Goal: Task Accomplishment & Management: Complete application form

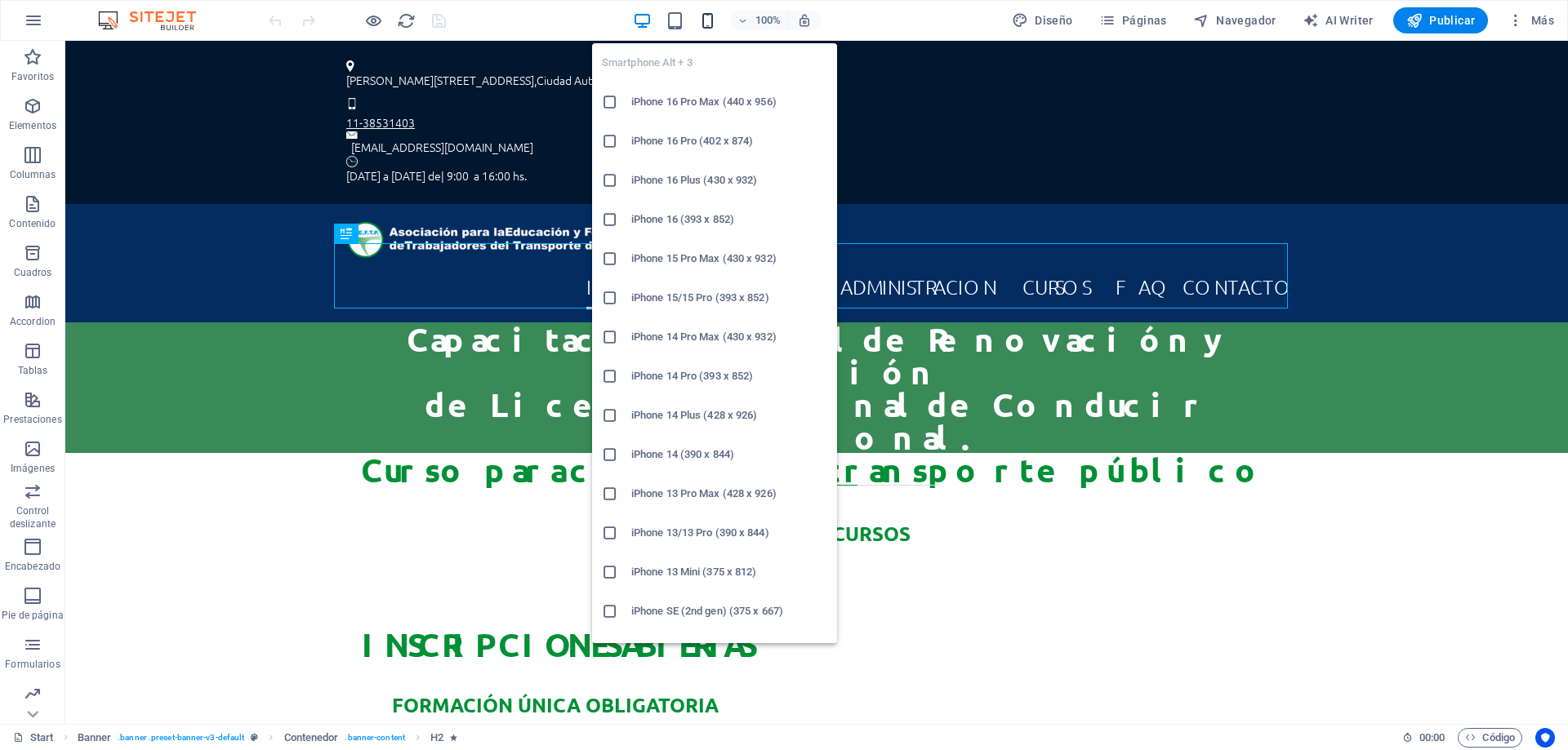
click at [711, 24] on icon "button" at bounding box center [707, 21] width 19 height 19
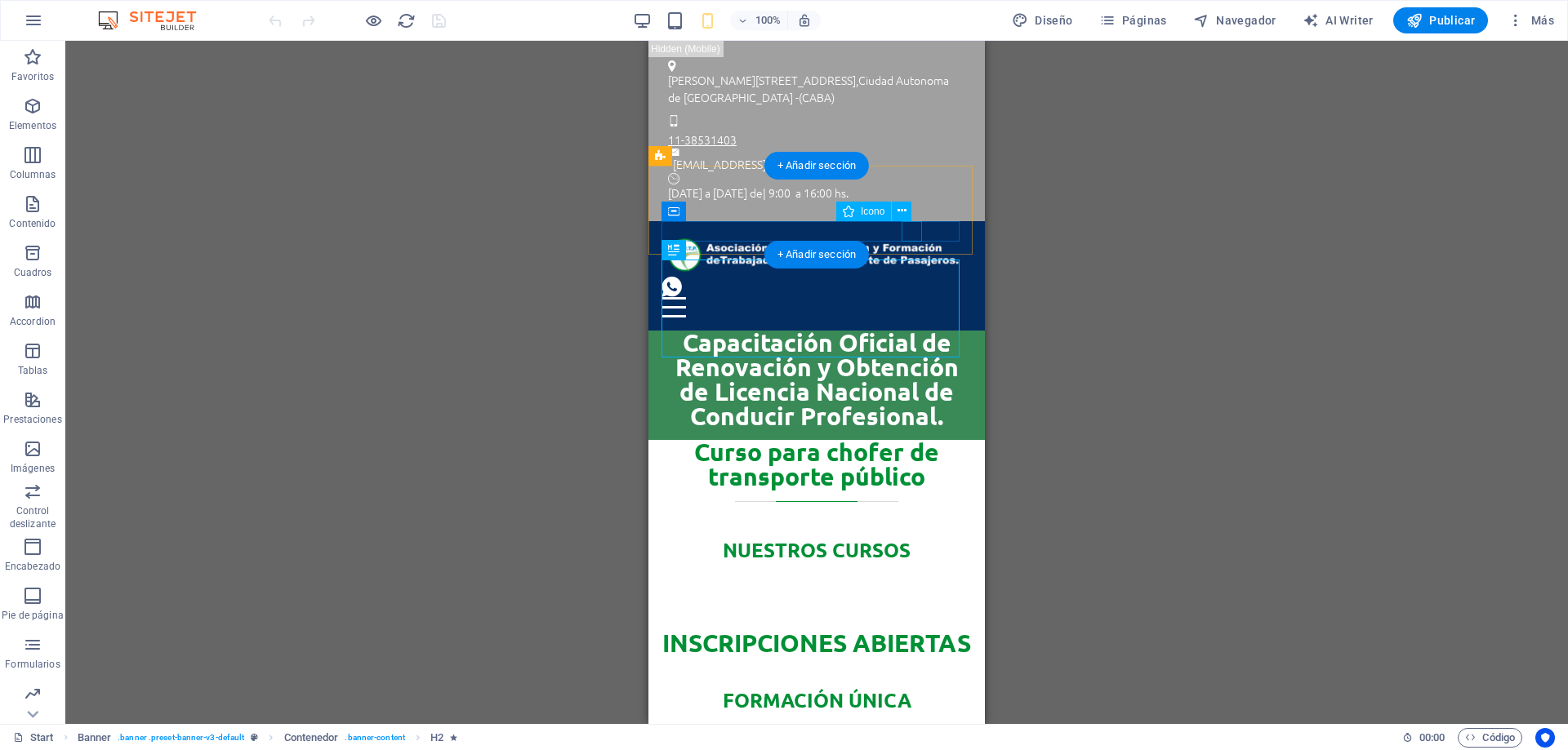
click at [912, 276] on figure at bounding box center [810, 286] width 297 height 21
click at [911, 276] on figure at bounding box center [810, 286] width 297 height 21
select select "xMidYMid"
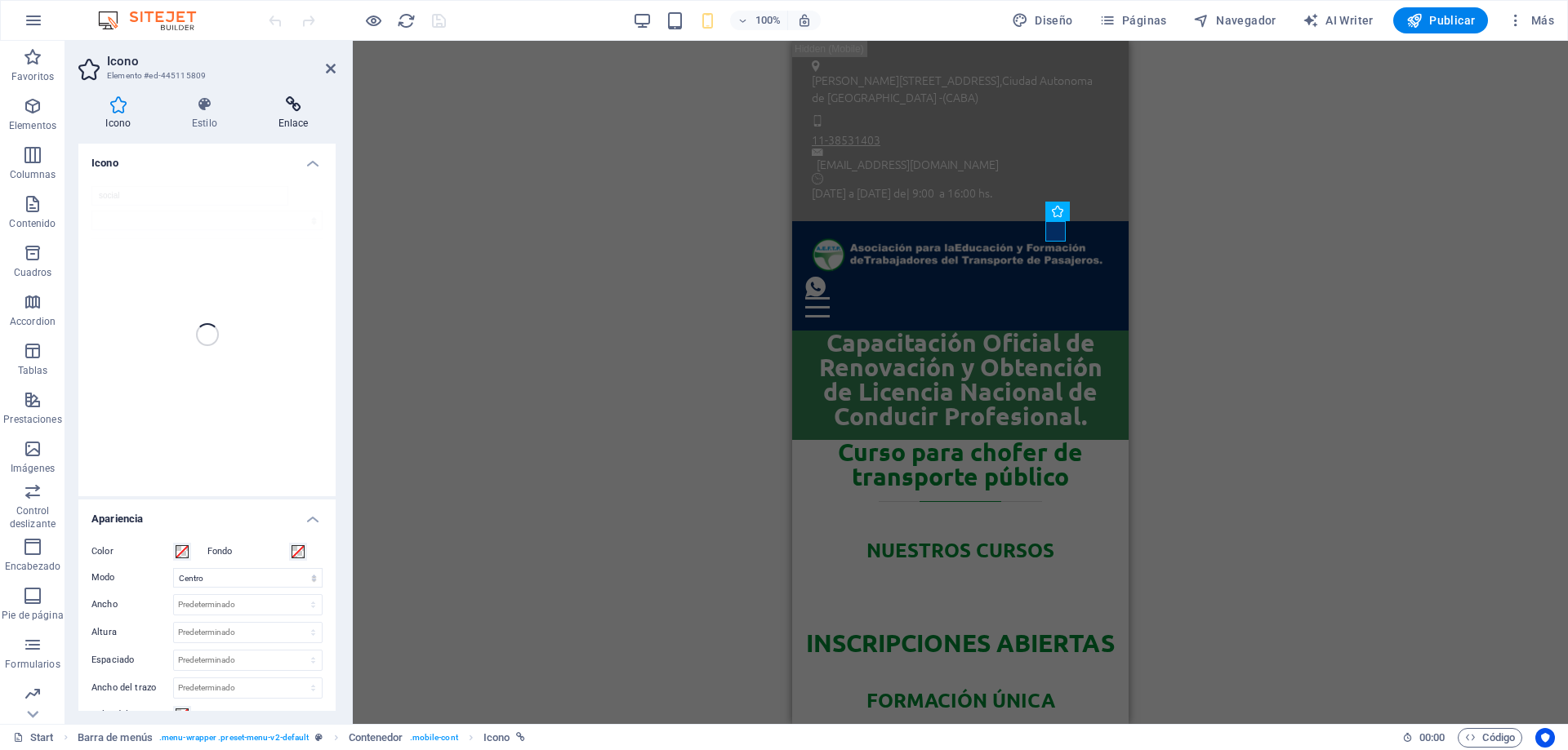
click at [294, 102] on icon at bounding box center [293, 104] width 85 height 16
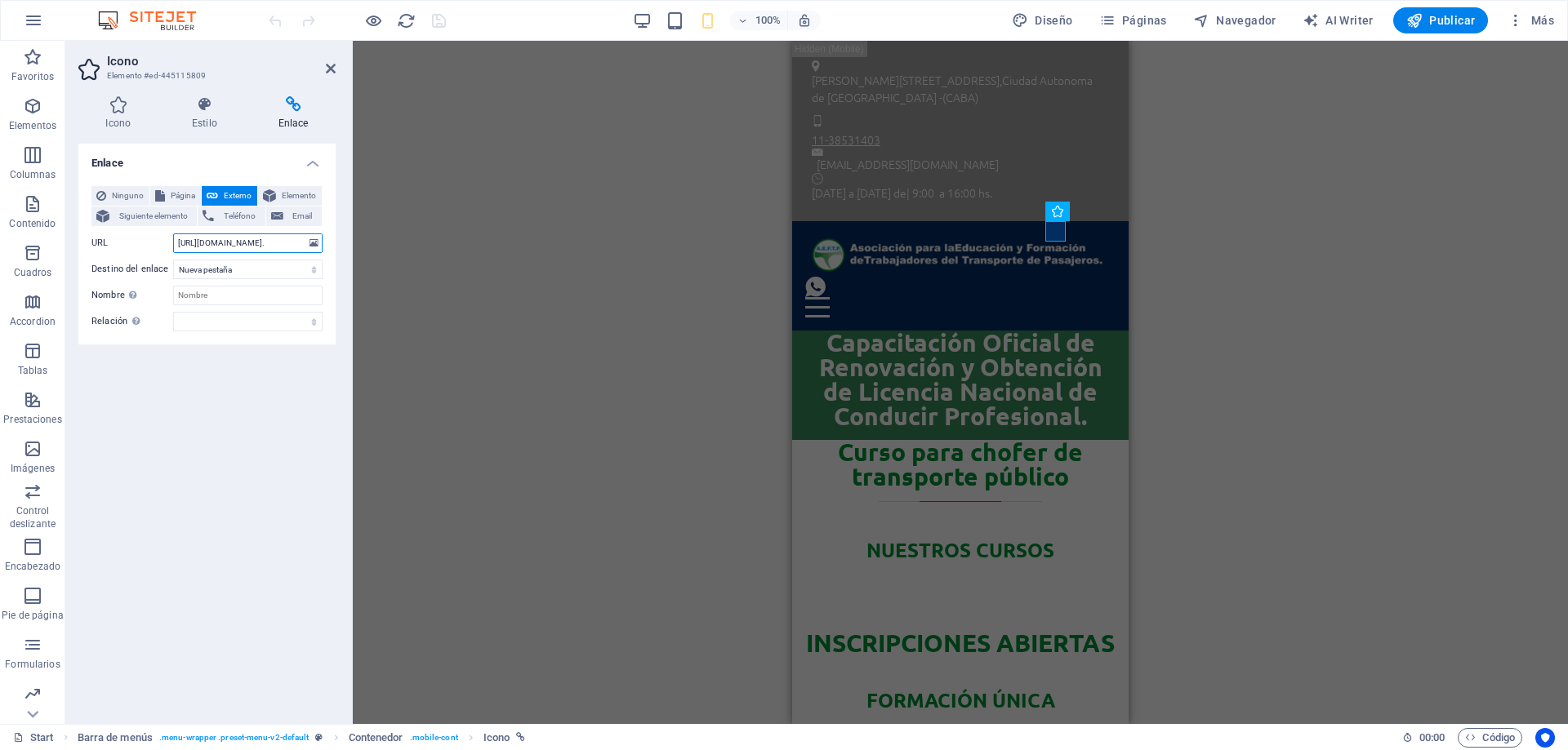
click at [205, 244] on input "[URL][DOMAIN_NAME]." at bounding box center [248, 243] width 150 height 20
click at [175, 243] on div "URL [URL][DOMAIN_NAME]." at bounding box center [207, 243] width 231 height 20
drag, startPoint x: 179, startPoint y: 242, endPoint x: 401, endPoint y: 254, distance: 222.3
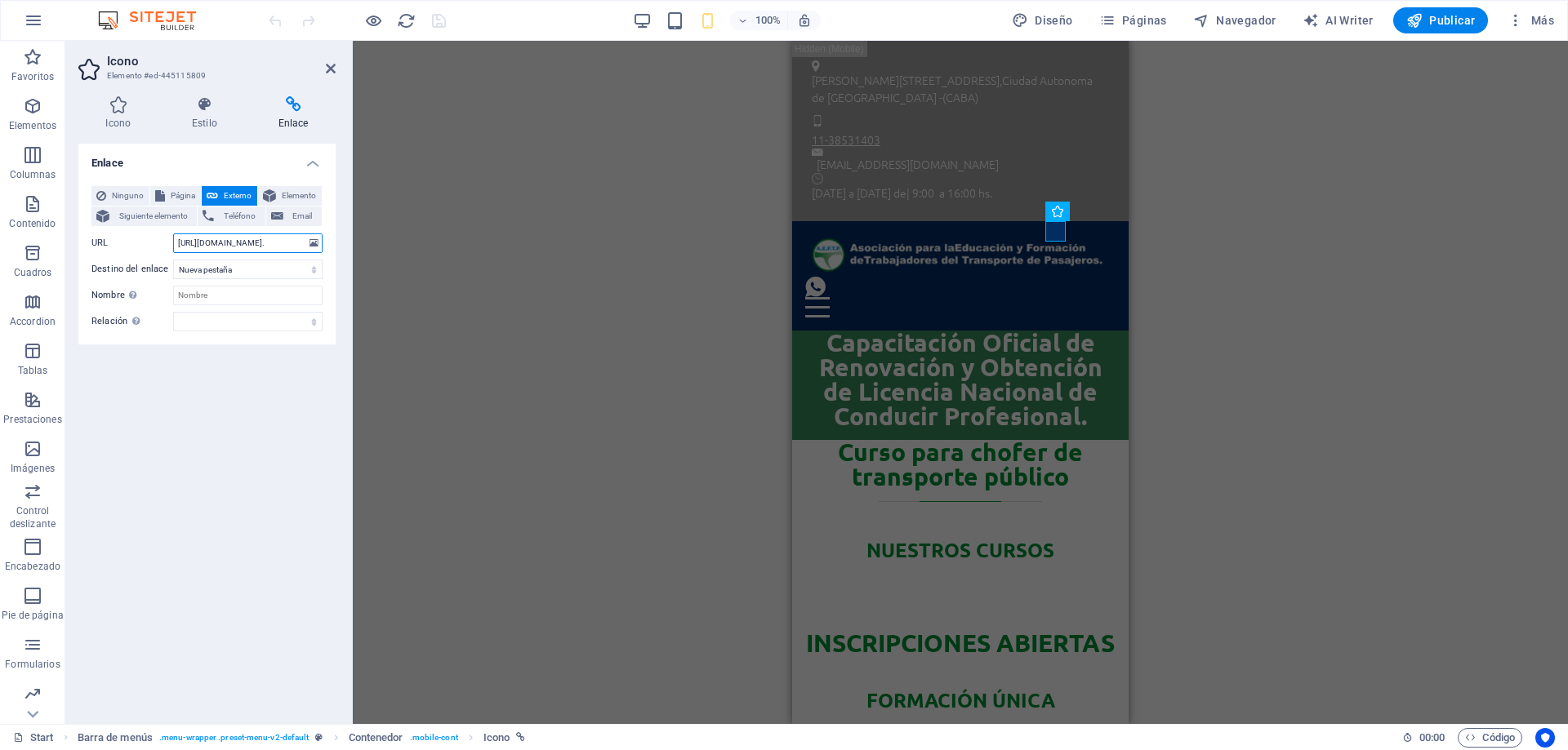
click at [436, 251] on div "Icono Elemento #ed-445115809 Icono Estilo Enlace Icono social Todos los conjunt…" at bounding box center [816, 383] width 1503 height 683
click at [278, 408] on div "Enlace Ninguno Página Externo Elemento Siguiente elemento Teléfono Email Página…" at bounding box center [207, 427] width 257 height 567
click at [263, 243] on input "[URL][DOMAIN_NAME]." at bounding box center [248, 243] width 150 height 20
drag, startPoint x: 267, startPoint y: 241, endPoint x: 135, endPoint y: 246, distance: 132.1
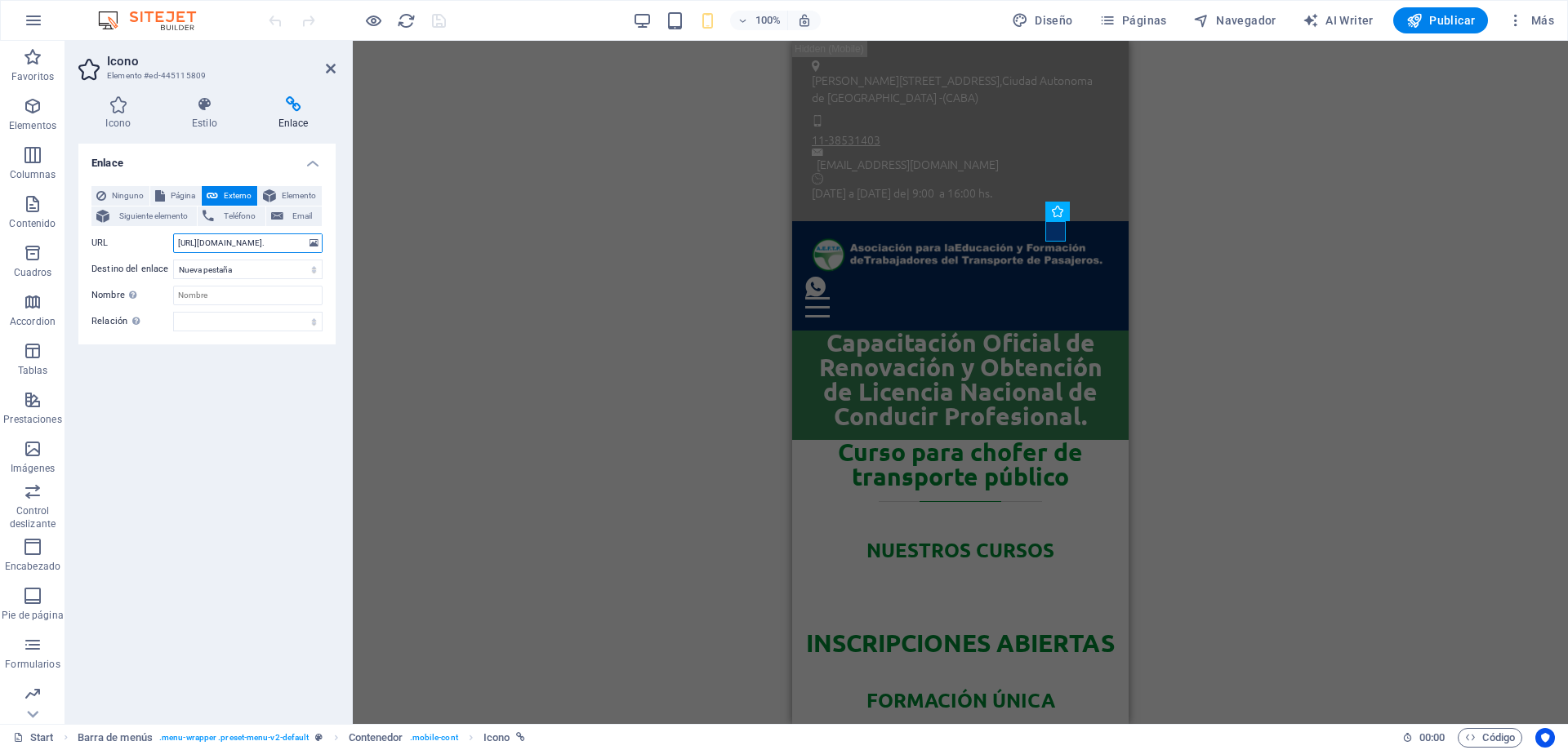
click at [135, 246] on div "URL [URL][DOMAIN_NAME]." at bounding box center [207, 243] width 231 height 20
click at [219, 429] on div "Enlace Ninguno Página Externo Elemento Siguiente elemento Teléfono Email Página…" at bounding box center [207, 427] width 257 height 567
click at [1334, 402] on div "Contenedor Banner H2 Banner Banner Contenedor Barra de menús Menú Barra de info…" at bounding box center [961, 383] width 1216 height 683
click at [1253, 381] on div "Contenedor Banner H2 Banner Banner Contenedor Barra de menús Menú Barra de info…" at bounding box center [961, 383] width 1216 height 683
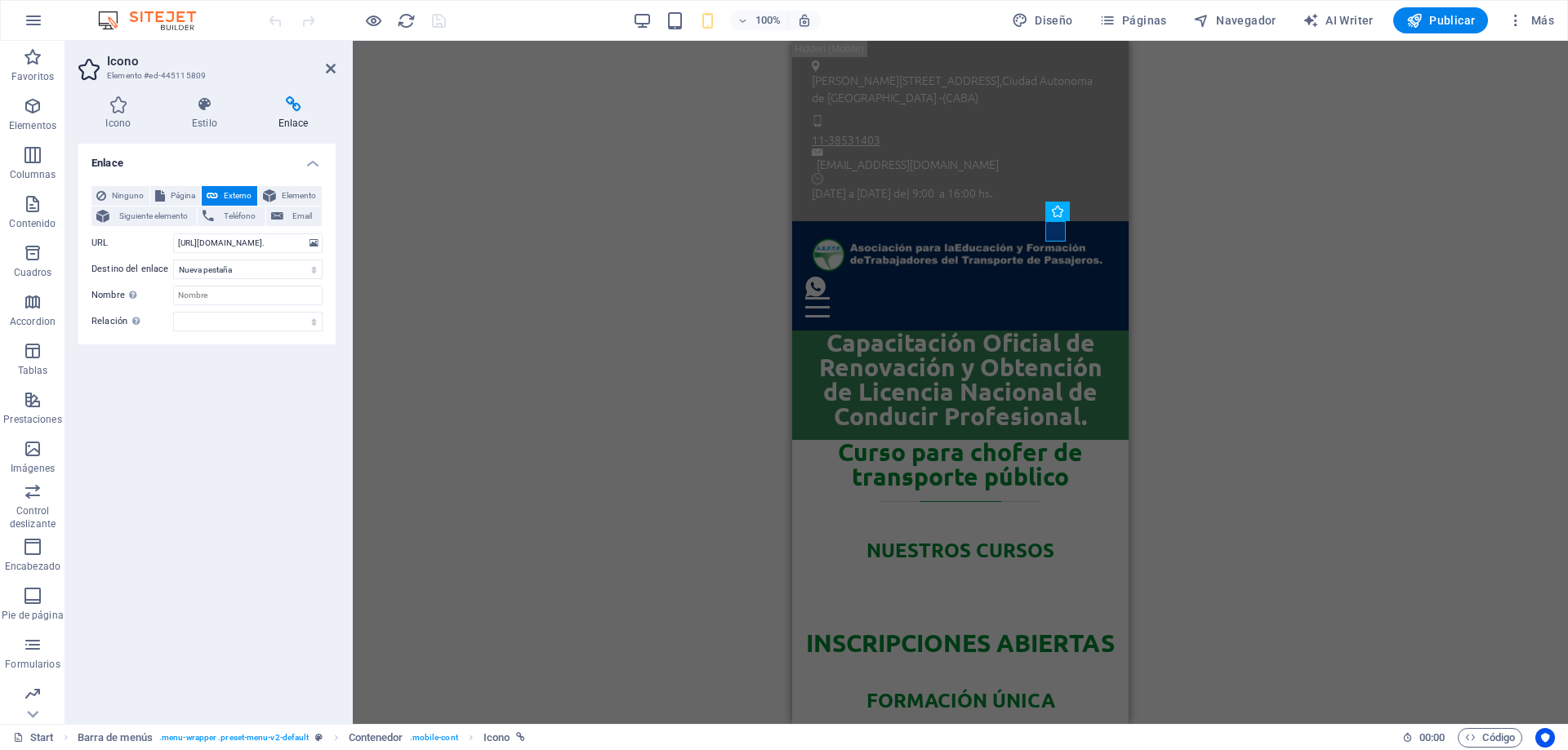
click at [454, 350] on div "Contenedor Banner H2 Banner Banner Contenedor Barra de menús Menú Barra de info…" at bounding box center [961, 383] width 1216 height 683
click at [1304, 414] on div "Banner H2 Banner Banner Contenedor Barra de menús Menú Barra de información Con…" at bounding box center [961, 383] width 1216 height 683
click at [487, 260] on div "Contenedor Banner H2 Banner Banner Contenedor Barra de menús Menú Barra de info…" at bounding box center [961, 383] width 1216 height 683
click at [1473, 103] on div "Contenedor Banner H2 Banner Banner Contenedor Barra de menús Menú Barra de info…" at bounding box center [961, 383] width 1216 height 683
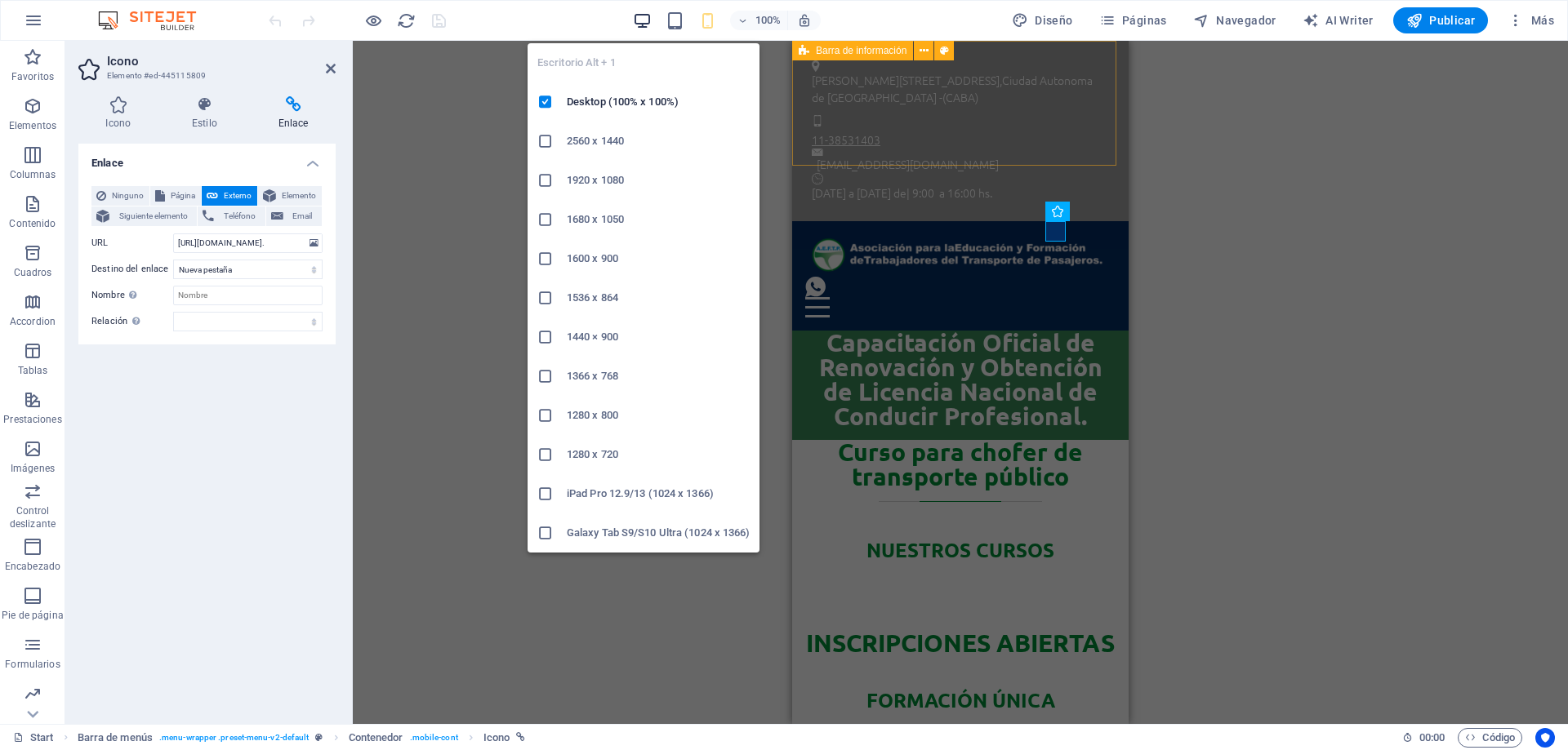
click at [641, 16] on icon "button" at bounding box center [642, 21] width 19 height 19
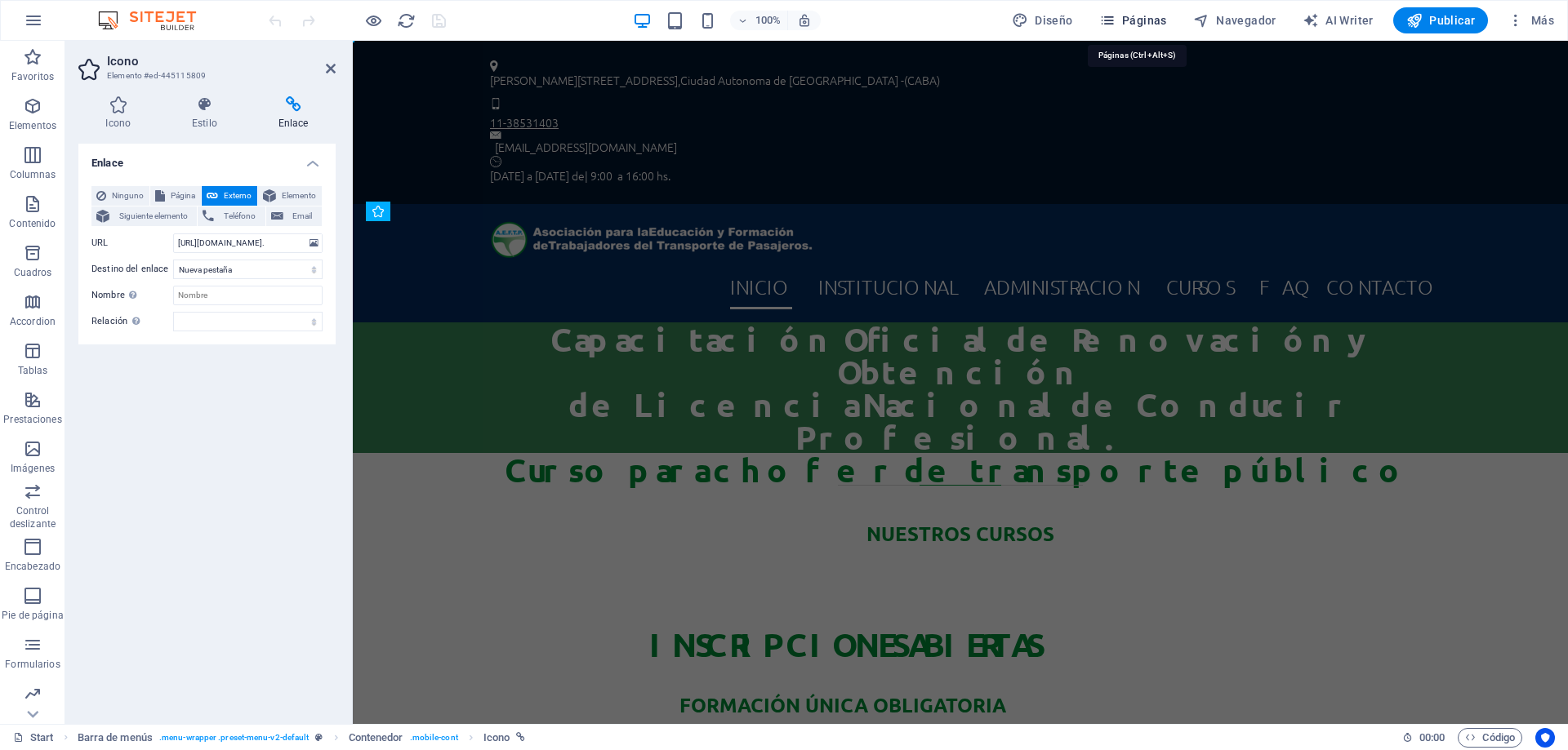
click at [1128, 19] on span "Páginas" at bounding box center [1133, 21] width 68 height 16
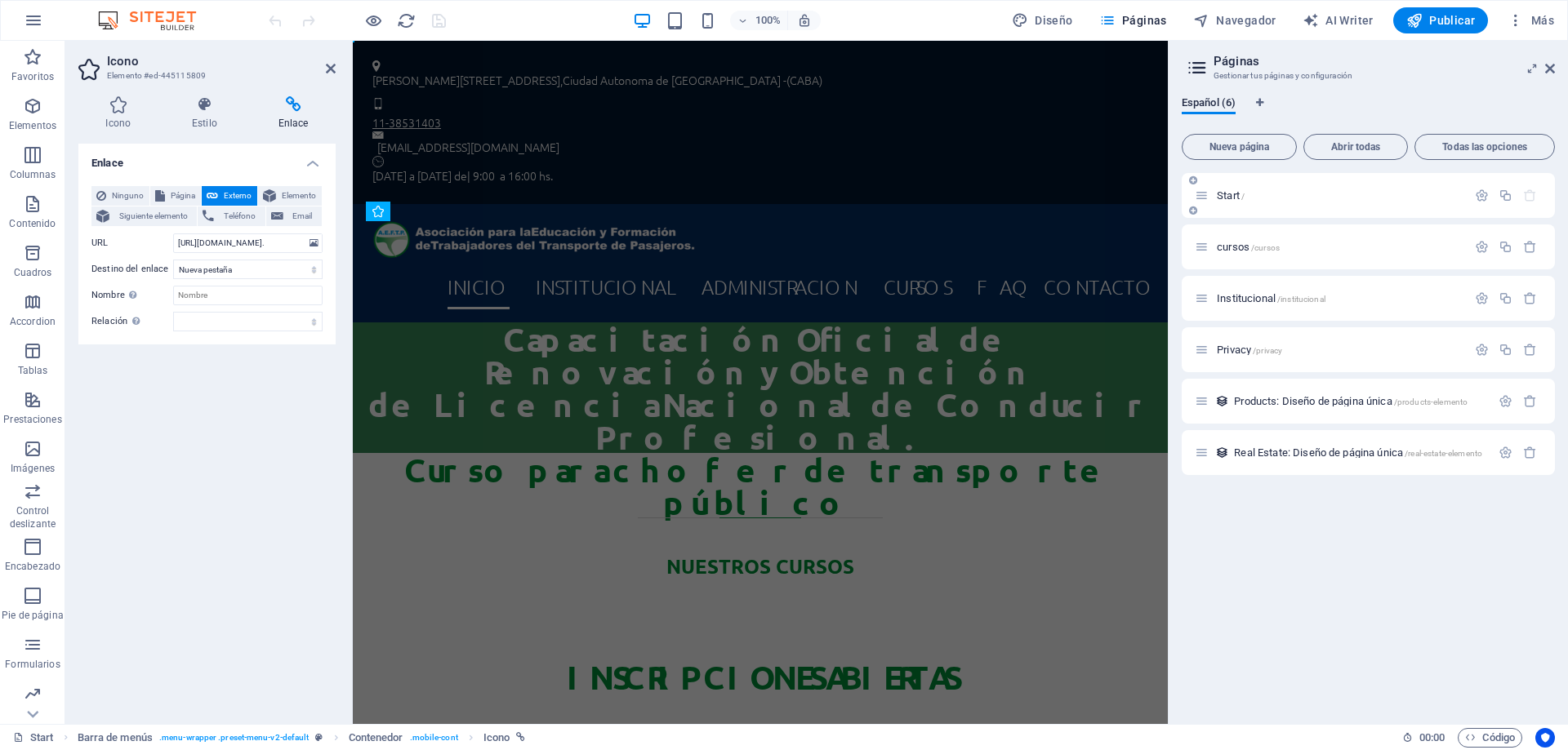
click at [1250, 193] on p "Start /" at bounding box center [1339, 195] width 245 height 11
click at [1243, 188] on div "Start /" at bounding box center [1331, 195] width 272 height 19
click at [1198, 189] on icon at bounding box center [1202, 196] width 14 height 14
click at [1203, 199] on icon at bounding box center [1202, 196] width 14 height 14
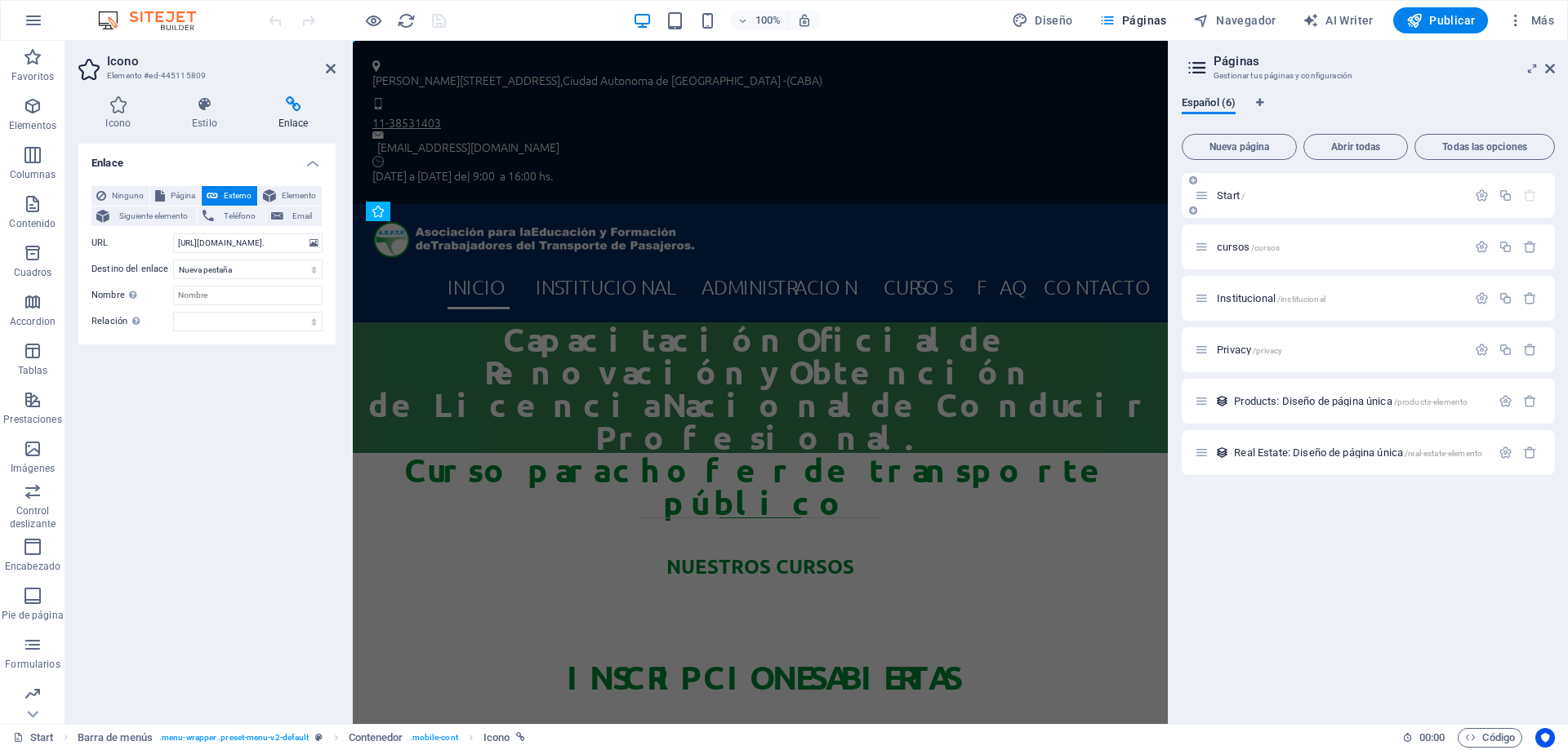
click at [1304, 200] on p "Start /" at bounding box center [1339, 195] width 245 height 11
click at [1291, 543] on div "Start / cursos /cursos Institucional /institucional Privacy /privacy Products: …" at bounding box center [1368, 441] width 373 height 538
click at [1481, 193] on icon "button" at bounding box center [1482, 196] width 14 height 14
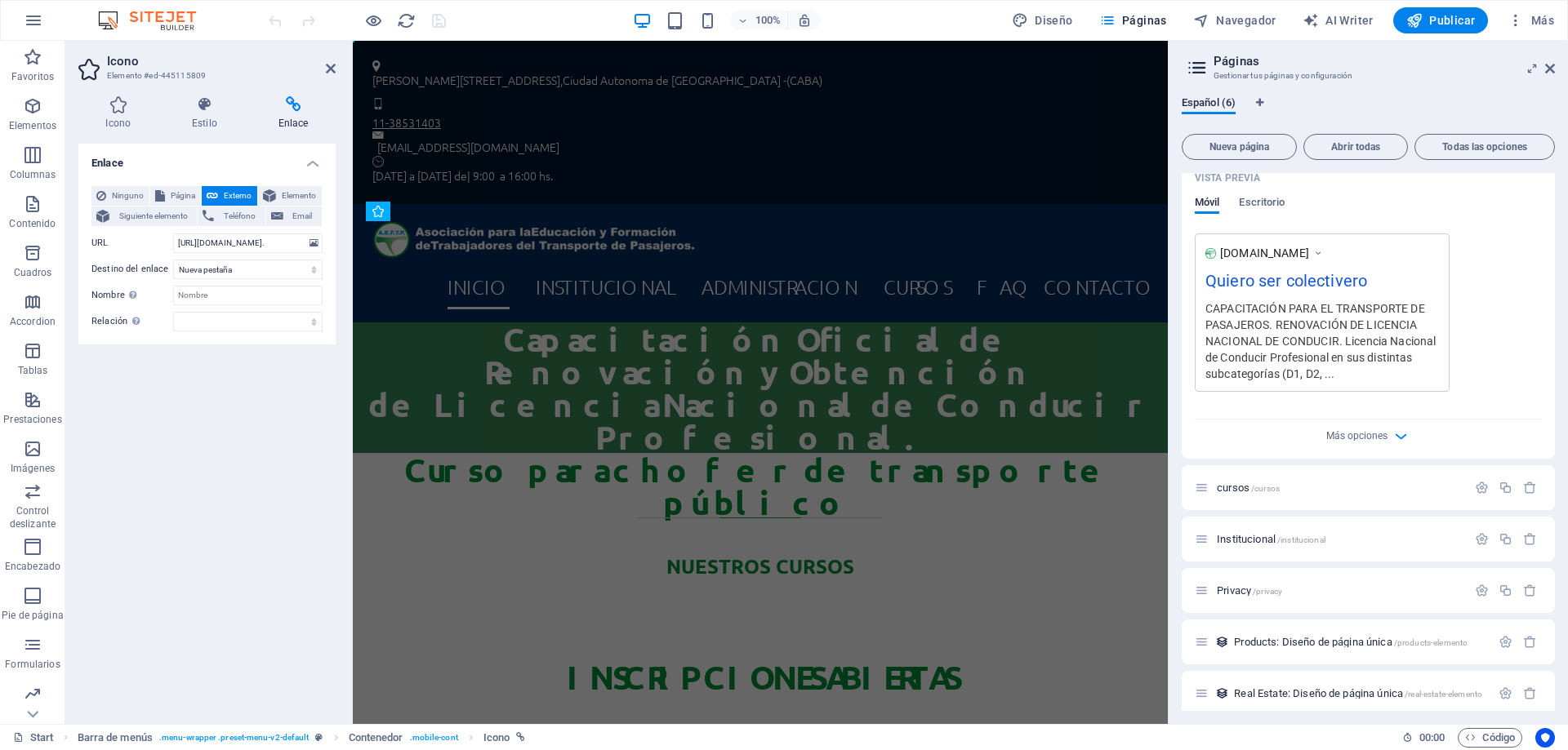
scroll to position [444, 0]
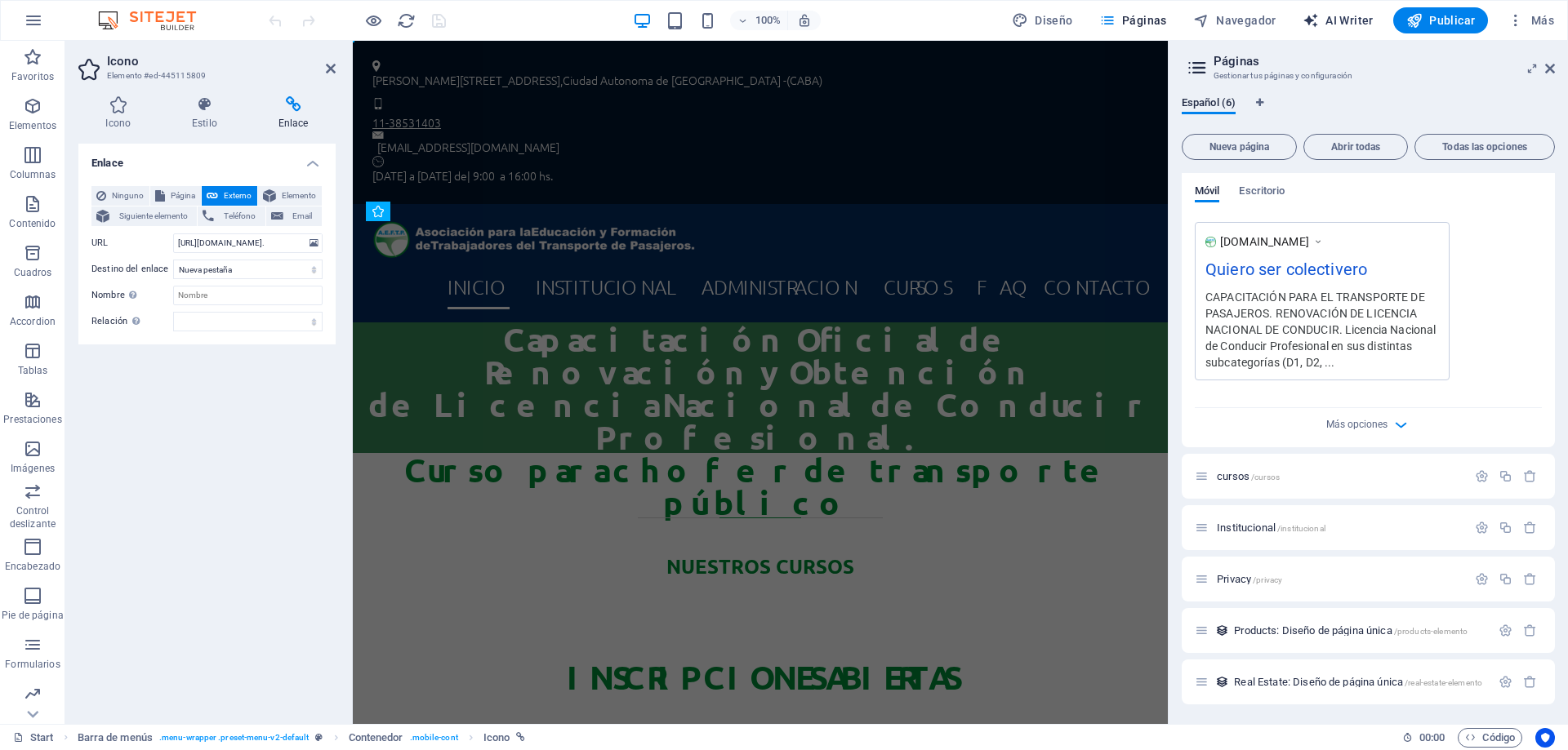
click at [1358, 14] on span "AI Writer" at bounding box center [1338, 21] width 71 height 16
select select "English"
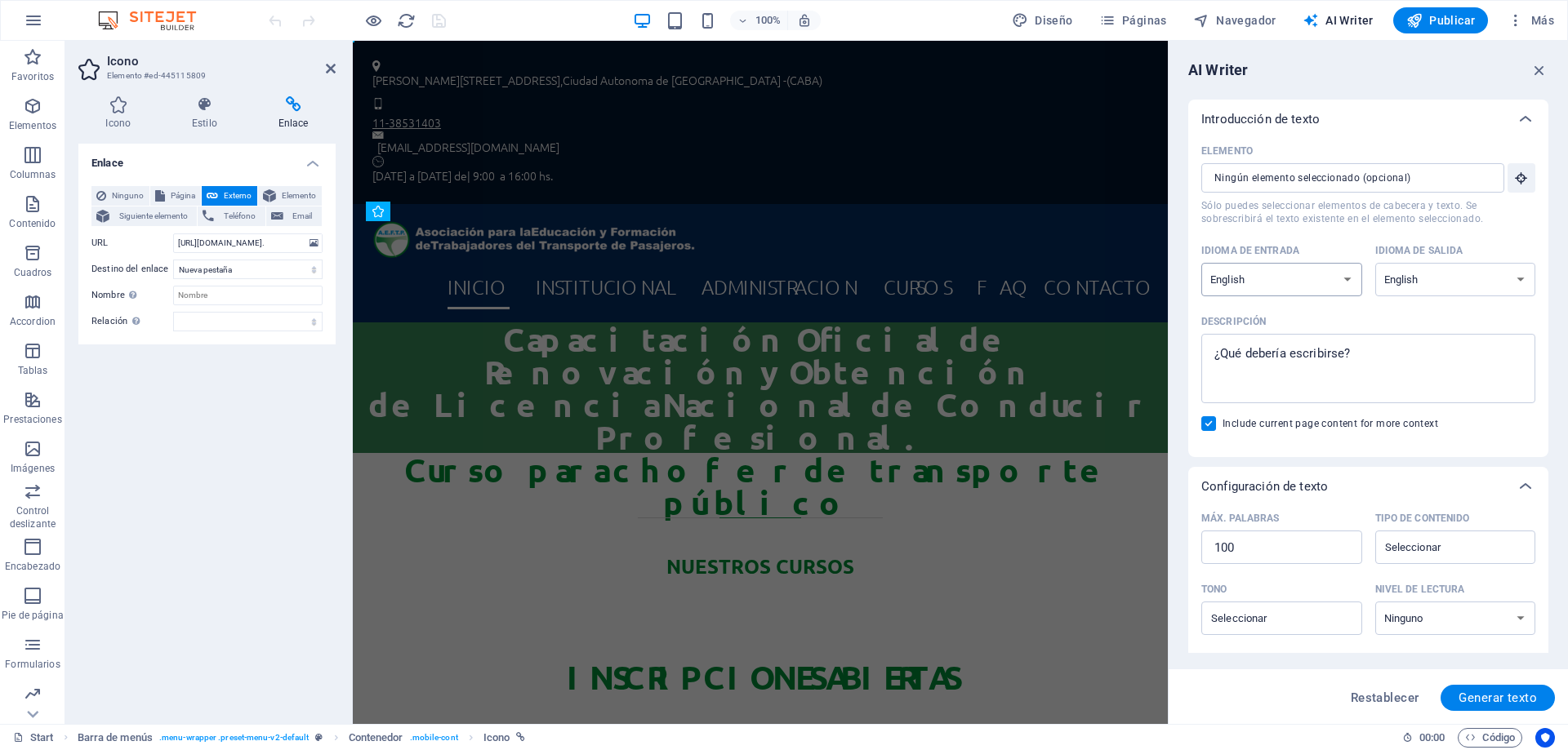
click at [1351, 281] on select "Albanian Arabic Armenian Awadhi Azerbaijani Bashkir Basque Belarusian Bengali B…" at bounding box center [1282, 280] width 161 height 34
click at [1374, 77] on div "AI Writer" at bounding box center [1368, 70] width 360 height 20
click at [1518, 21] on icon "button" at bounding box center [1515, 21] width 16 height 16
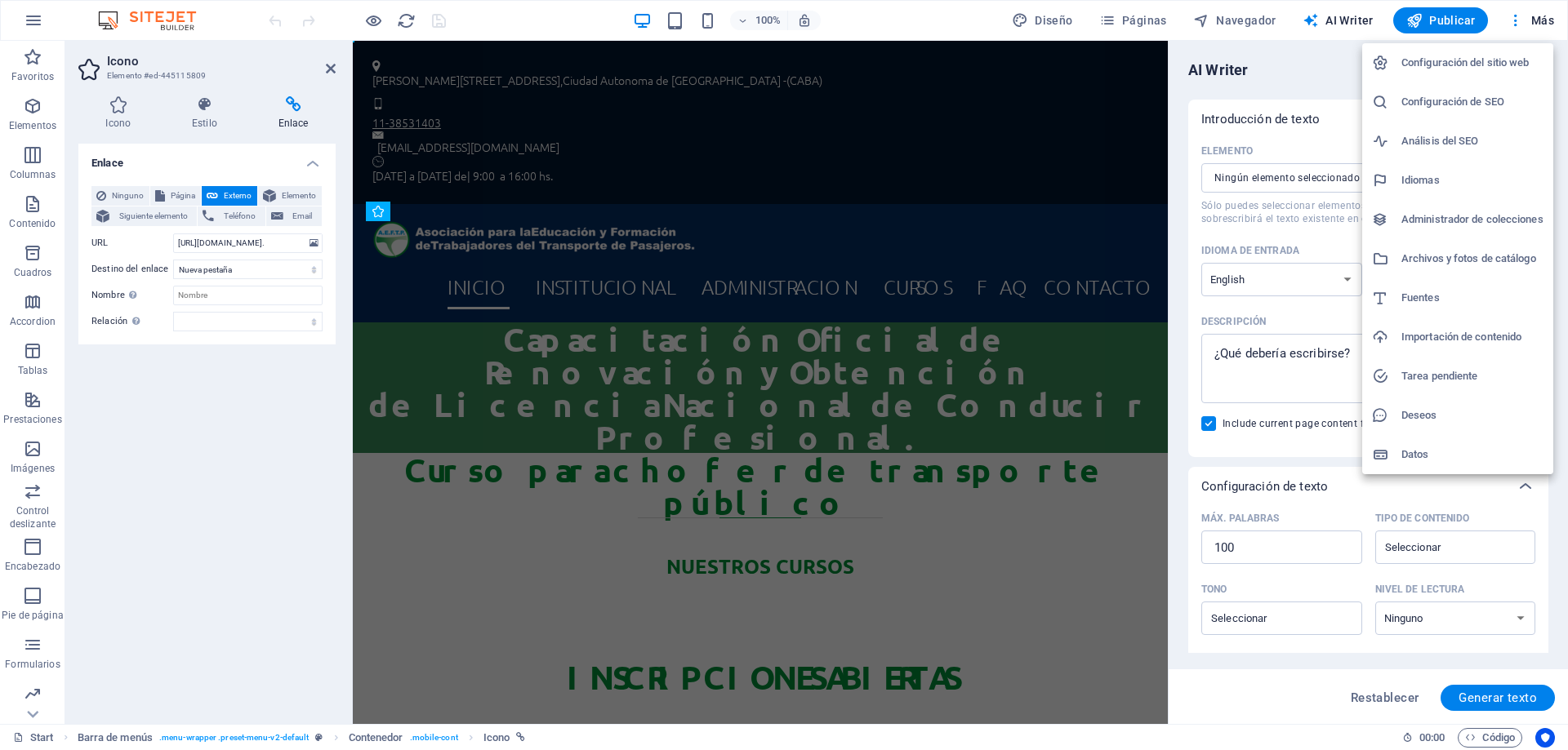
click at [1483, 68] on h6 "Configuración del sitio web" at bounding box center [1472, 63] width 142 height 20
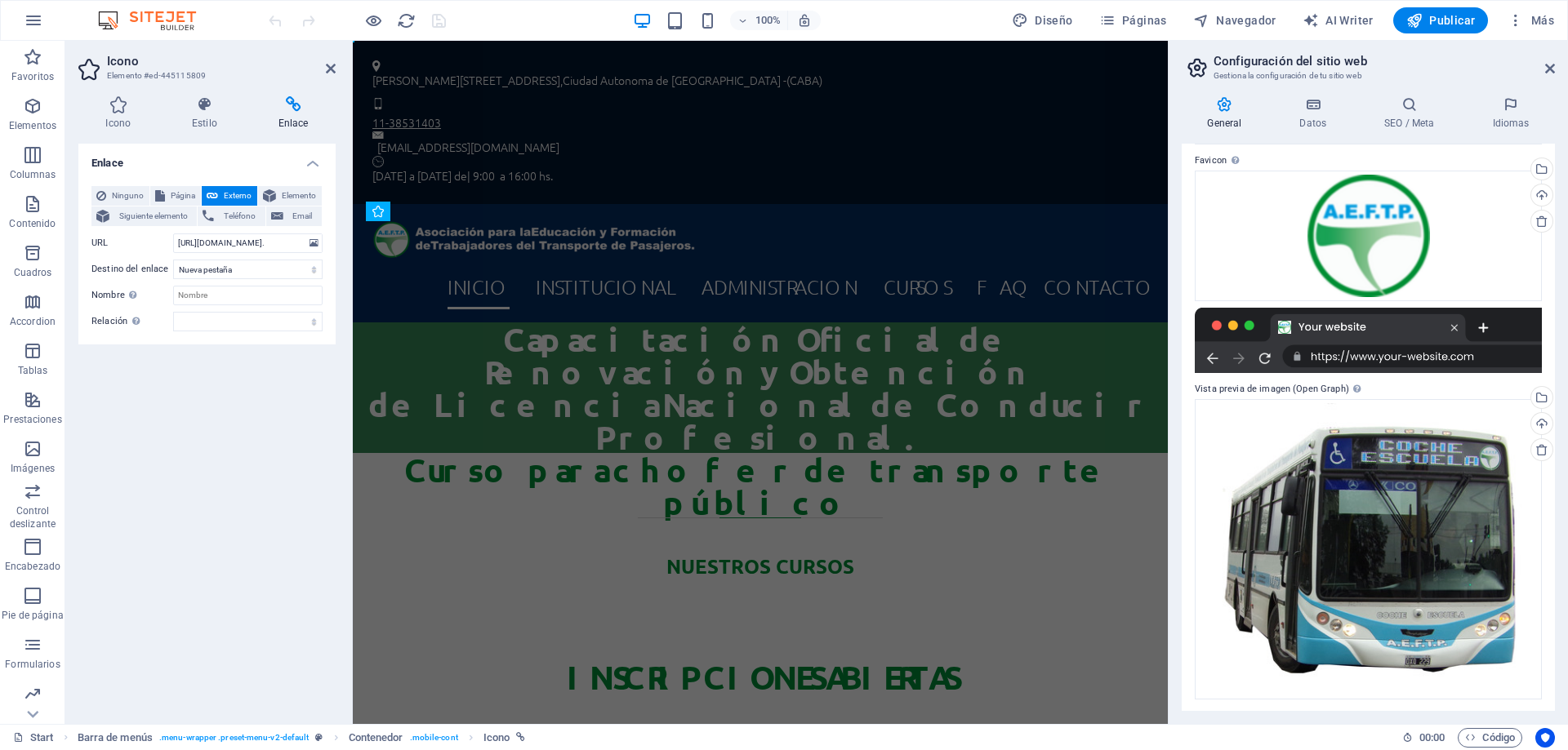
scroll to position [144, 0]
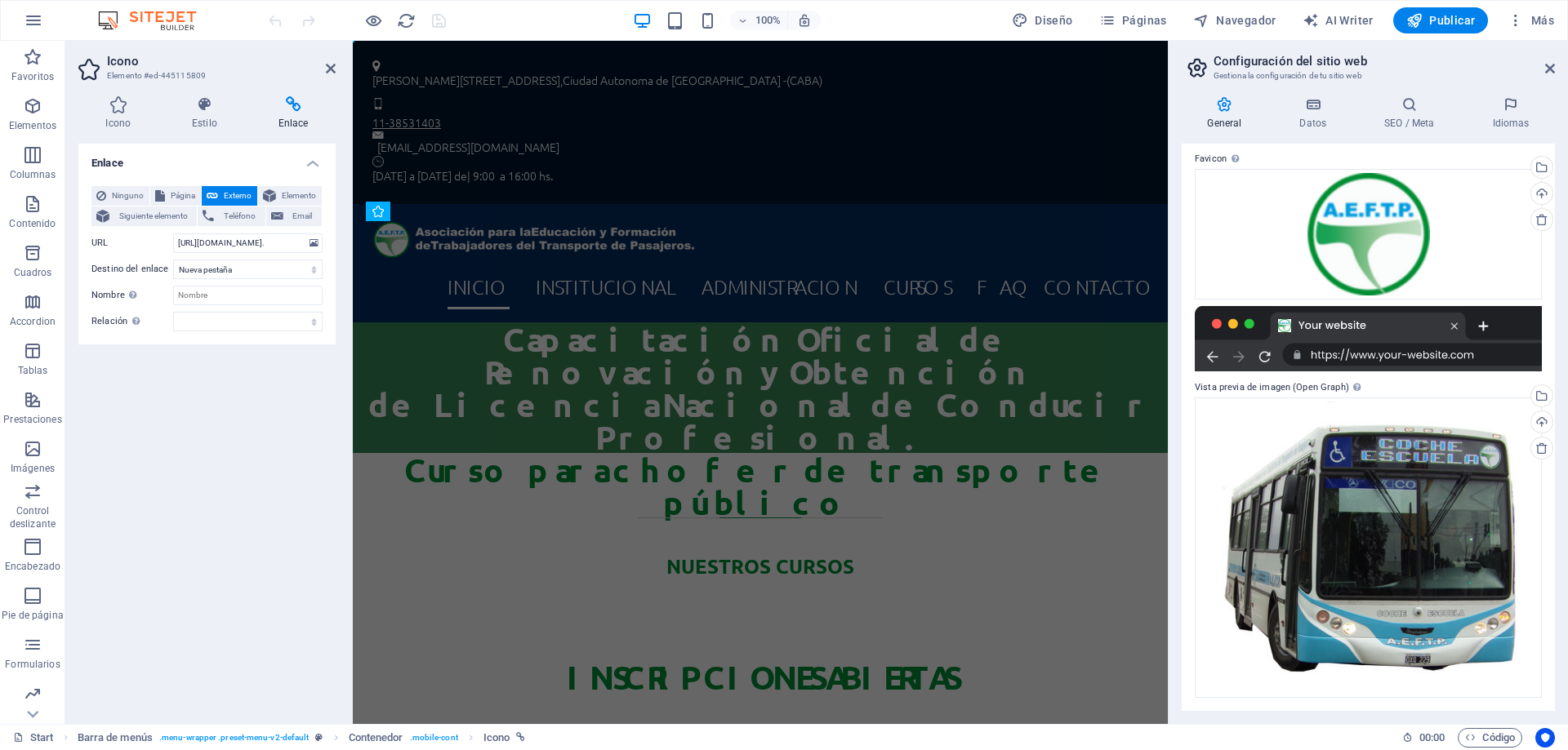
click at [1395, 319] on div at bounding box center [1368, 338] width 347 height 65
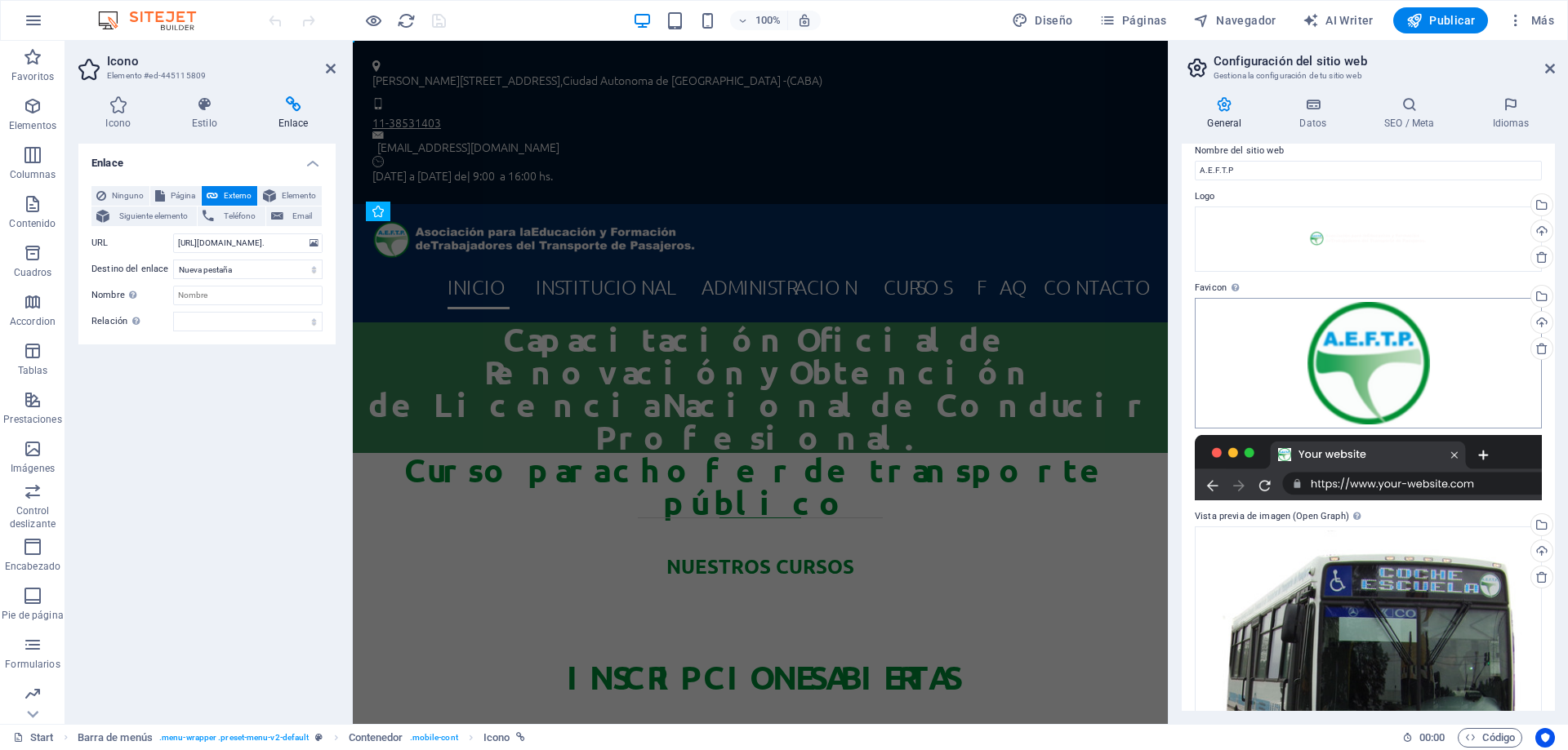
scroll to position [0, 0]
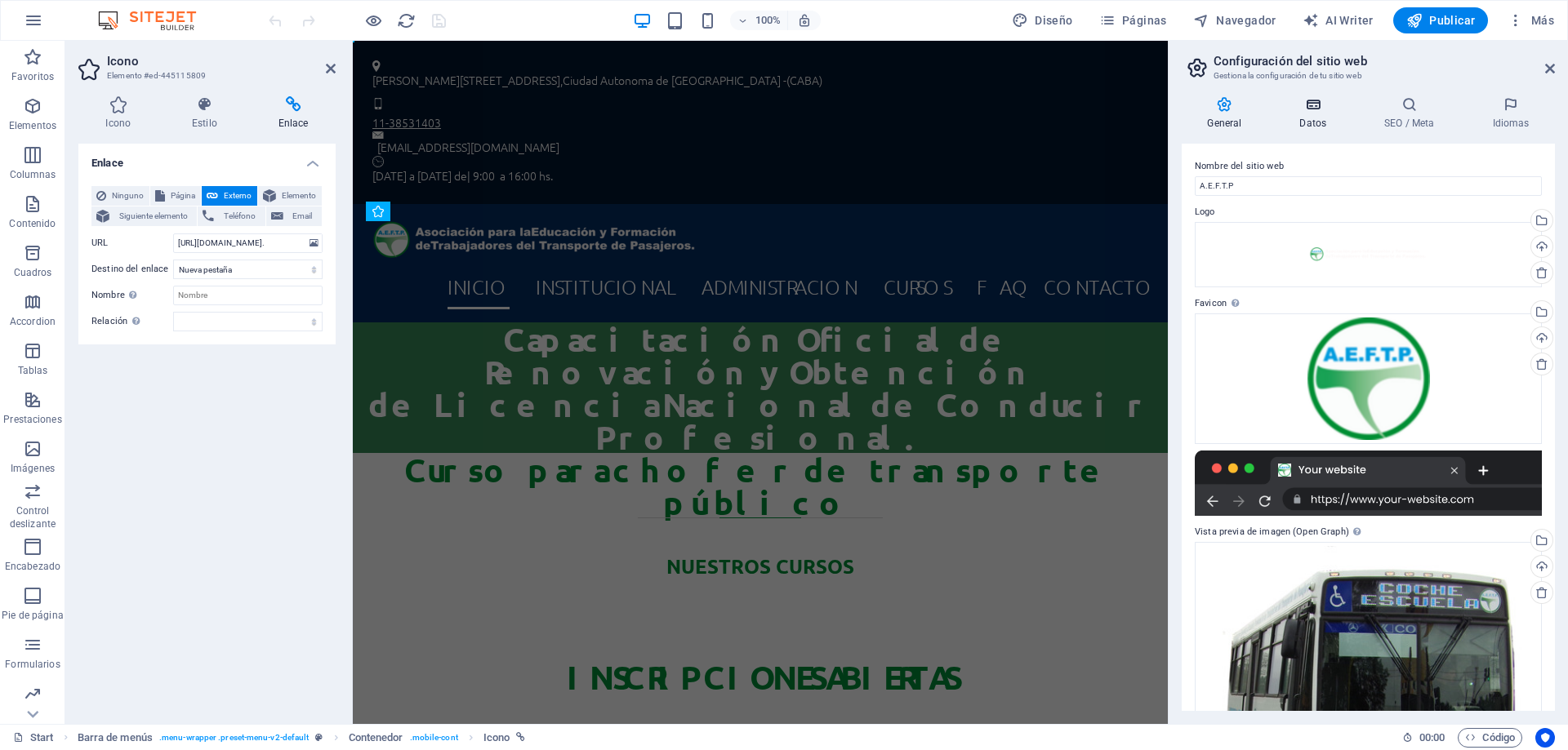
click at [1318, 105] on icon at bounding box center [1313, 104] width 78 height 16
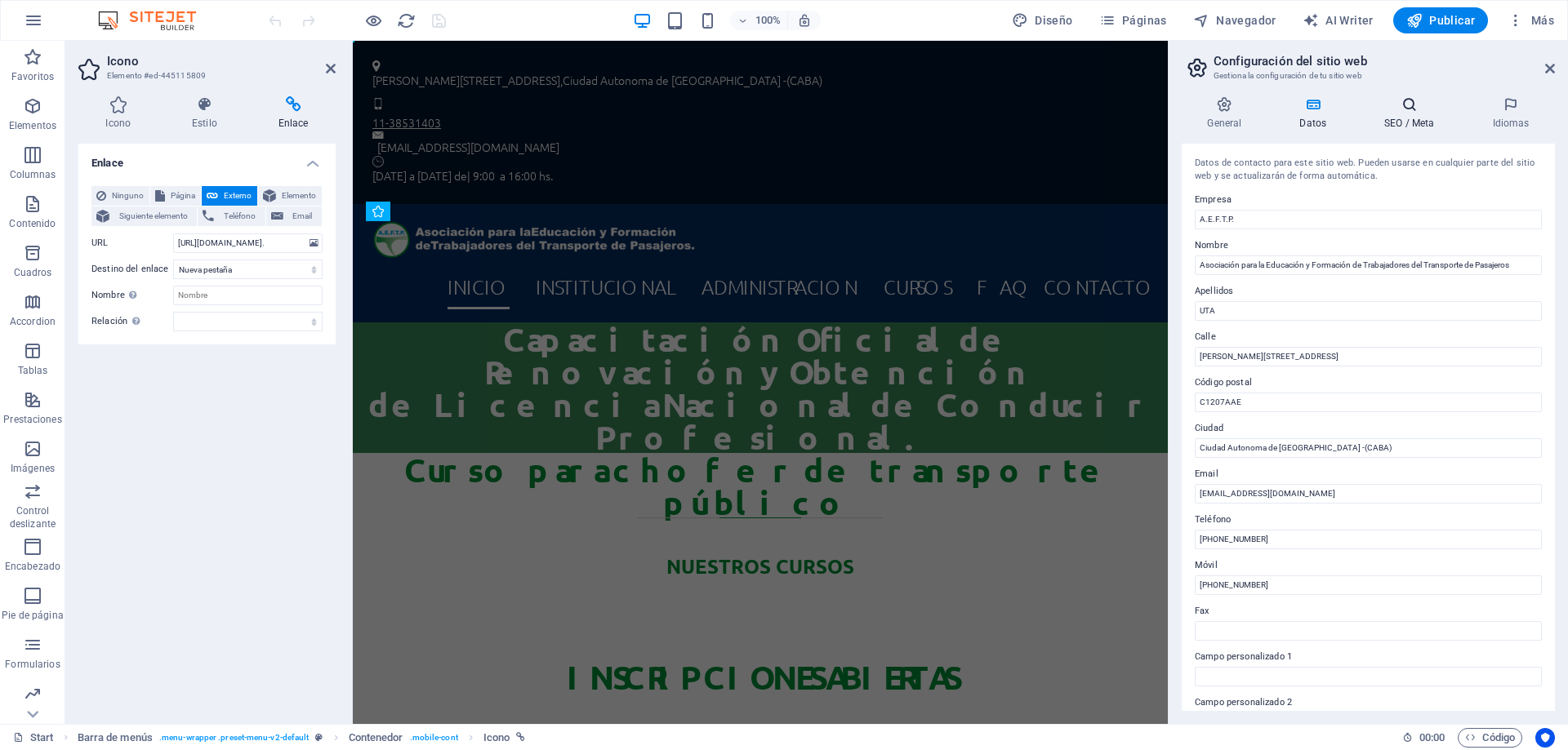
click at [1413, 111] on icon at bounding box center [1410, 104] width 102 height 16
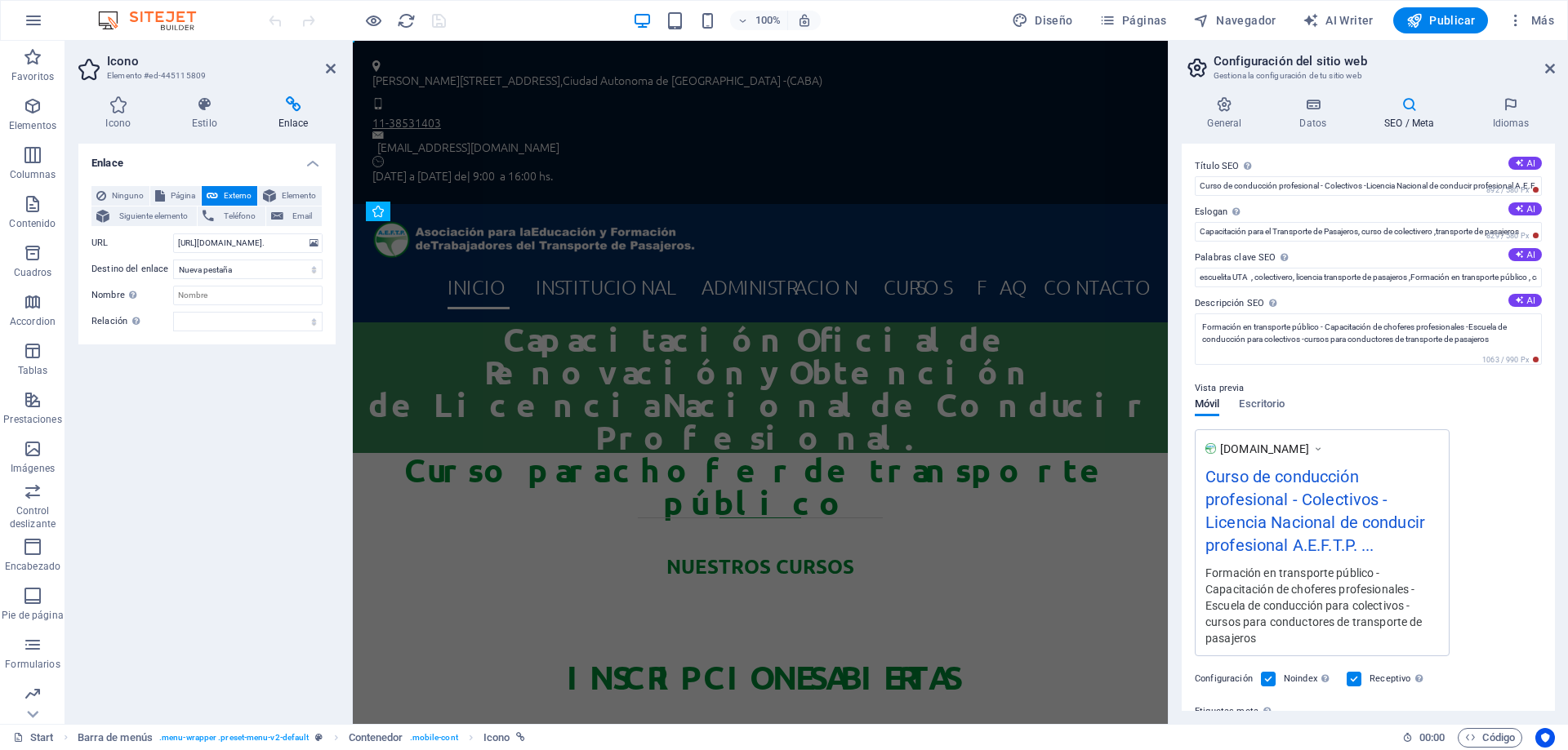
click at [1421, 111] on icon at bounding box center [1410, 104] width 102 height 16
click at [1513, 111] on icon at bounding box center [1511, 104] width 88 height 16
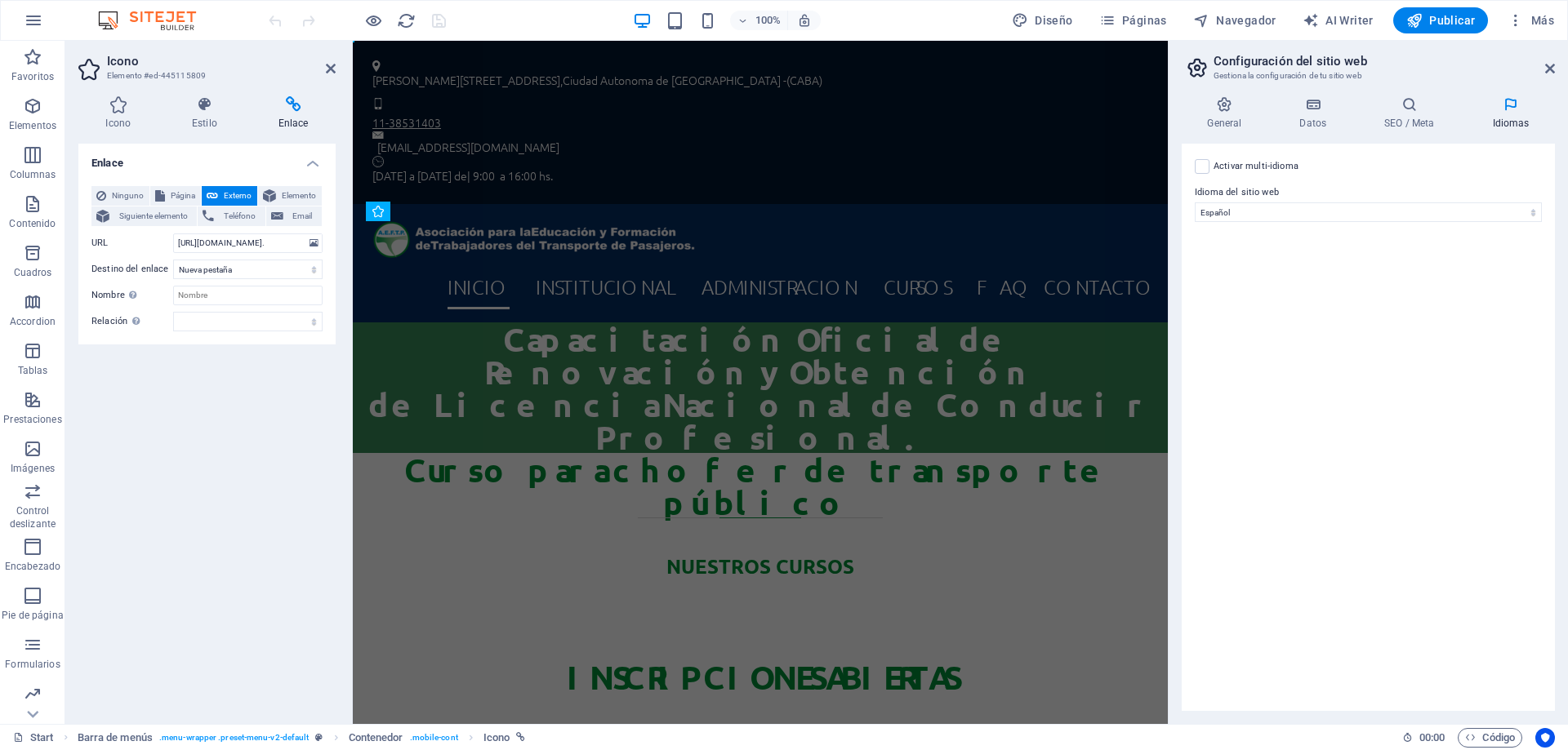
click at [1265, 363] on div "Activar multi-idioma Para desactivar la opción multi-idioma, elimine todos los …" at bounding box center [1368, 427] width 373 height 567
click at [29, 23] on icon "button" at bounding box center [34, 21] width 20 height 20
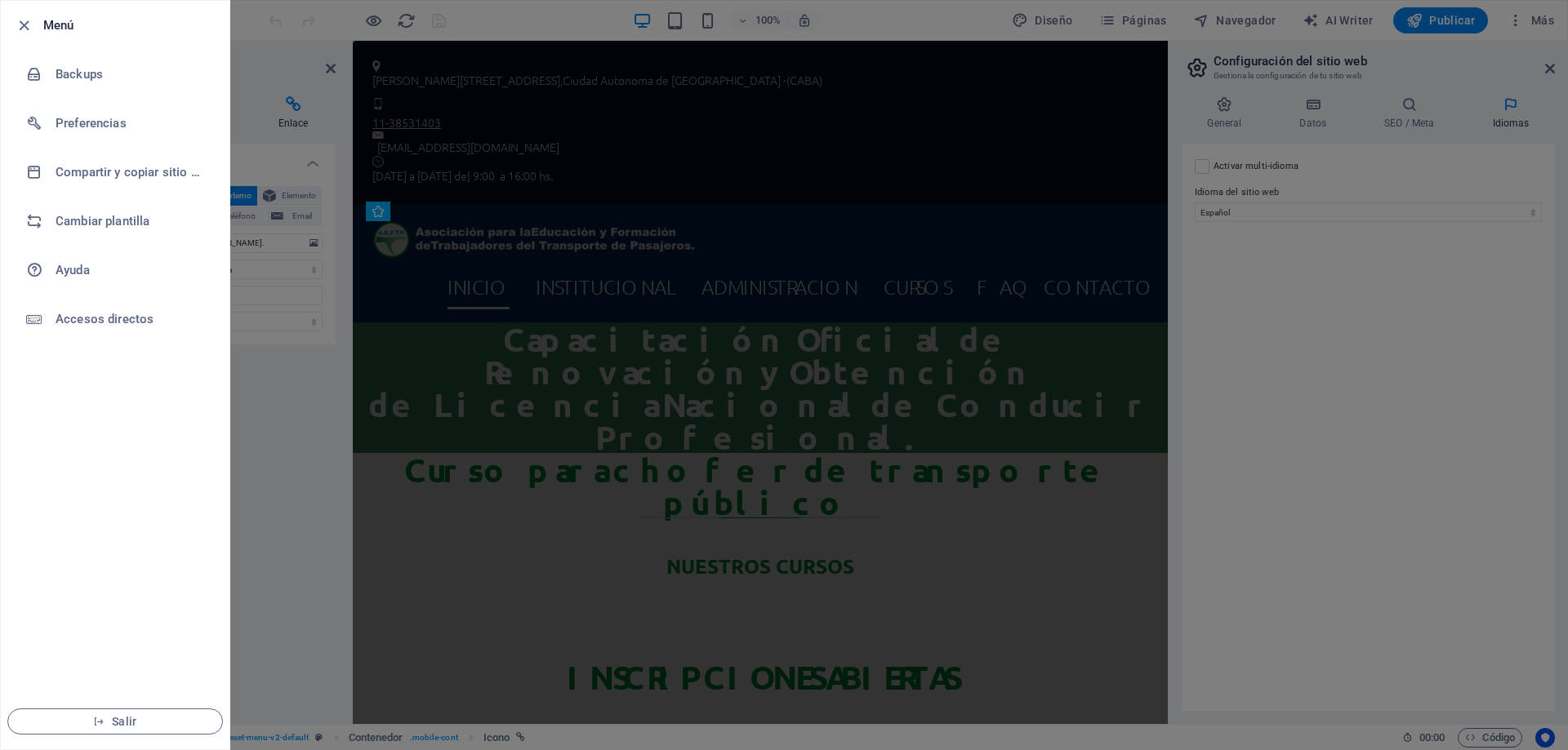
click at [647, 14] on div at bounding box center [784, 375] width 1568 height 750
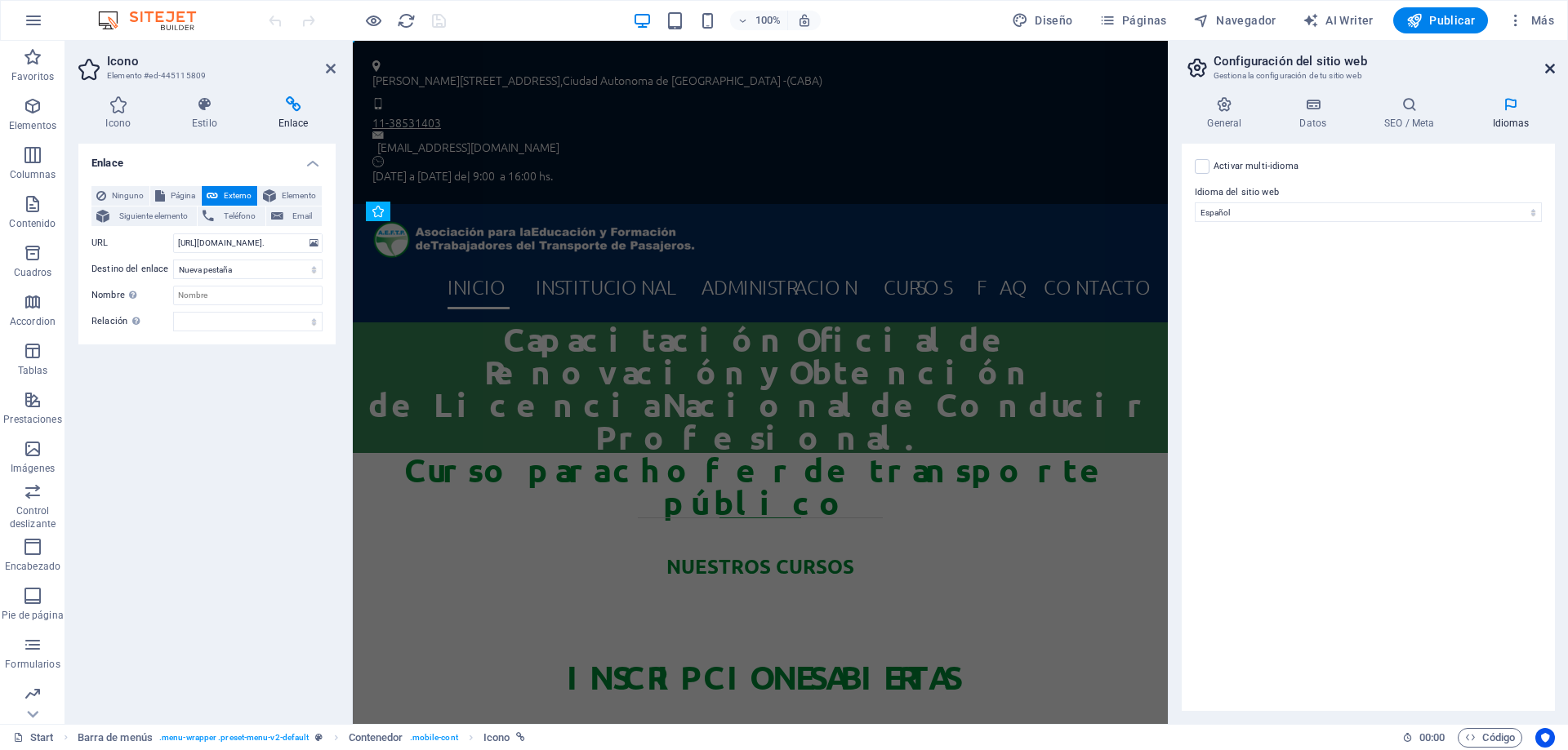
click at [1552, 69] on icon at bounding box center [1549, 69] width 10 height 13
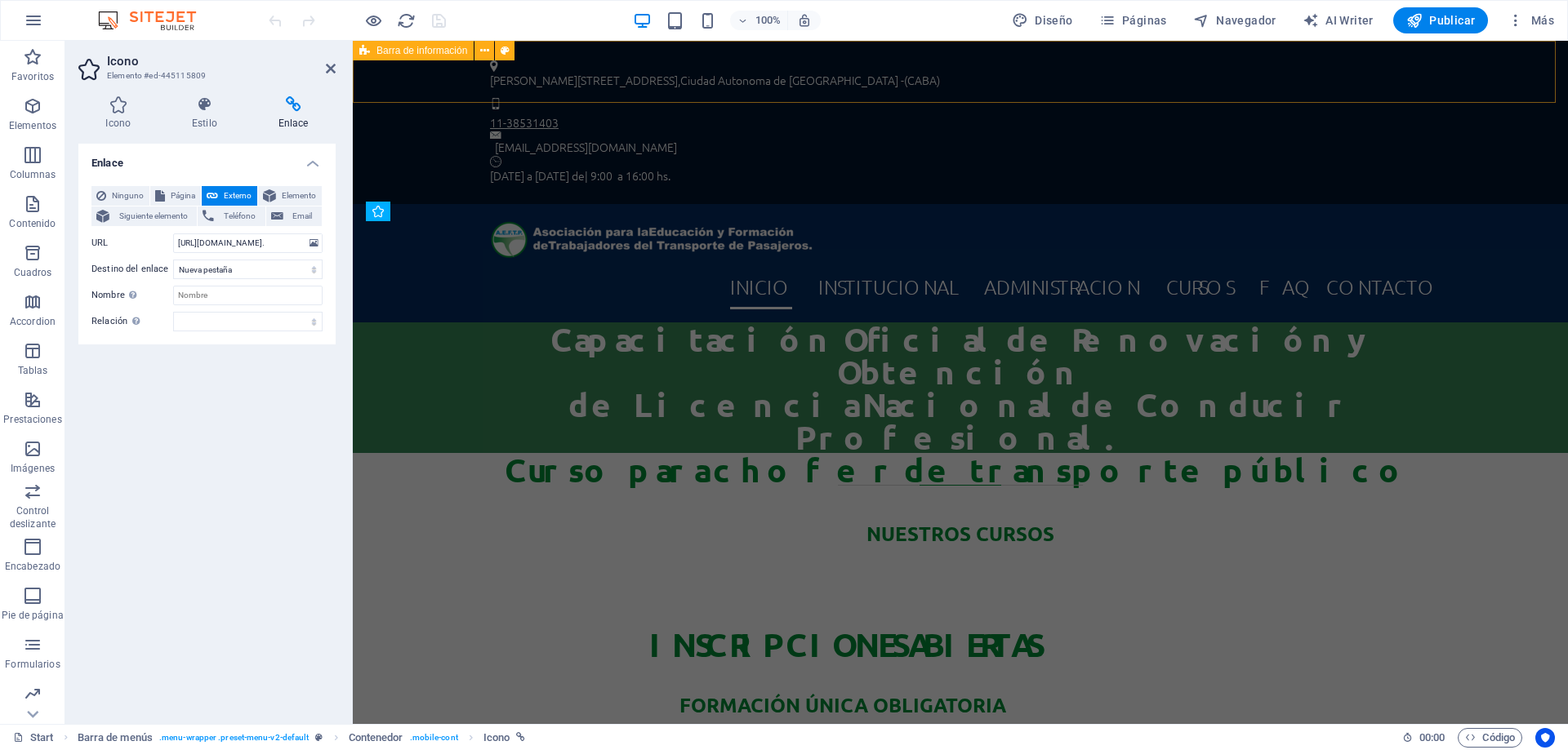
click at [1531, 53] on div "[PERSON_NAME][STREET_ADDRESS] -(CABA) 11-38531403 [EMAIL_ADDRESS][DOMAIN_NAME] …" at bounding box center [961, 122] width 1216 height 163
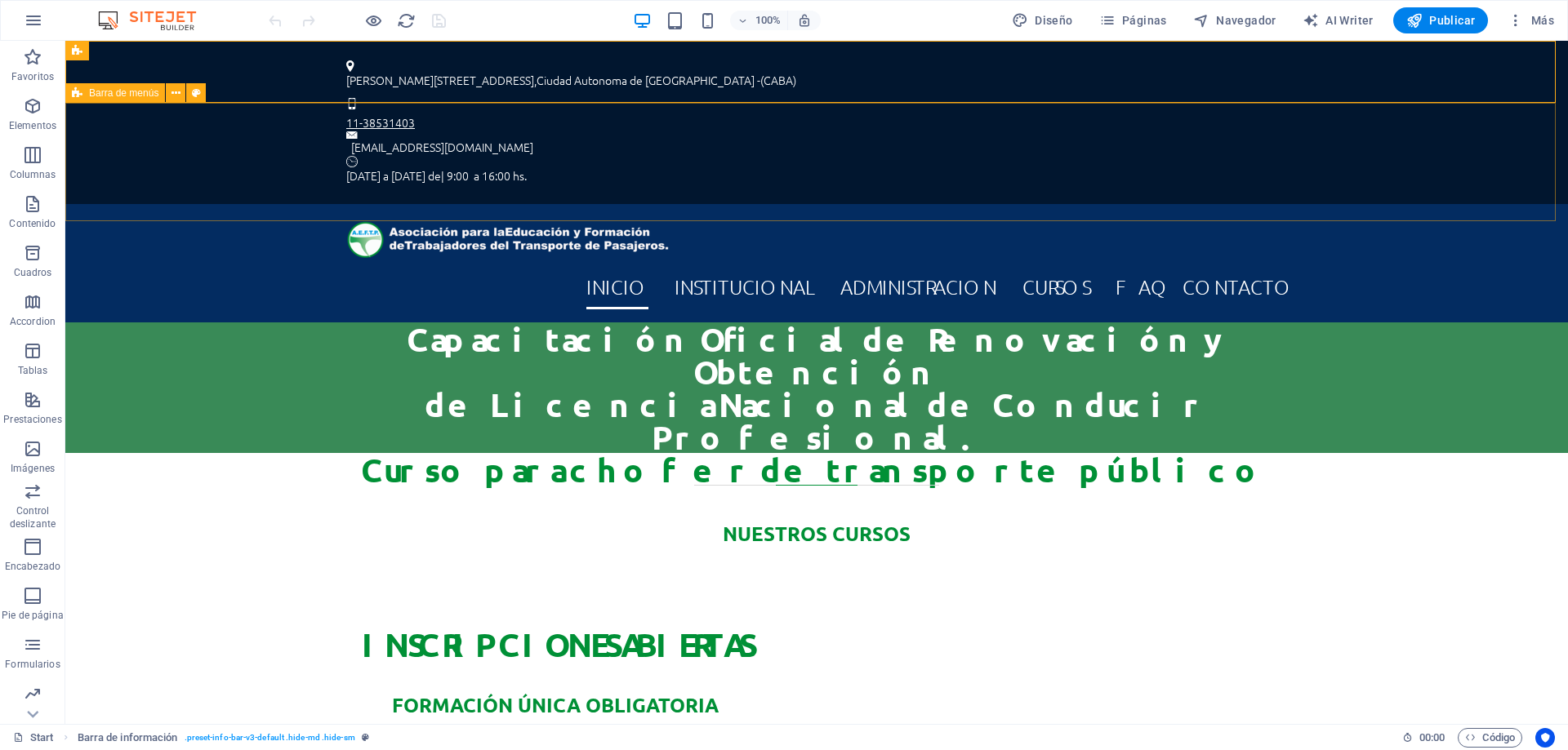
click at [1496, 204] on div "INICIO INSTITUCIONAL ADMINISTRACION CURSOS FAQ Contacto" at bounding box center [816, 263] width 1503 height 119
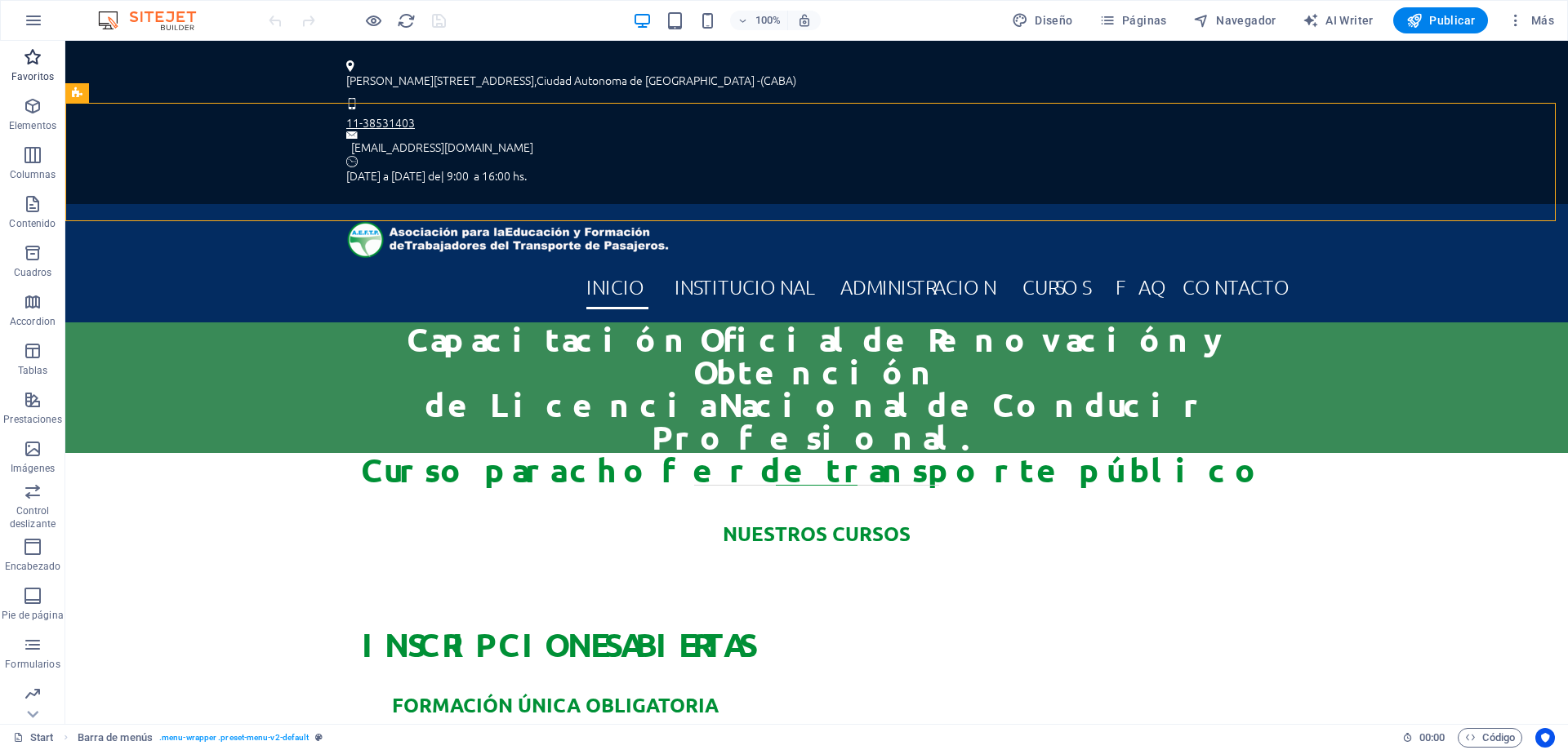
click at [25, 58] on icon "button" at bounding box center [33, 57] width 20 height 20
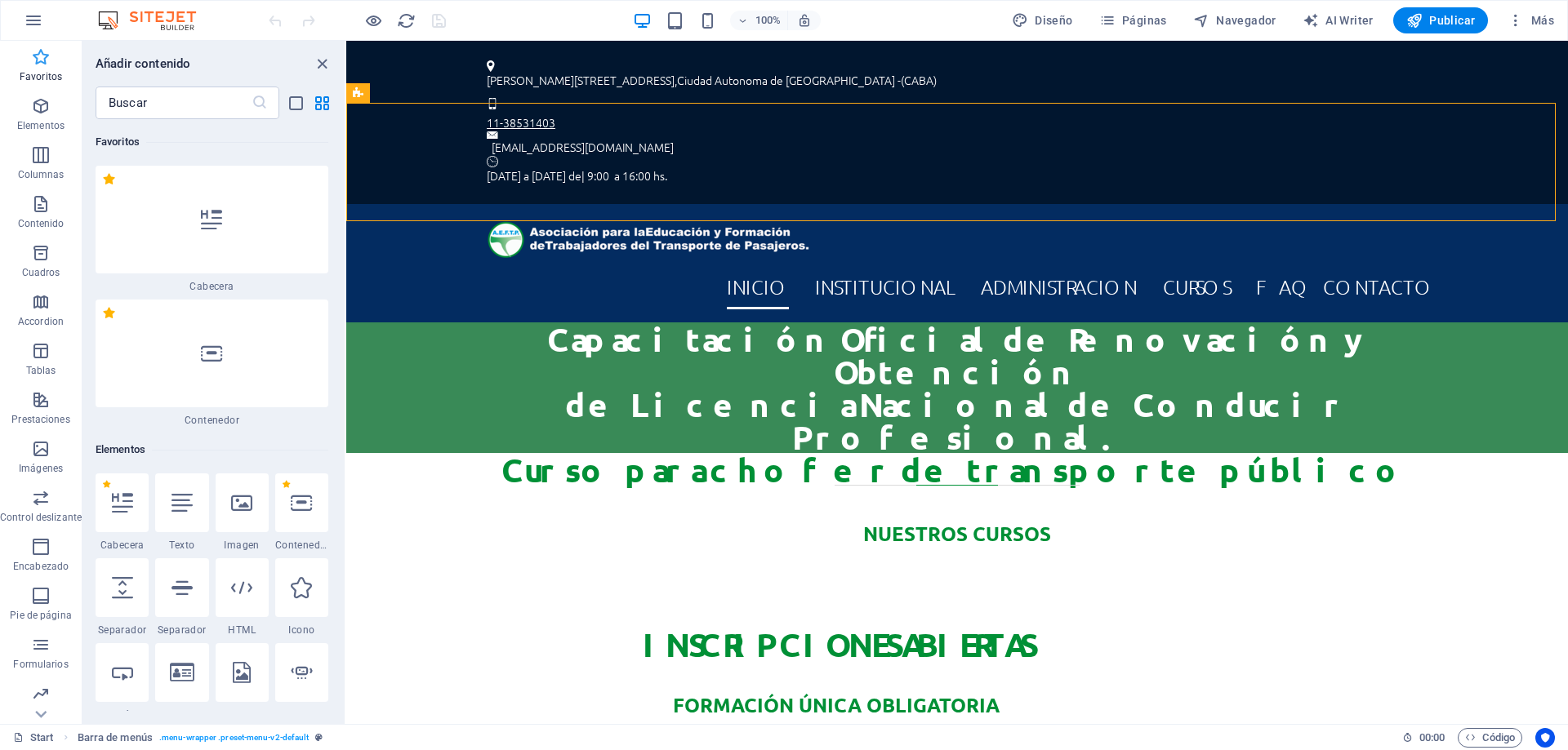
click at [25, 58] on span "Favoritos" at bounding box center [41, 67] width 82 height 39
click at [318, 59] on icon "close panel" at bounding box center [322, 63] width 19 height 19
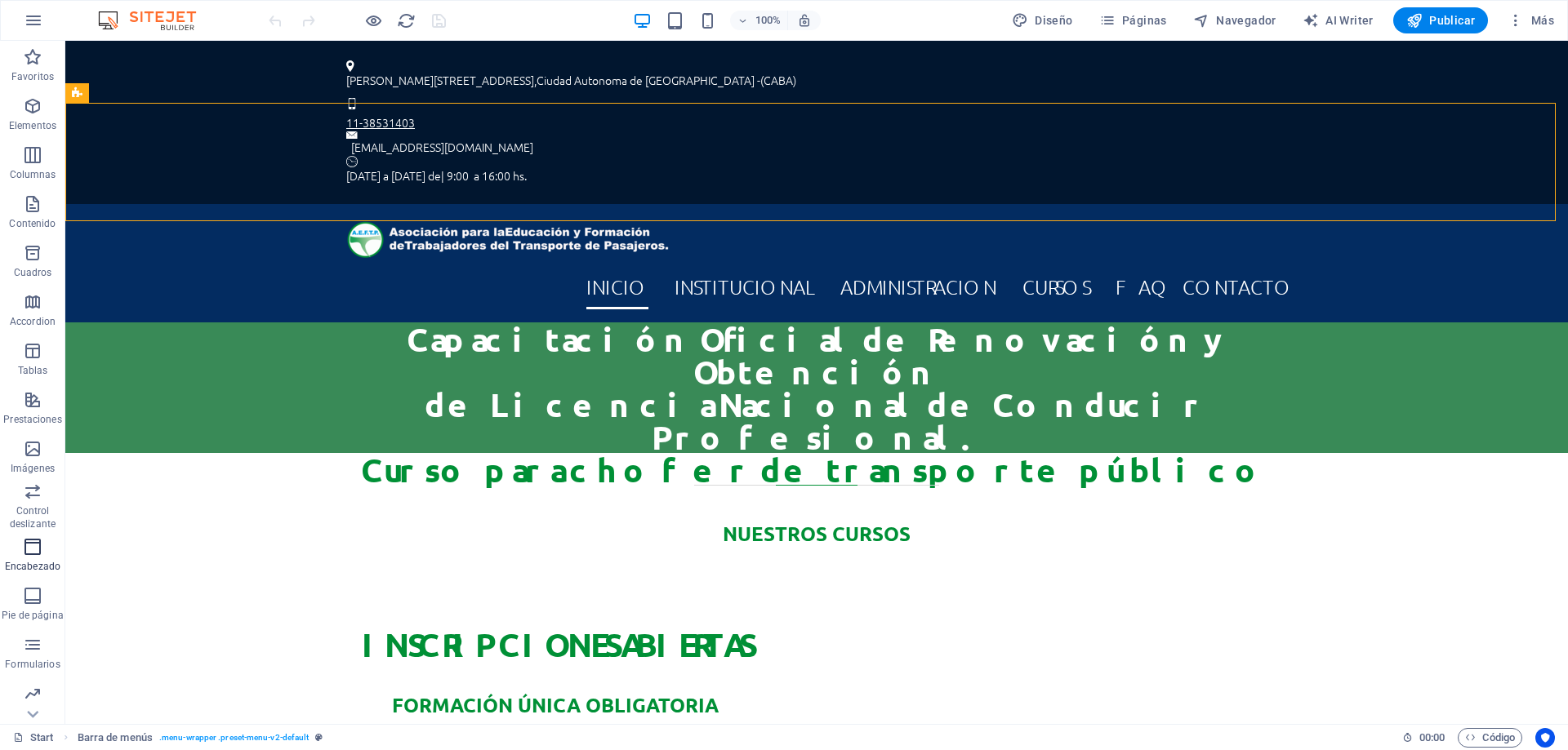
scroll to position [52, 0]
click at [42, 692] on icon "button" at bounding box center [33, 692] width 20 height 20
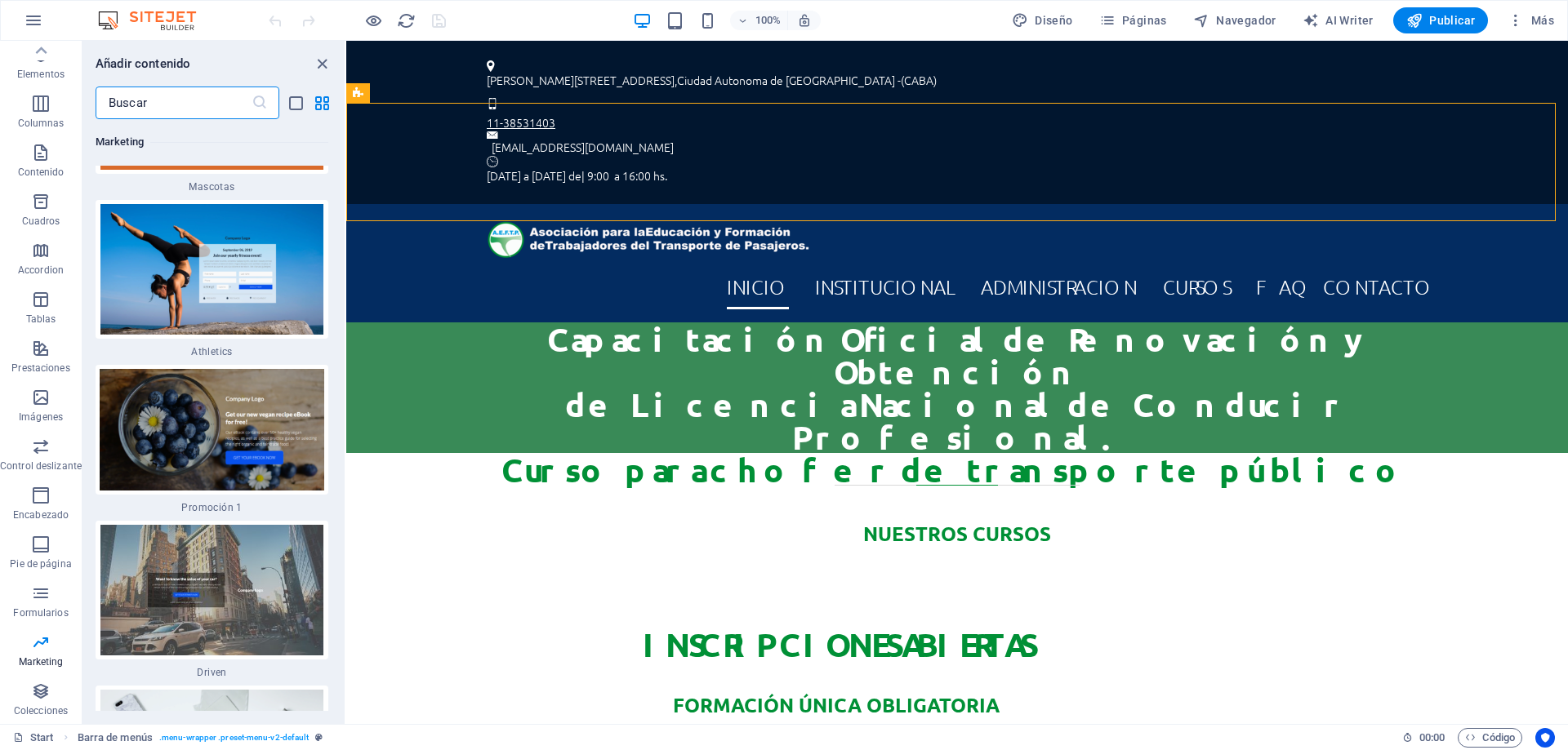
scroll to position [28259, 0]
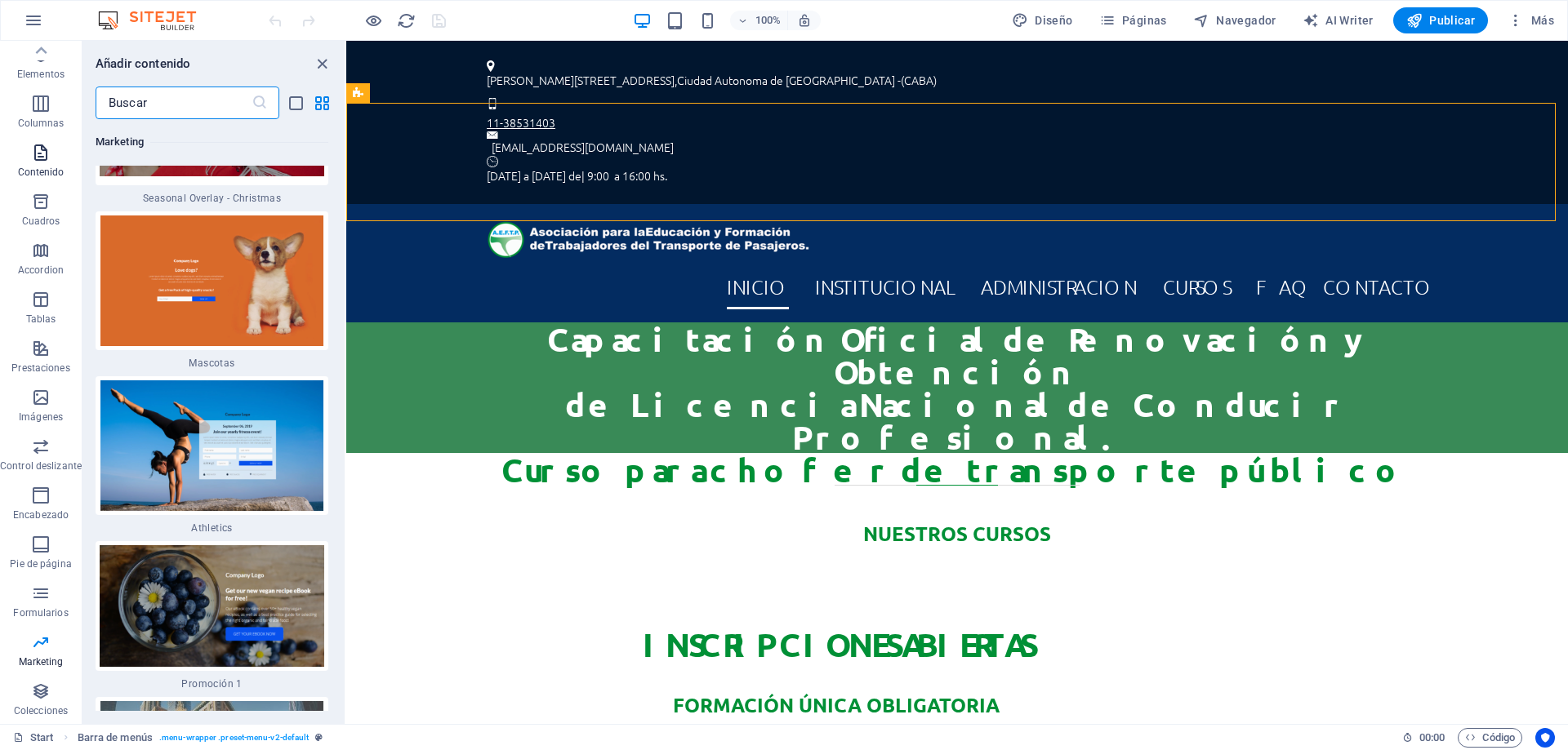
click at [45, 150] on icon "button" at bounding box center [41, 152] width 20 height 20
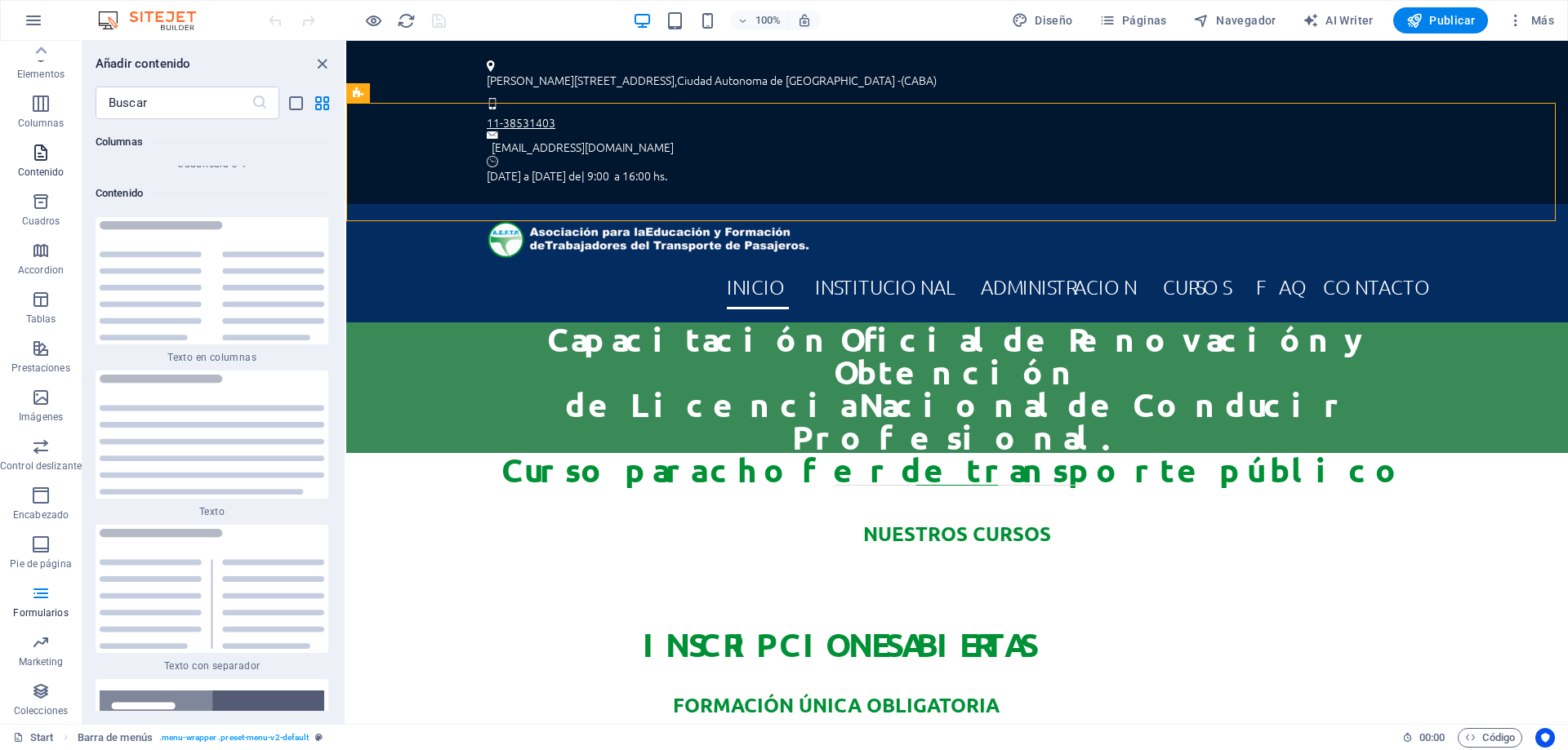
scroll to position [5485, 0]
click at [44, 108] on icon "button" at bounding box center [41, 103] width 20 height 20
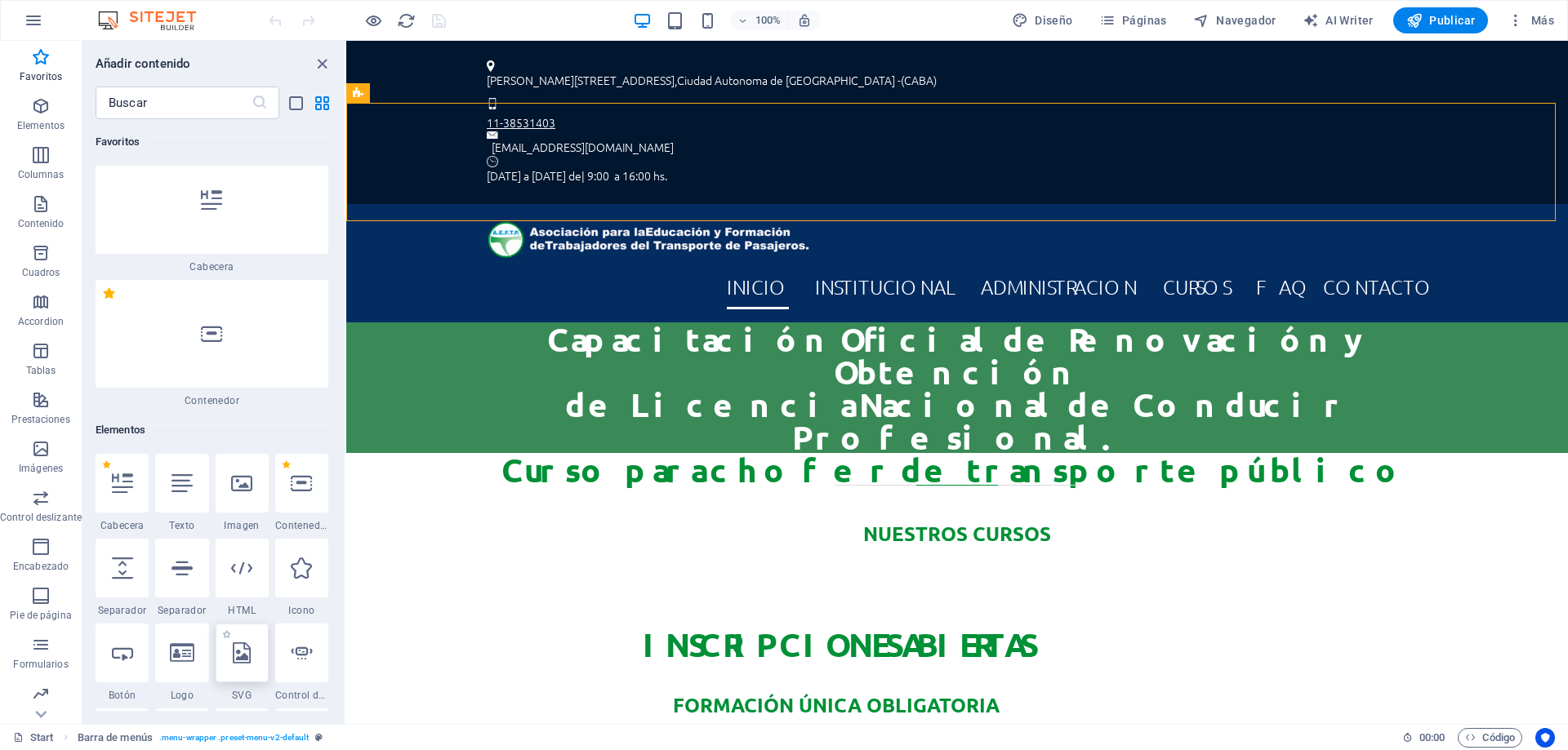
scroll to position [0, 0]
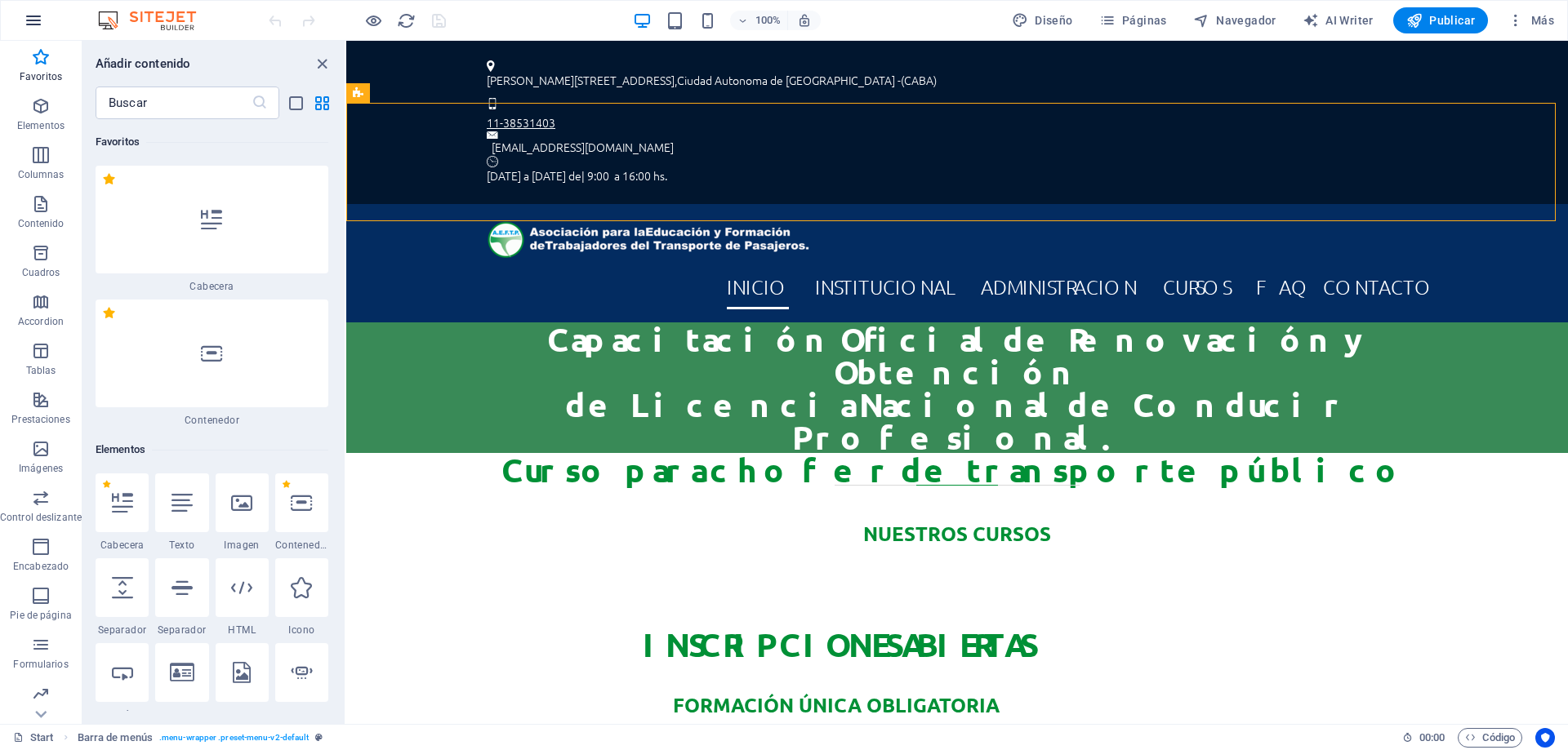
click at [36, 15] on icon "button" at bounding box center [34, 21] width 20 height 20
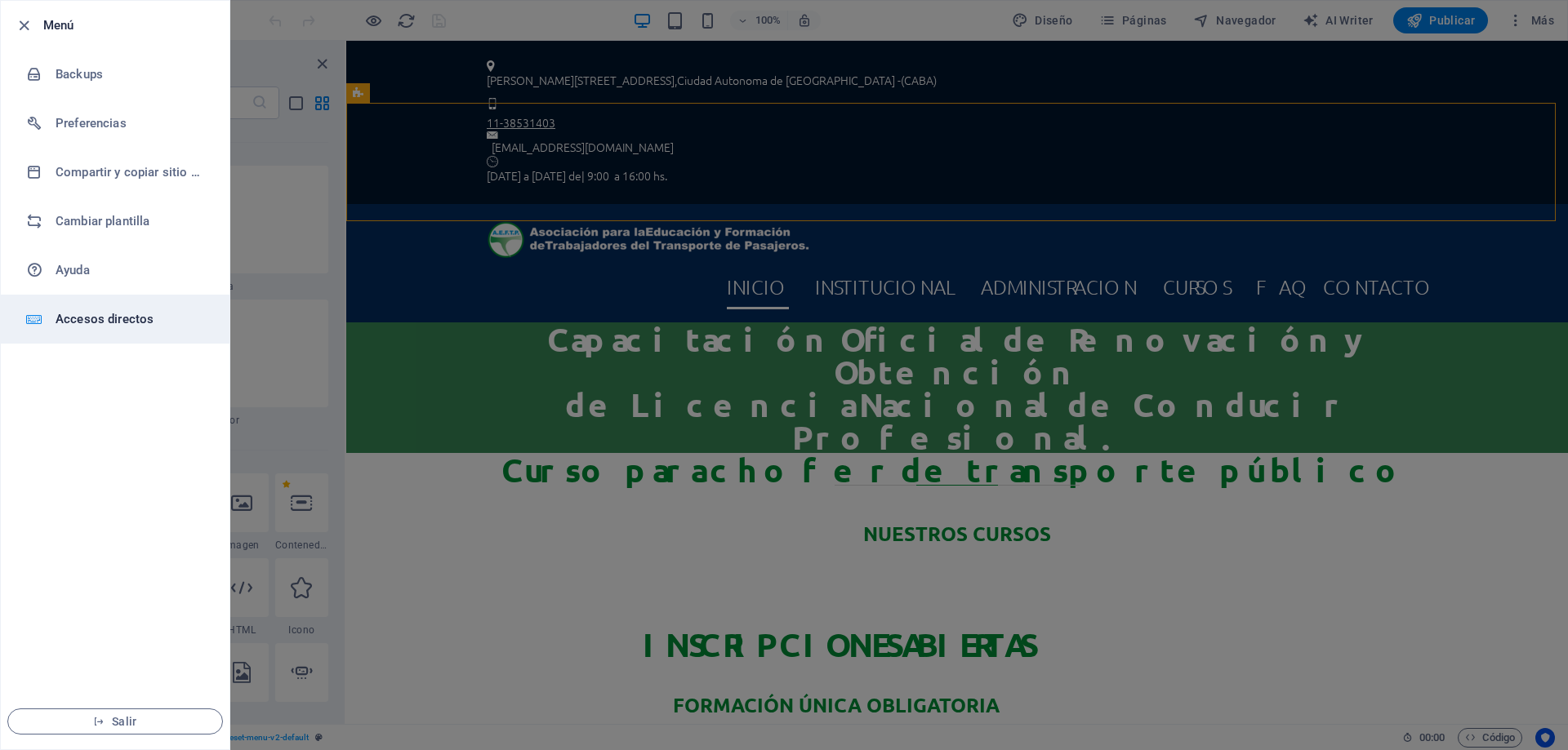
click at [113, 317] on h6 "Accesos directos" at bounding box center [130, 319] width 151 height 20
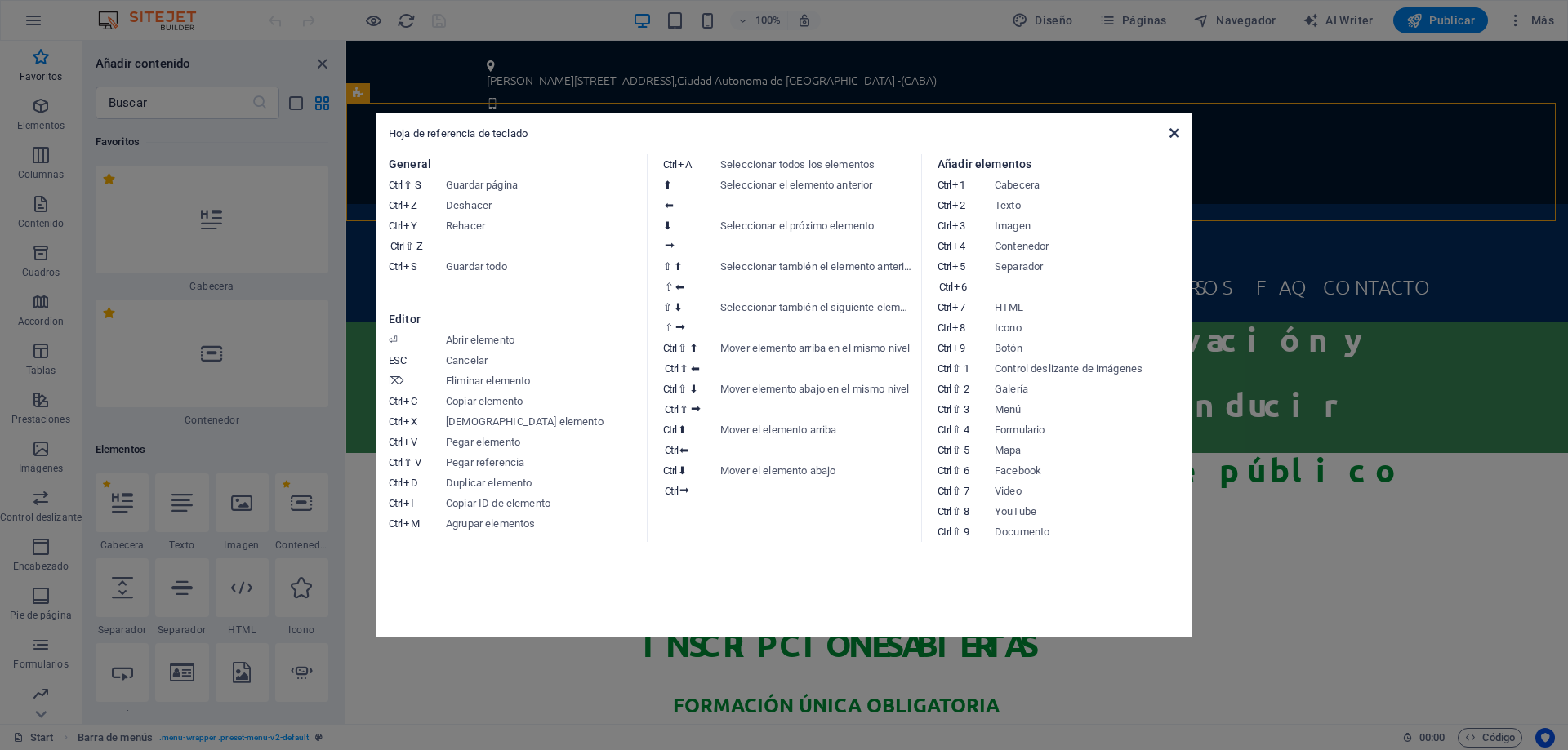
click at [1173, 132] on icon at bounding box center [1174, 133] width 10 height 13
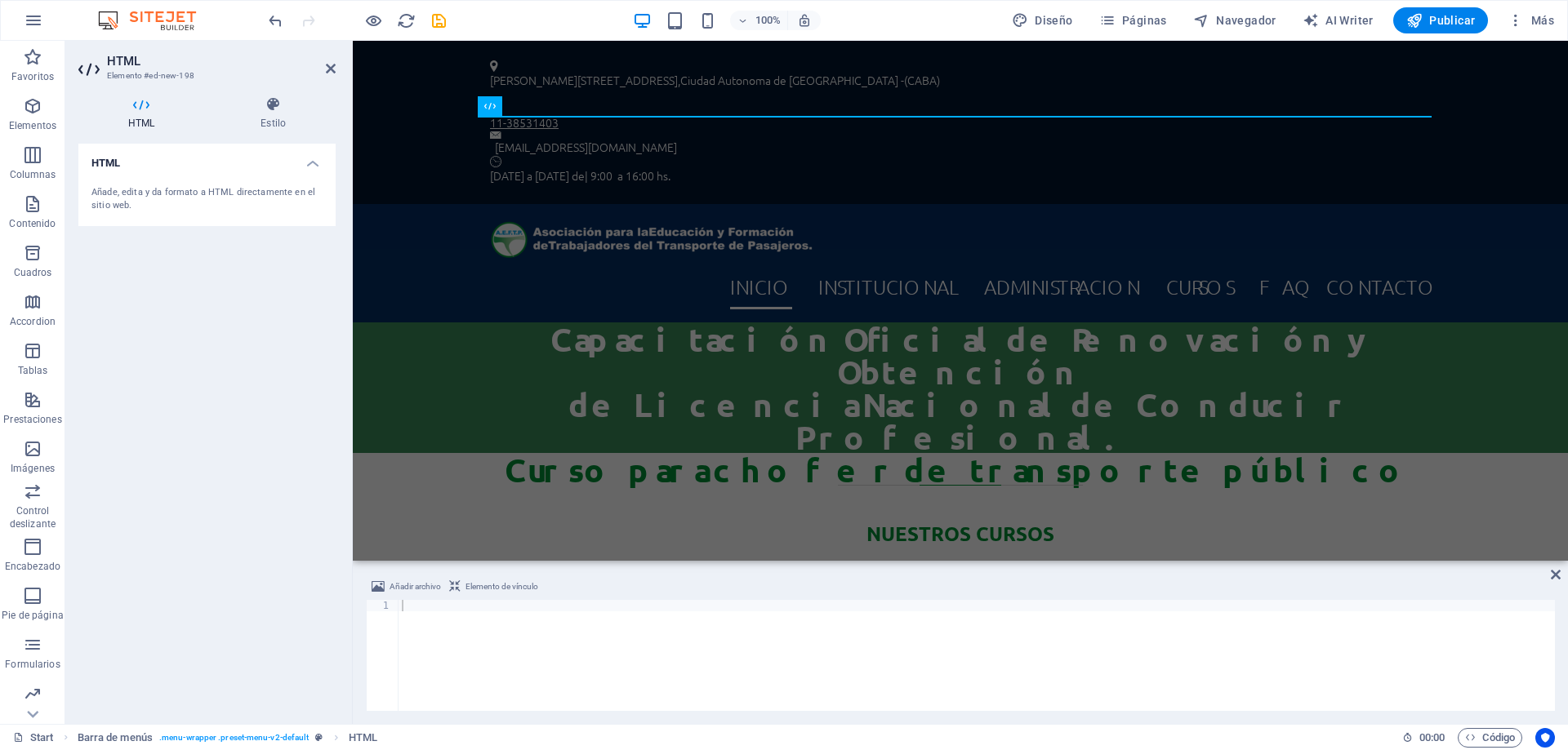
click at [509, 586] on span "Elemento de vínculo" at bounding box center [501, 587] width 72 height 20
click at [418, 582] on span "Añadir archivo" at bounding box center [416, 587] width 52 height 20
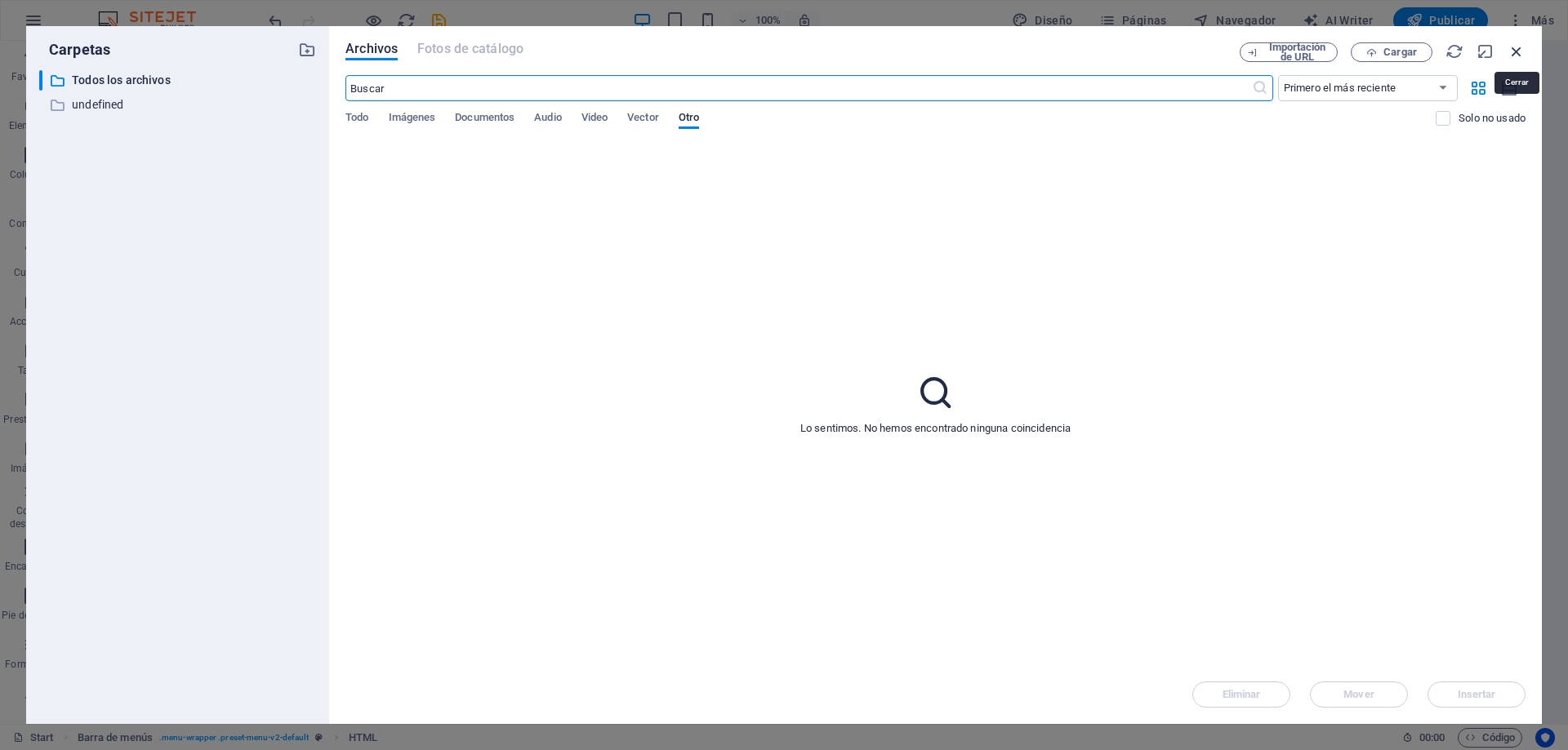
click at [1521, 47] on icon "button" at bounding box center [1516, 52] width 18 height 18
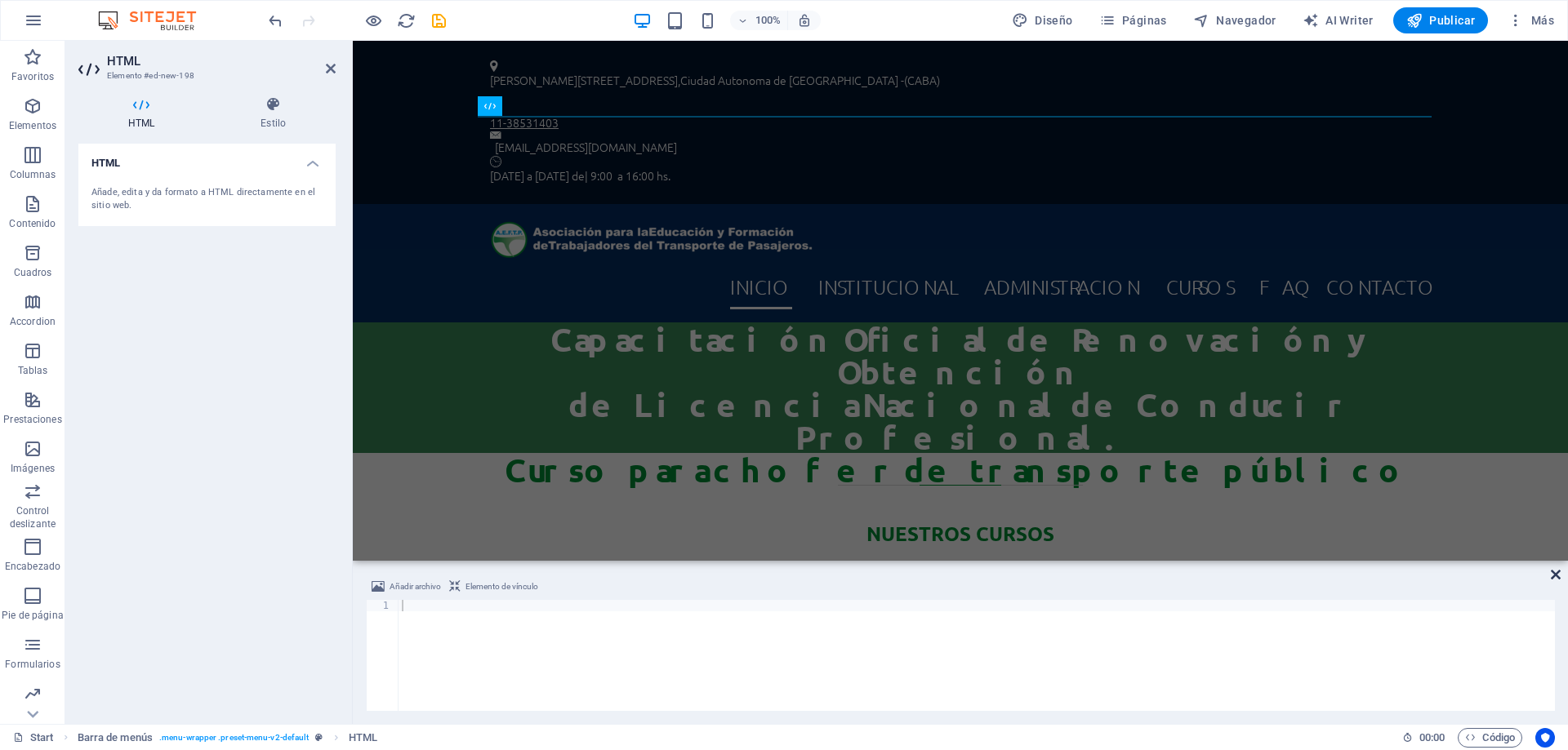
click at [1559, 570] on icon at bounding box center [1556, 574] width 10 height 13
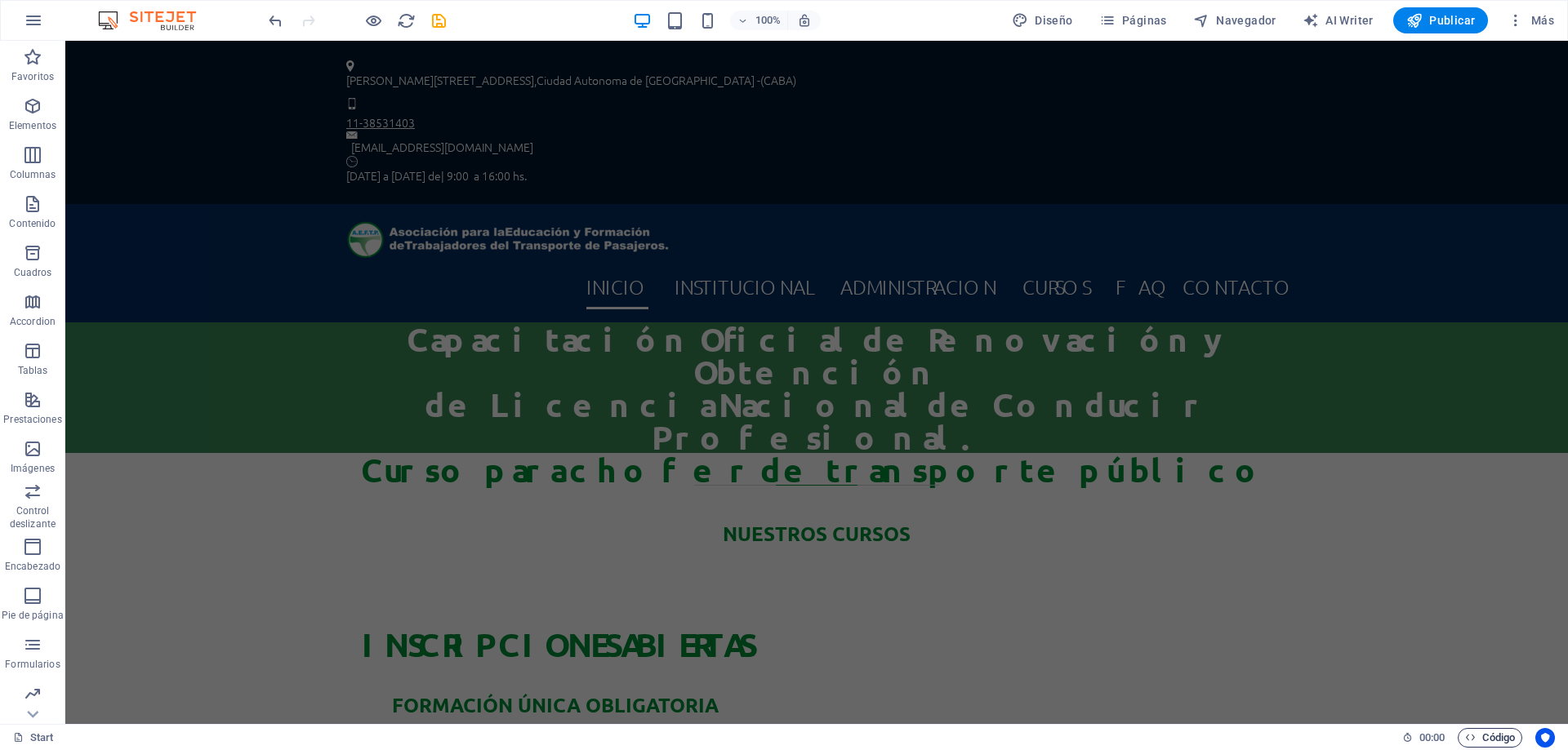
click at [1492, 738] on span "Código" at bounding box center [1490, 738] width 50 height 20
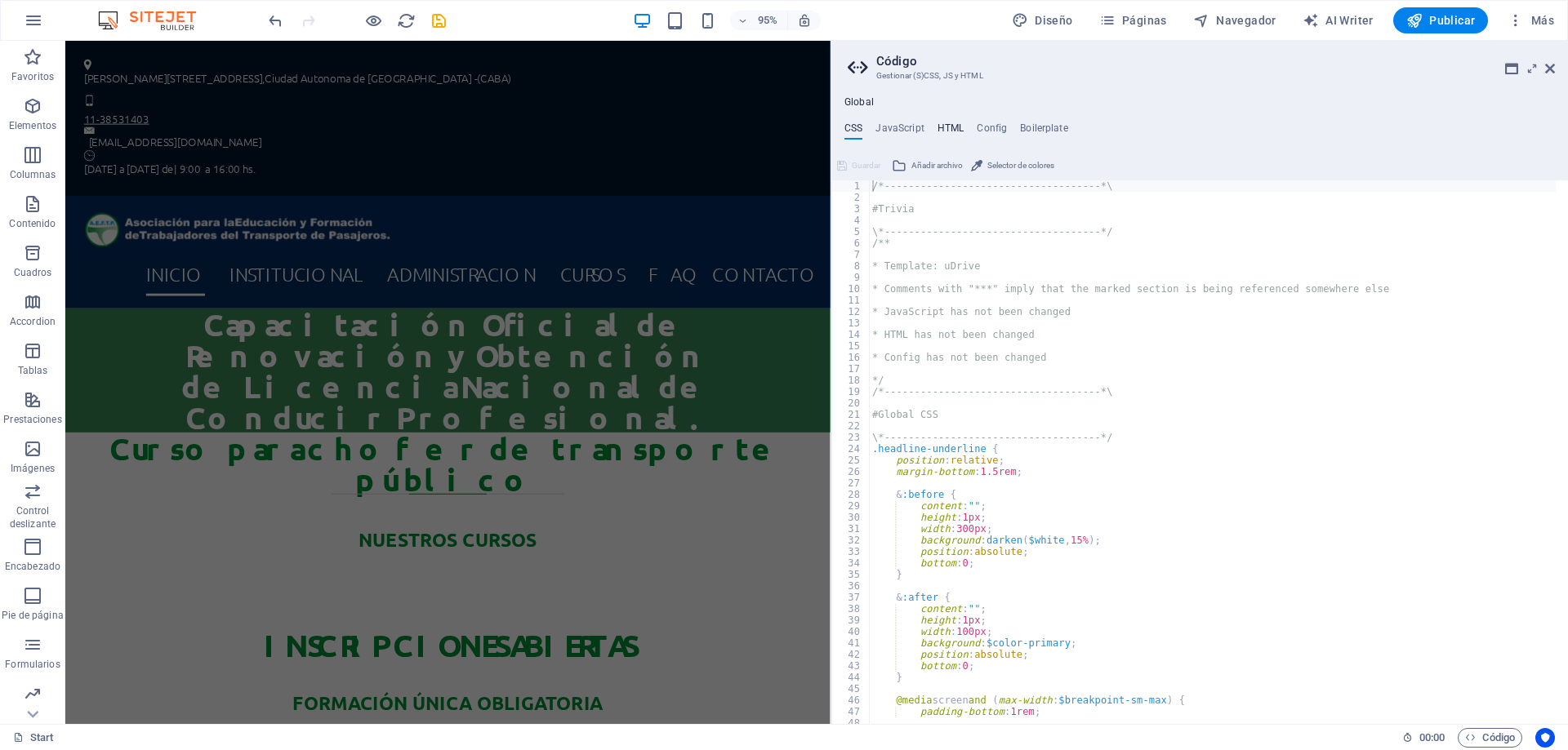
click at [945, 124] on h4 "HTML" at bounding box center [951, 131] width 27 height 18
type textarea "{{content}}"
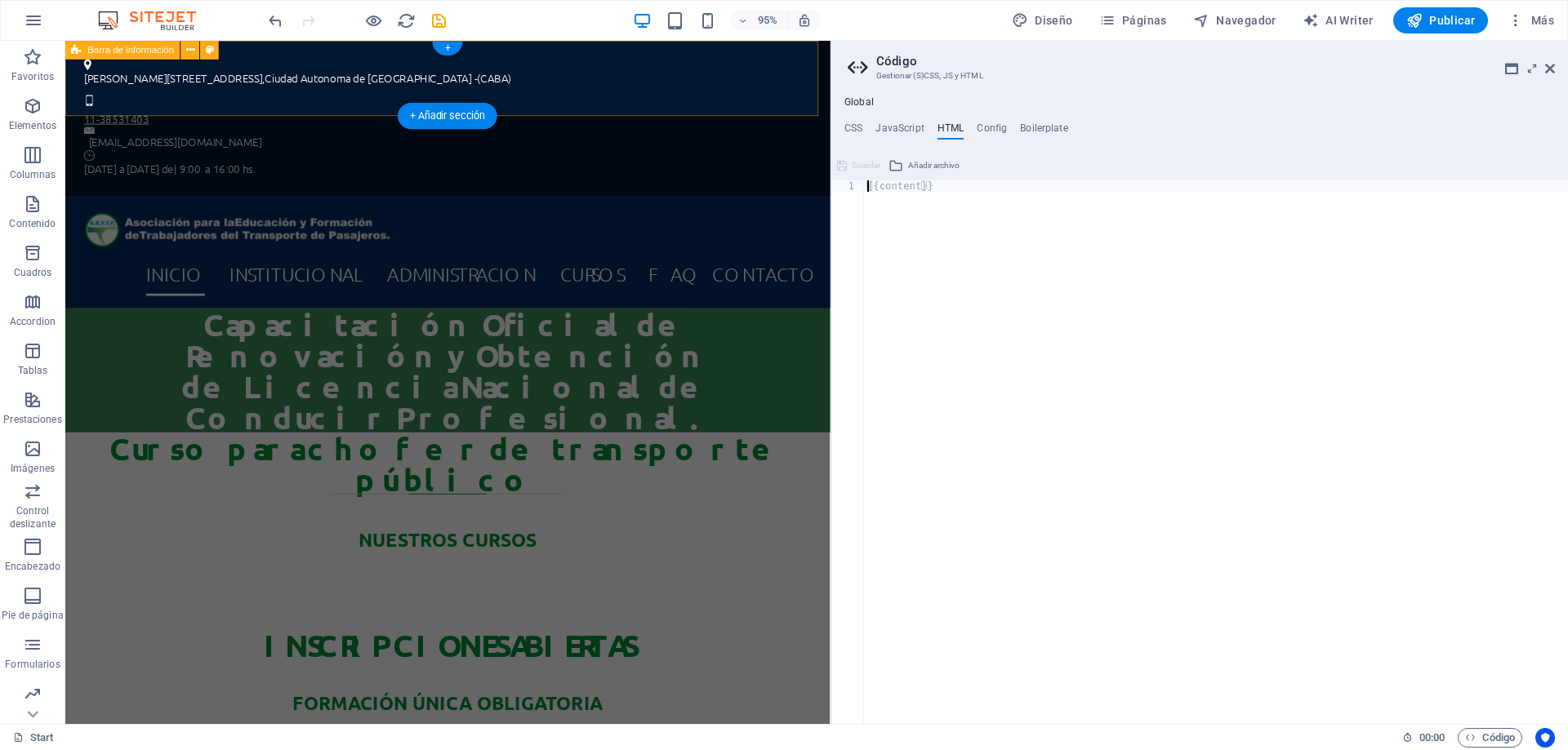
click at [840, 60] on div "[PERSON_NAME][STREET_ADDRESS] -(CABA) 11-38531403 [EMAIL_ADDRESS][DOMAIN_NAME] …" at bounding box center [467, 122] width 805 height 163
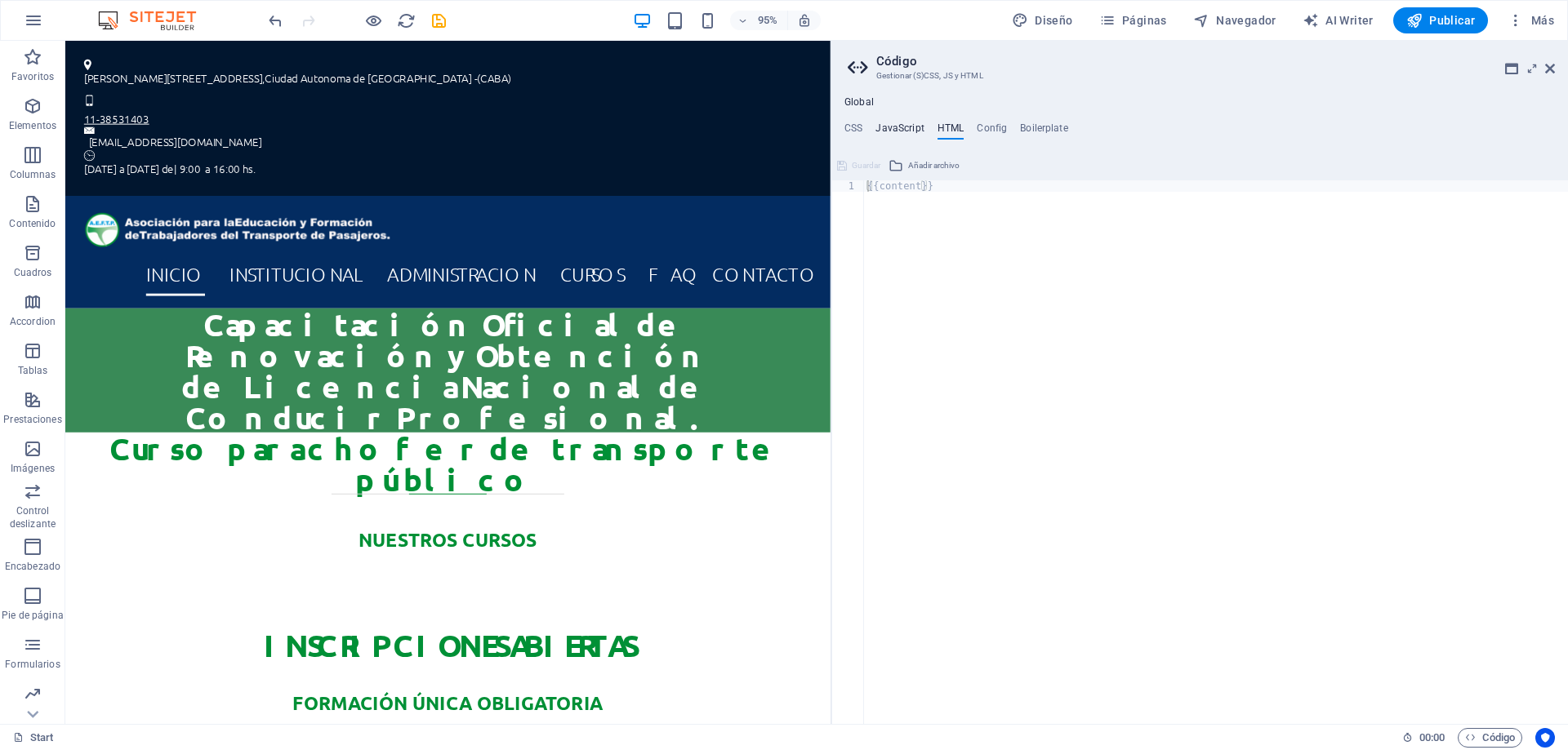
click at [887, 128] on h4 "JavaScript" at bounding box center [900, 131] width 48 height 18
type textarea "/* JS for preset "Menu V2" */"
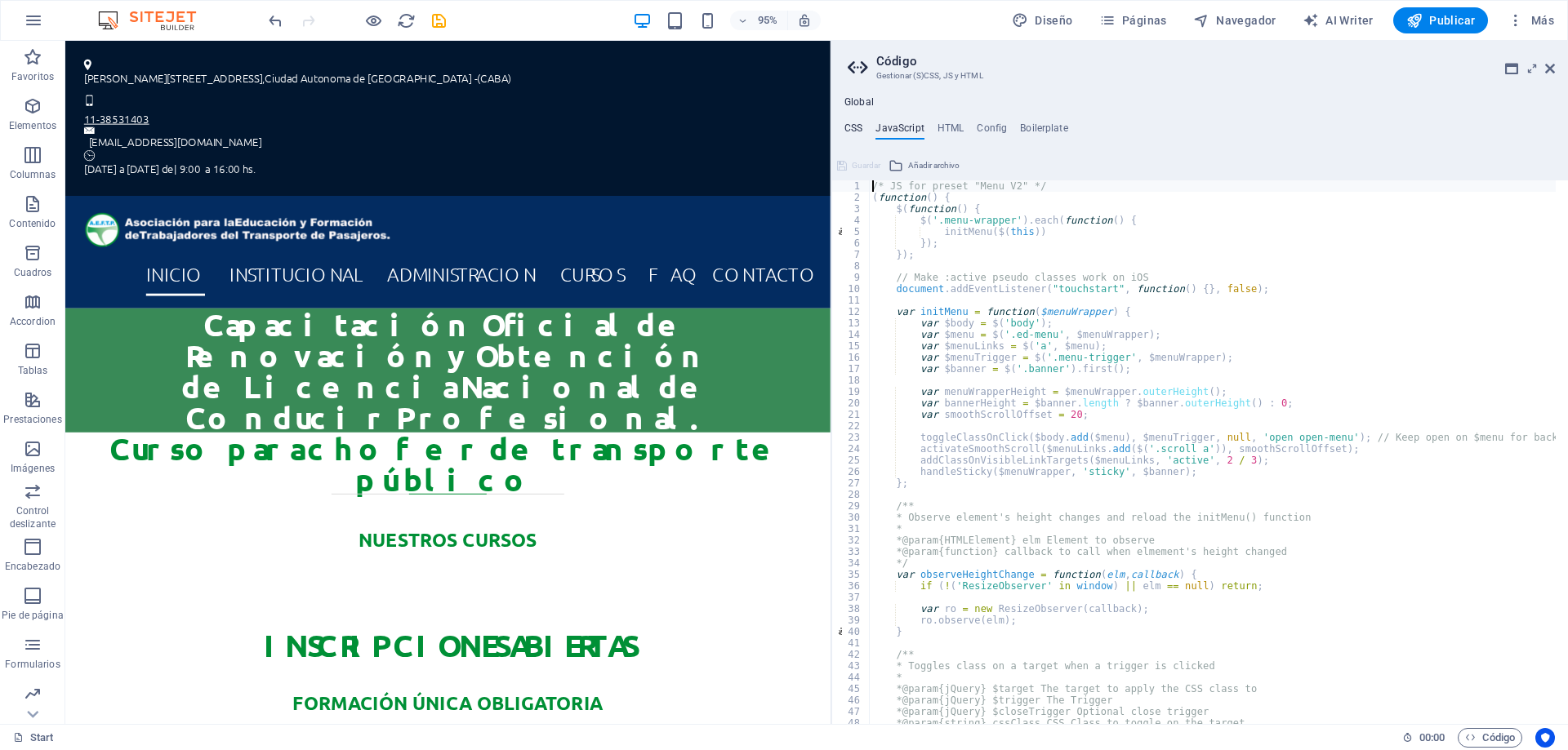
click at [853, 128] on h4 "CSS" at bounding box center [854, 131] width 18 height 18
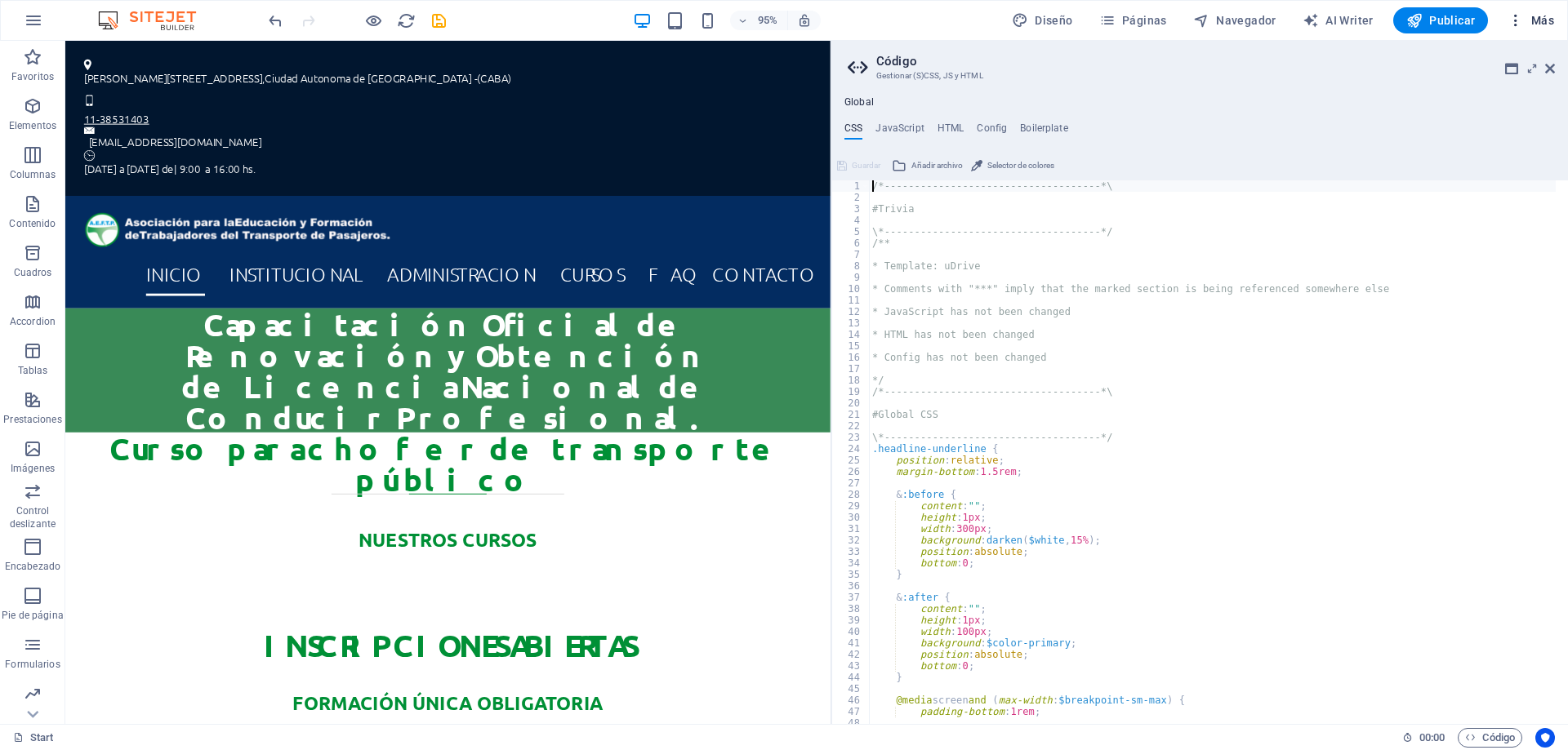
click at [1518, 18] on icon "button" at bounding box center [1515, 21] width 16 height 16
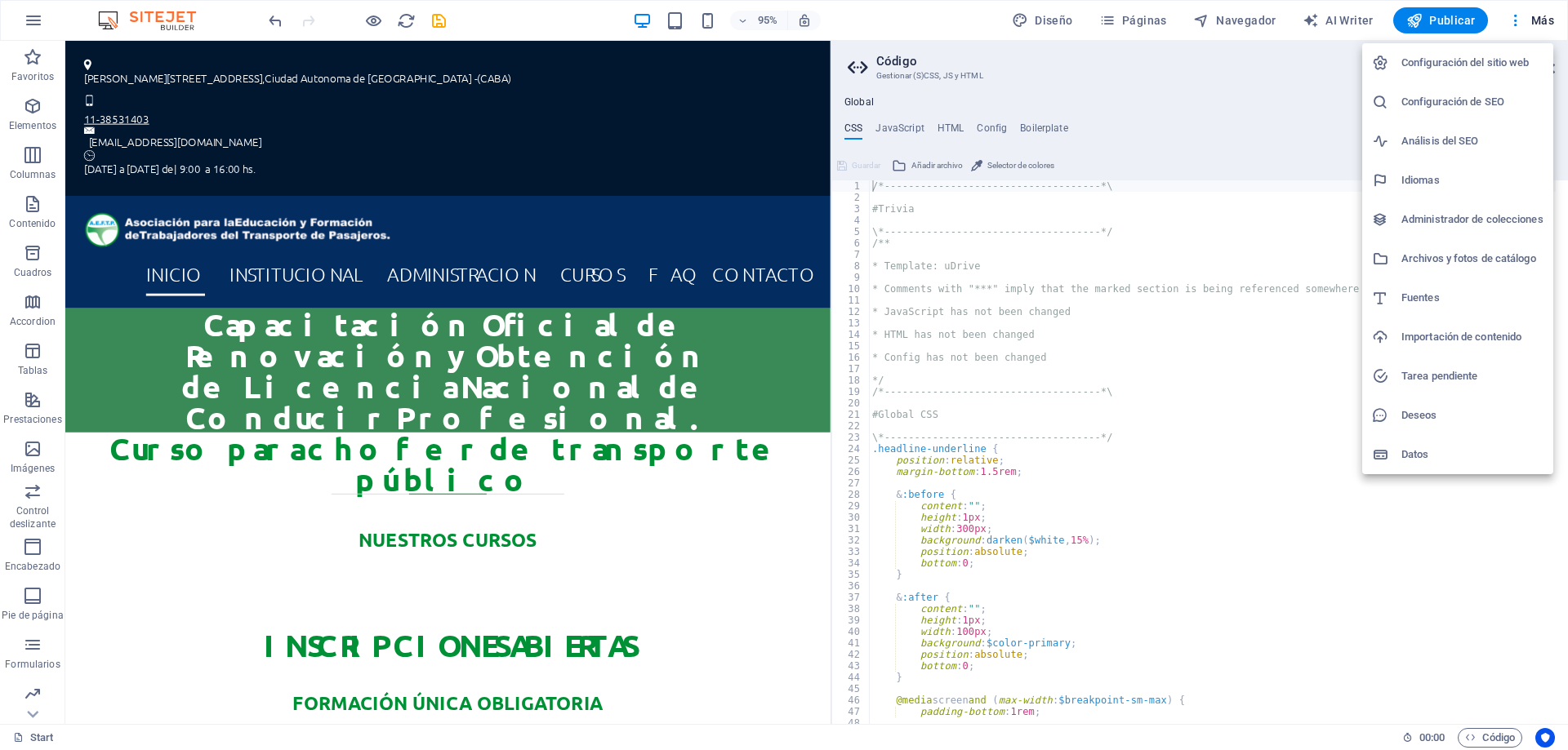
click at [1138, 19] on div at bounding box center [784, 375] width 1568 height 750
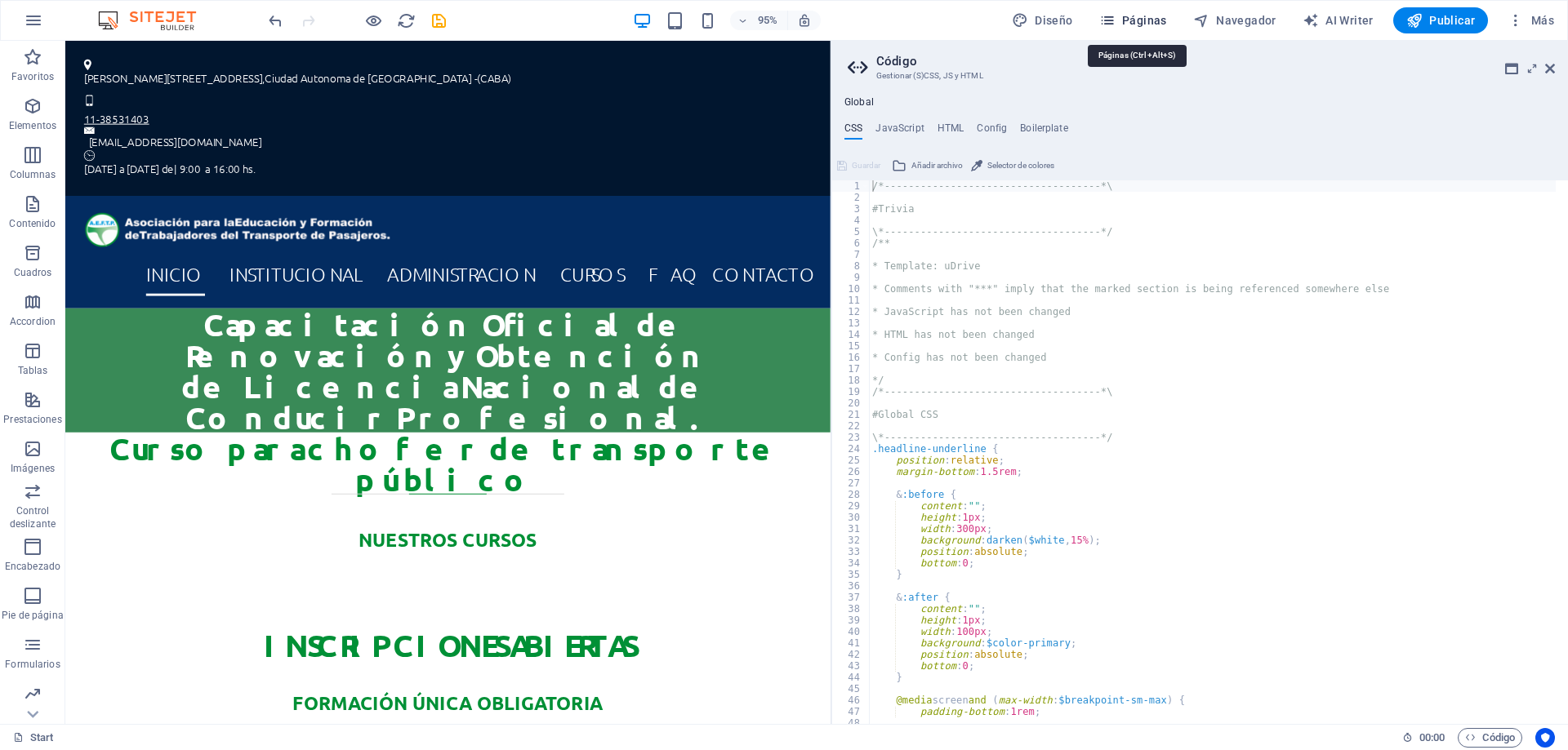
click at [1139, 18] on span "Páginas" at bounding box center [1133, 21] width 68 height 16
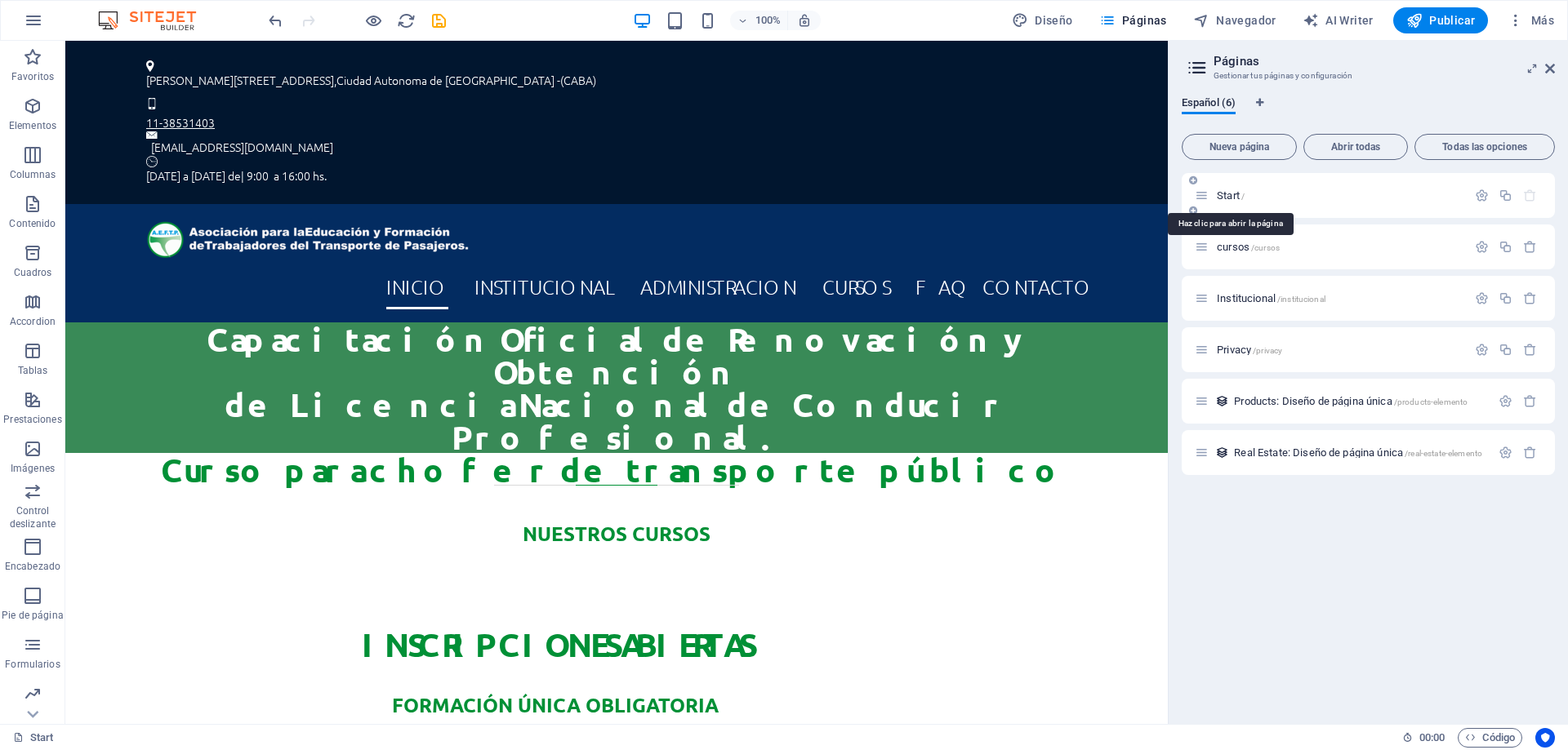
click at [1217, 192] on span "Start /" at bounding box center [1230, 195] width 28 height 12
click at [1483, 739] on span "Código" at bounding box center [1490, 738] width 50 height 20
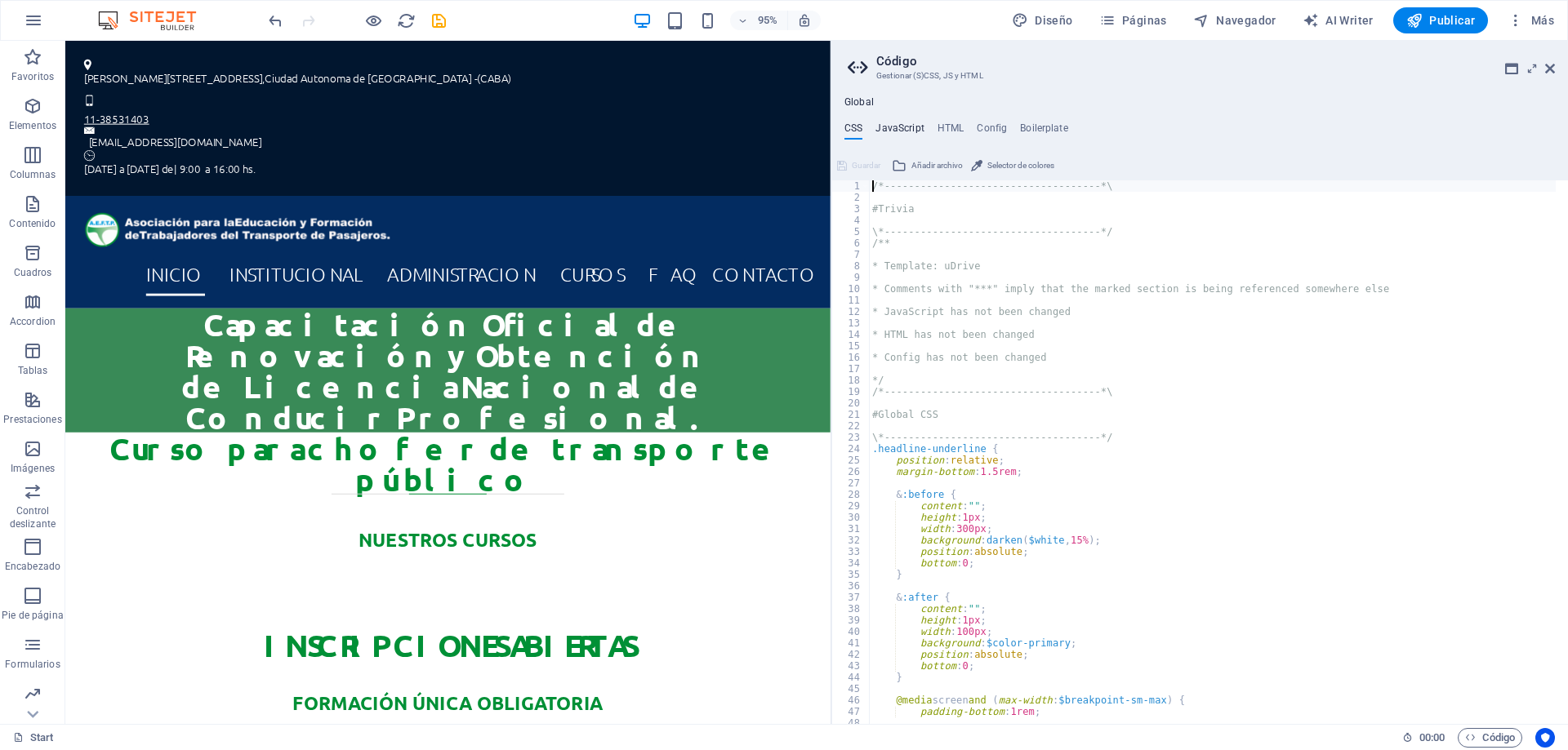
click at [895, 128] on h4 "JavaScript" at bounding box center [900, 131] width 48 height 18
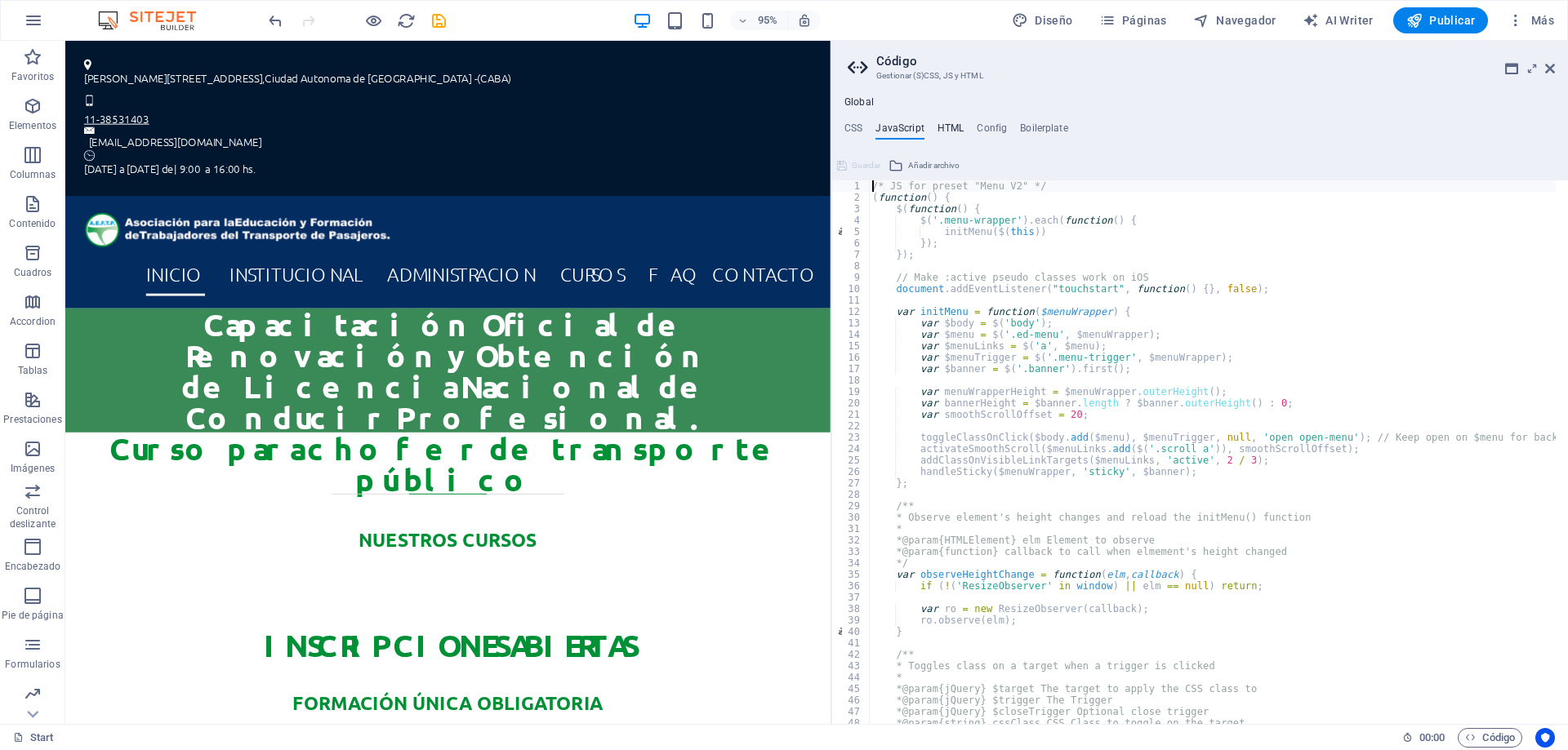
click at [946, 129] on h4 "HTML" at bounding box center [951, 131] width 27 height 18
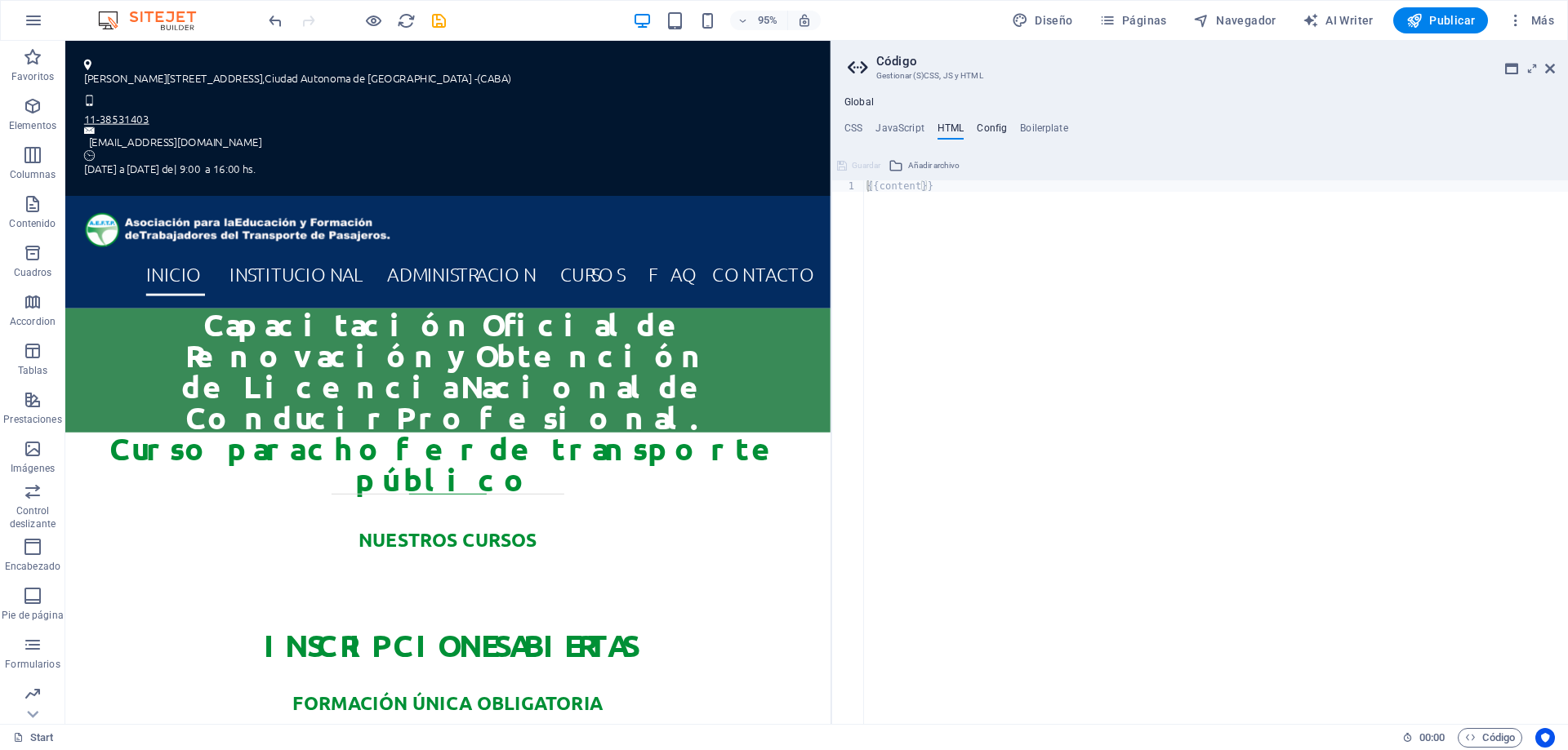
click at [996, 128] on h4 "Config" at bounding box center [992, 131] width 30 height 18
type textarea "$color-background: #fff;"
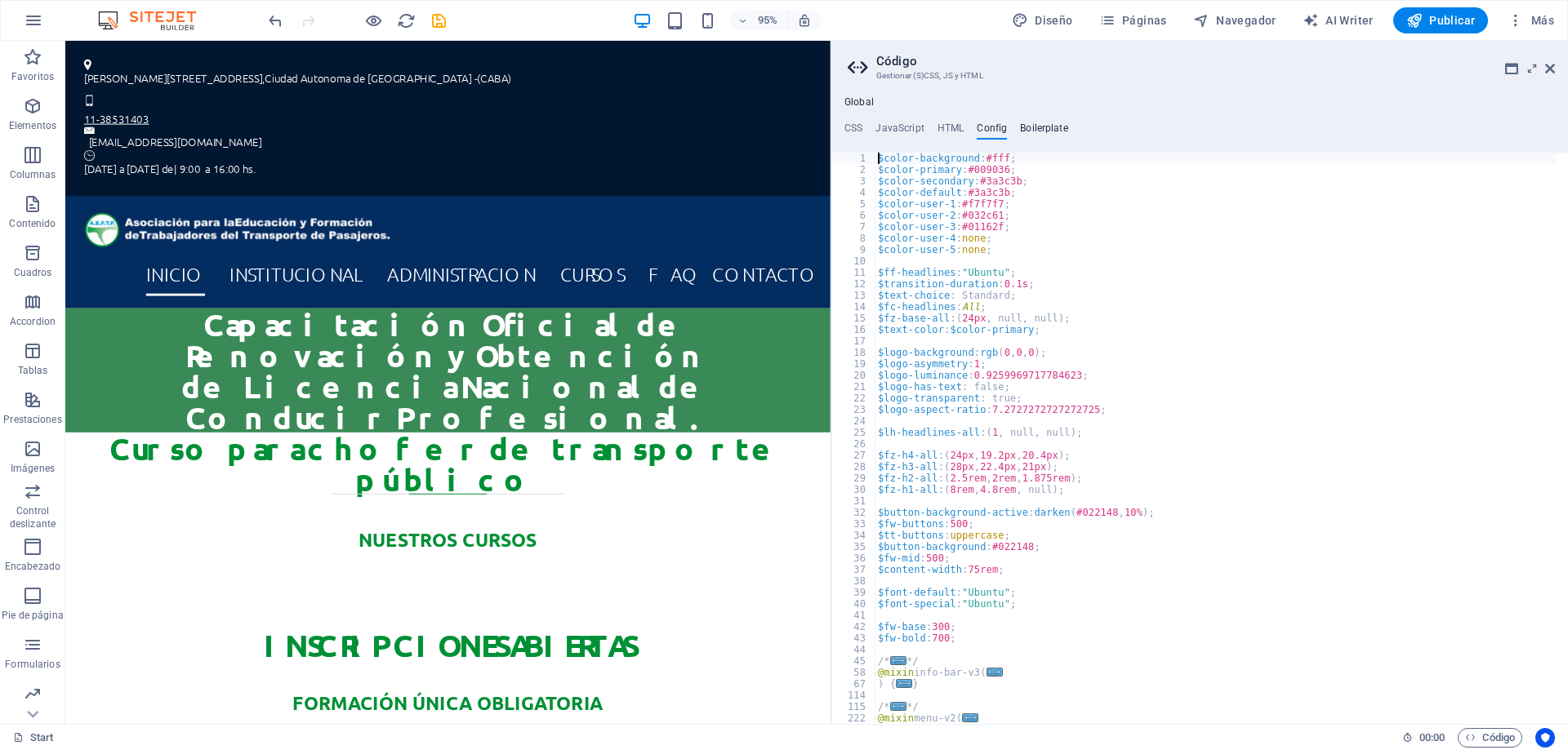
click at [1037, 125] on h4 "Boilerplate" at bounding box center [1044, 131] width 48 height 18
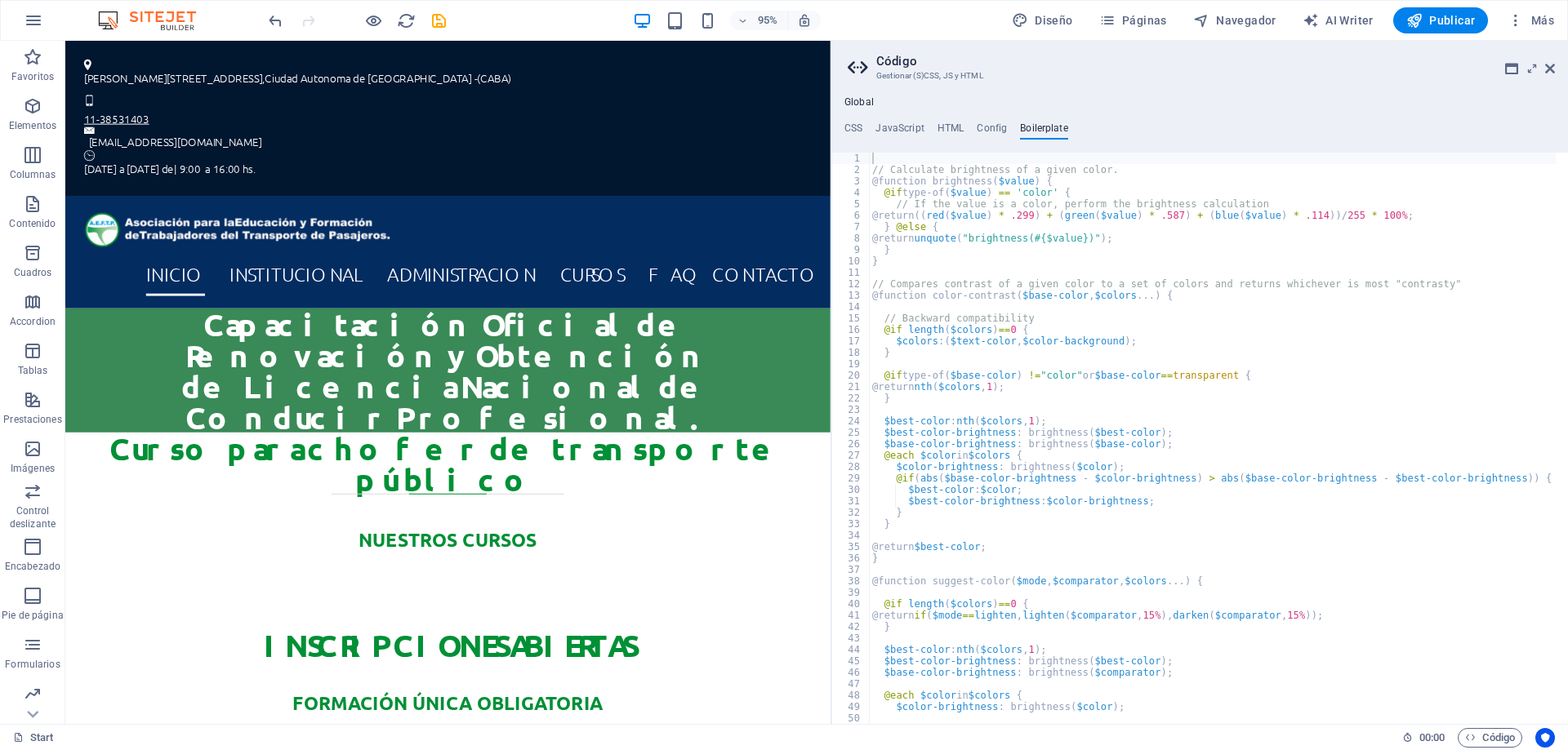
click at [865, 127] on ul "CSS JavaScript HTML Config Boilerplate" at bounding box center [1200, 131] width 737 height 18
click at [853, 128] on h4 "CSS" at bounding box center [854, 131] width 18 height 18
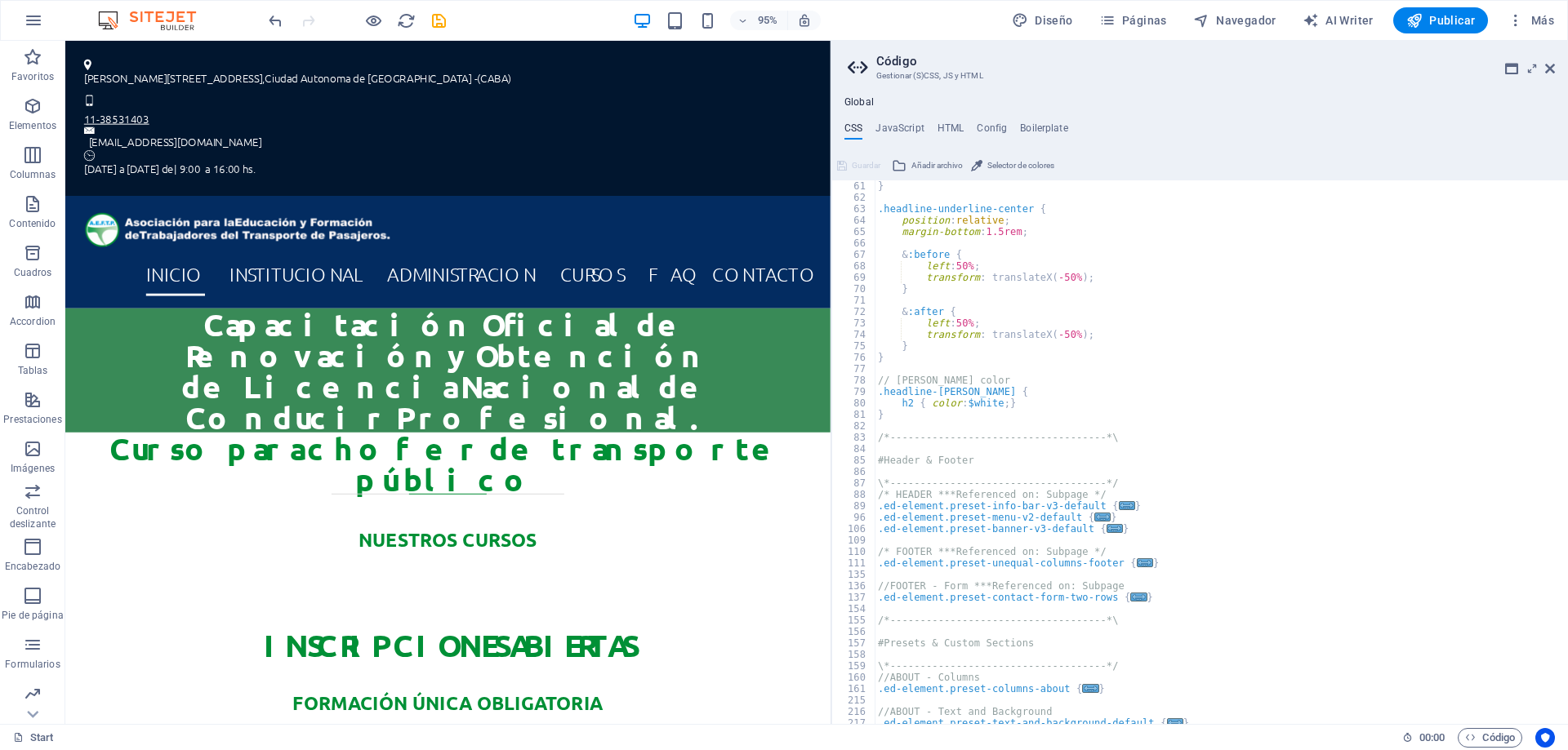
scroll to position [686, 0]
click at [1546, 62] on icon at bounding box center [1549, 69] width 10 height 13
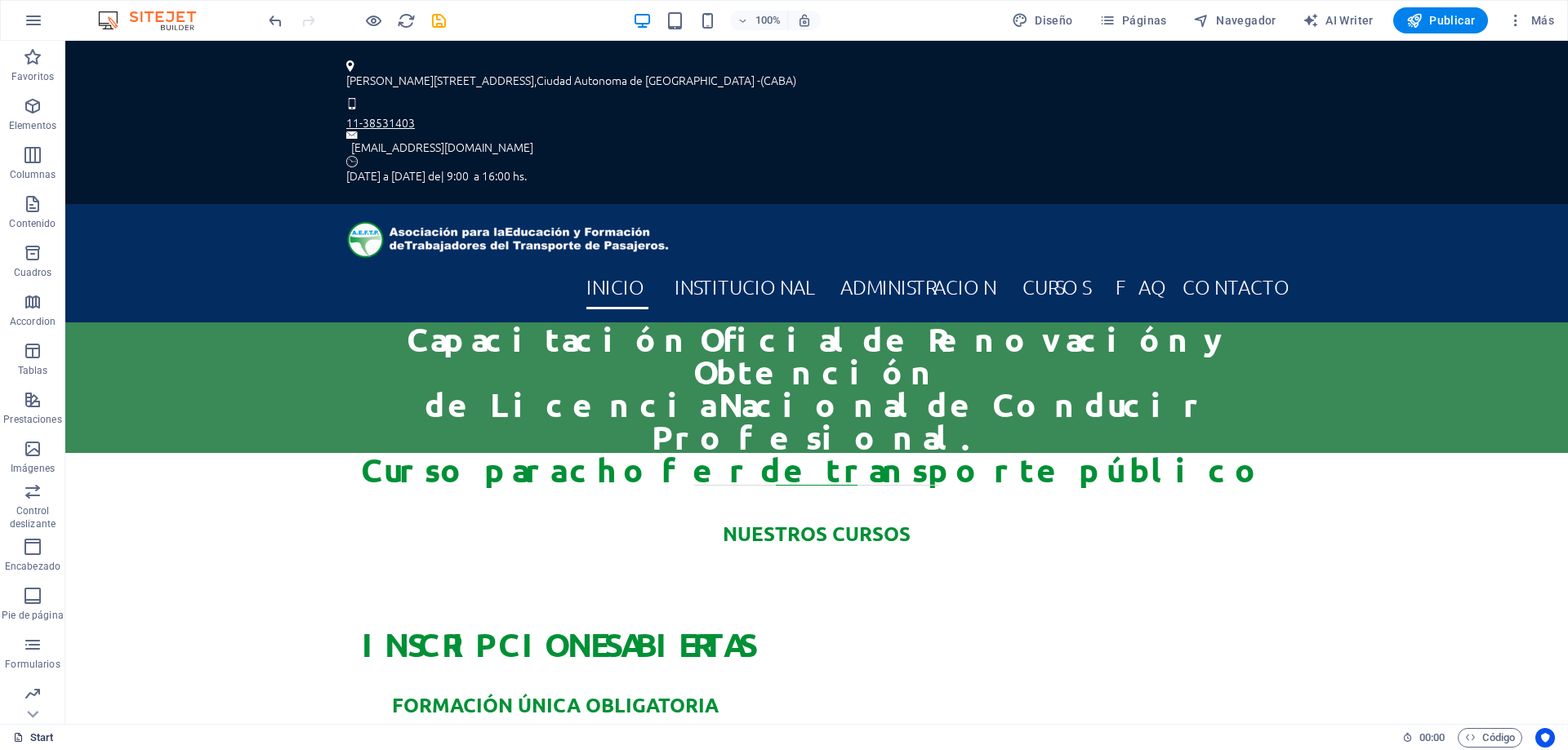
scroll to position [52, 0]
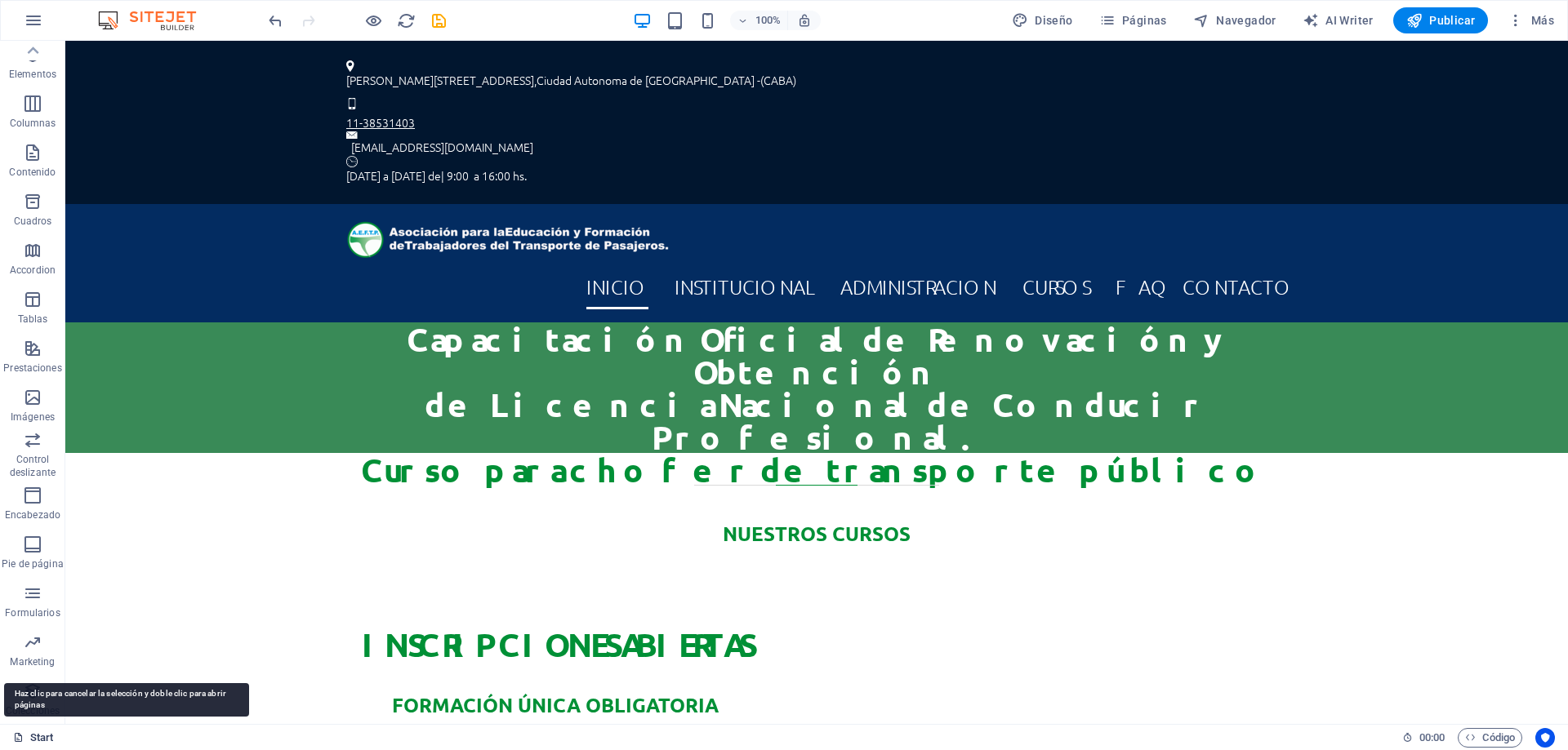
click at [45, 735] on link "Start" at bounding box center [34, 738] width 41 height 20
click at [33, 738] on link "Start" at bounding box center [34, 738] width 41 height 20
click at [31, 691] on icon "button" at bounding box center [33, 692] width 20 height 20
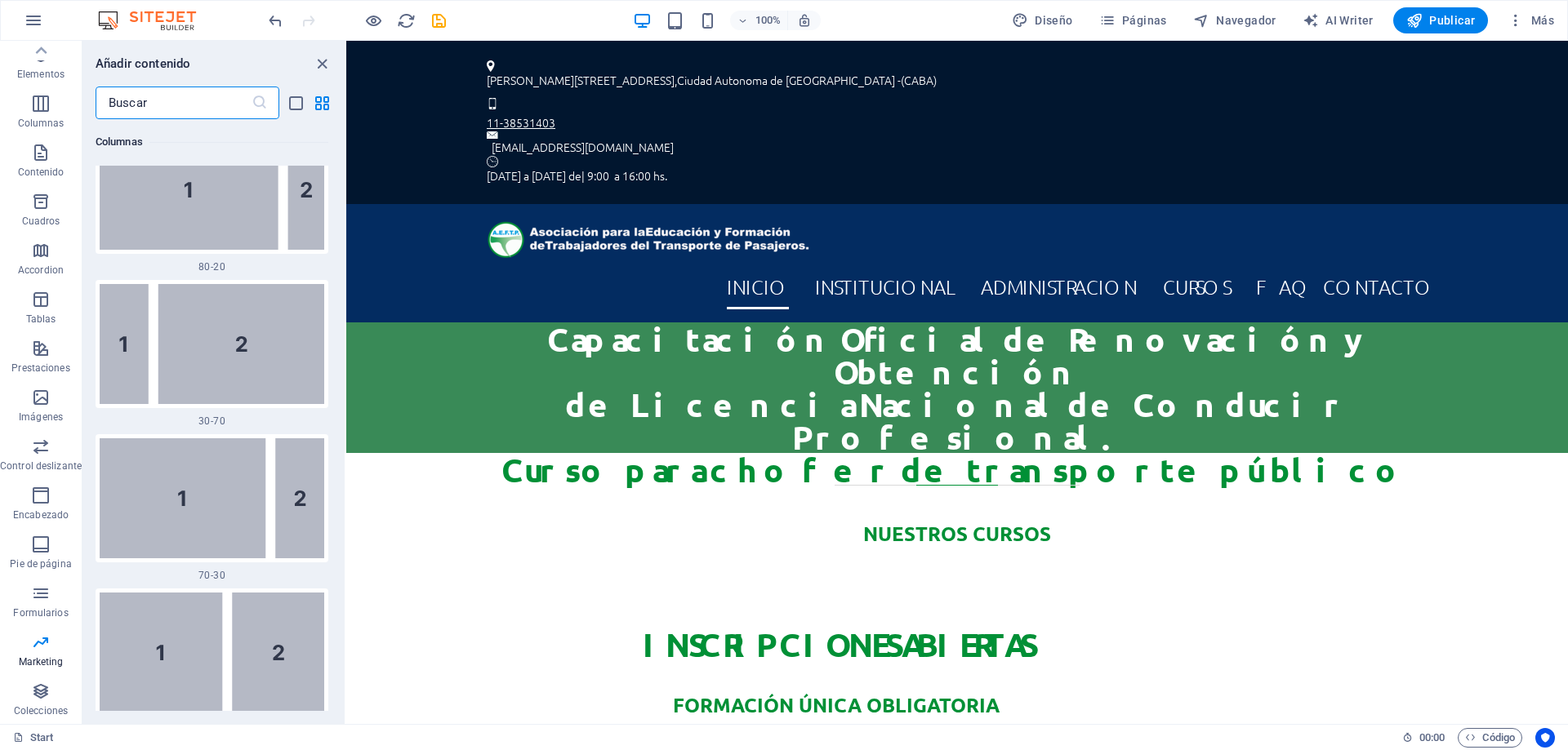
scroll to position [0, 0]
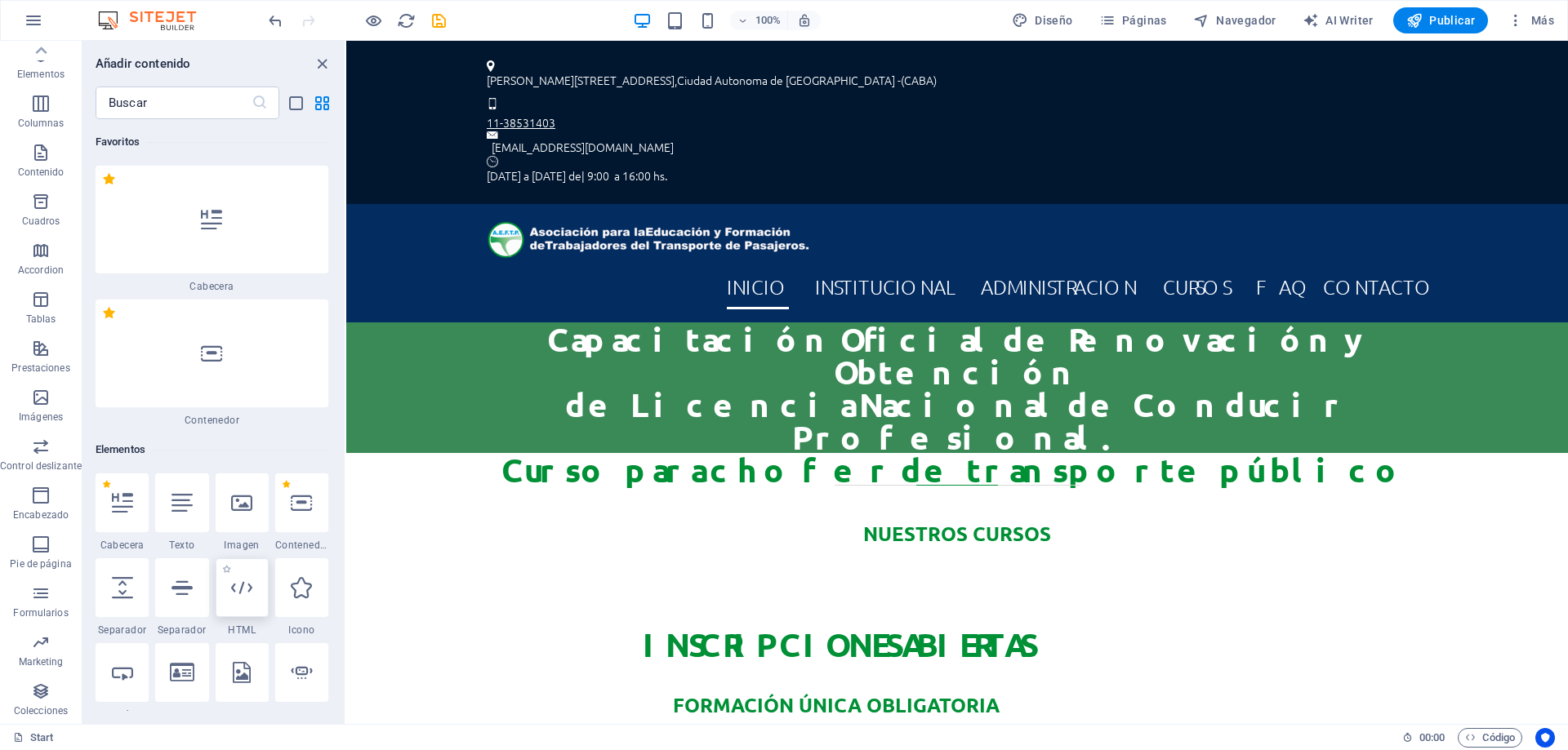
click at [247, 598] on icon at bounding box center [242, 588] width 21 height 21
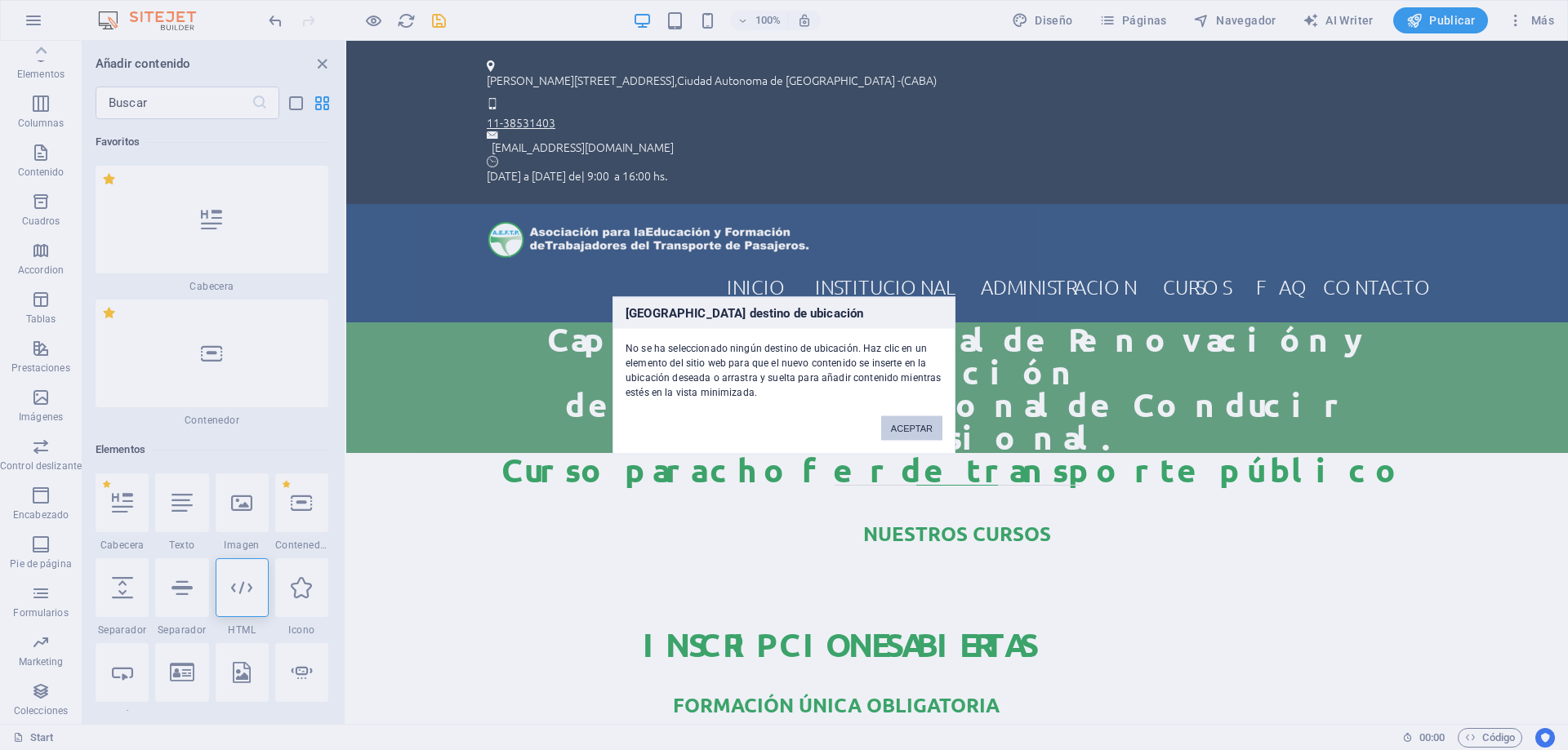
click at [930, 423] on button "ACEPTAR" at bounding box center [912, 427] width 62 height 24
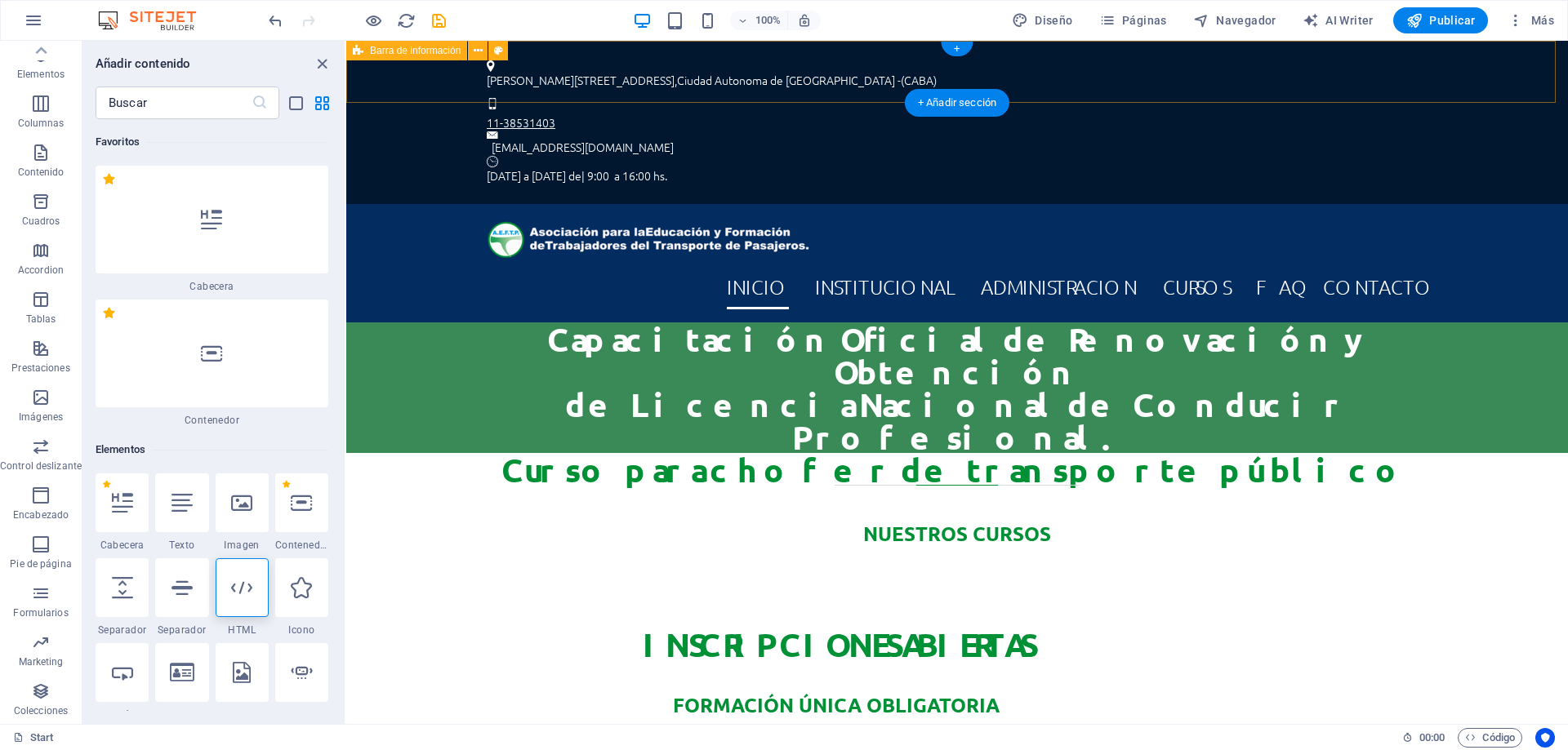
click at [576, 50] on div "[PERSON_NAME][STREET_ADDRESS] -(CABA) 11-38531403 [EMAIL_ADDRESS][DOMAIN_NAME] …" at bounding box center [957, 122] width 1222 height 163
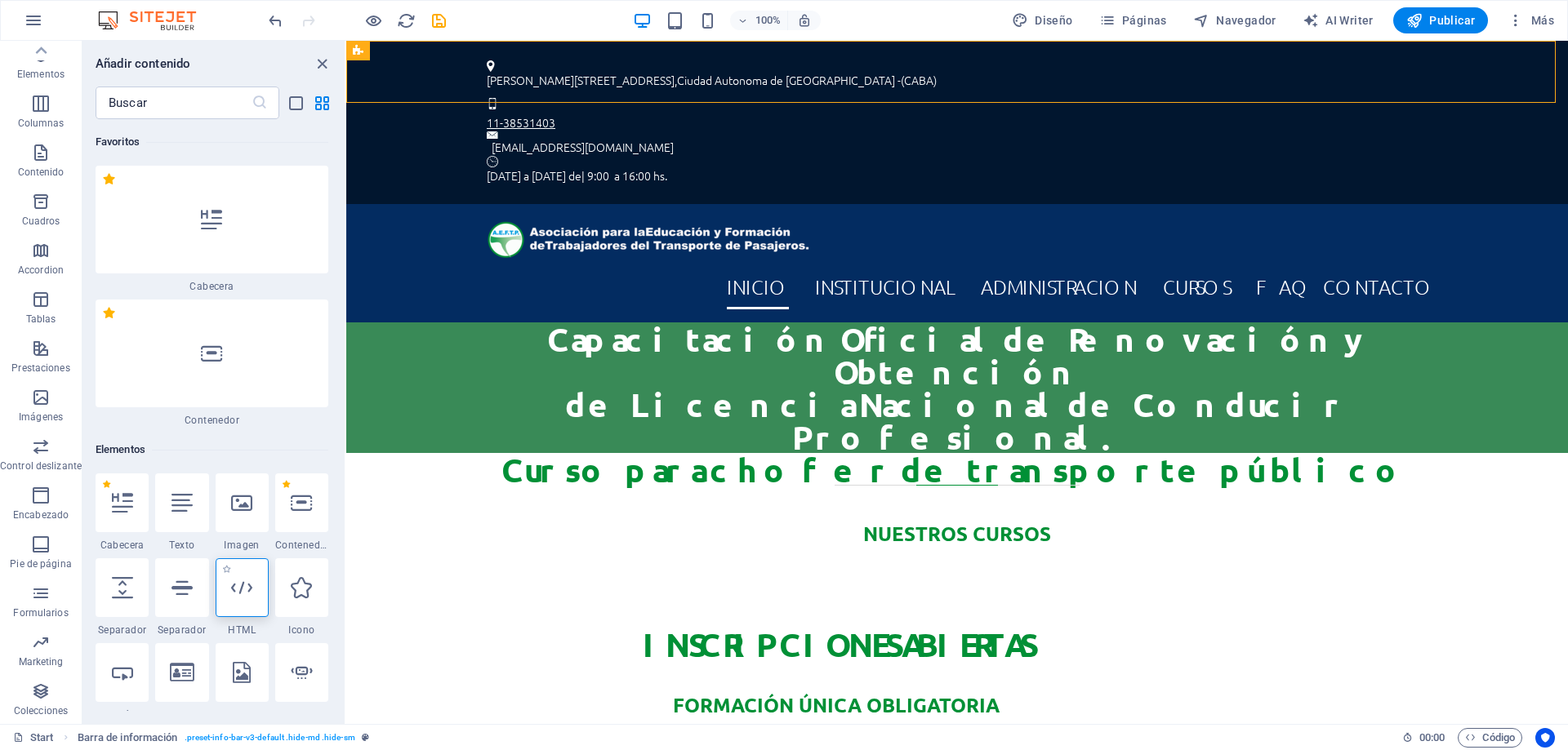
click at [243, 599] on div at bounding box center [243, 588] width 54 height 59
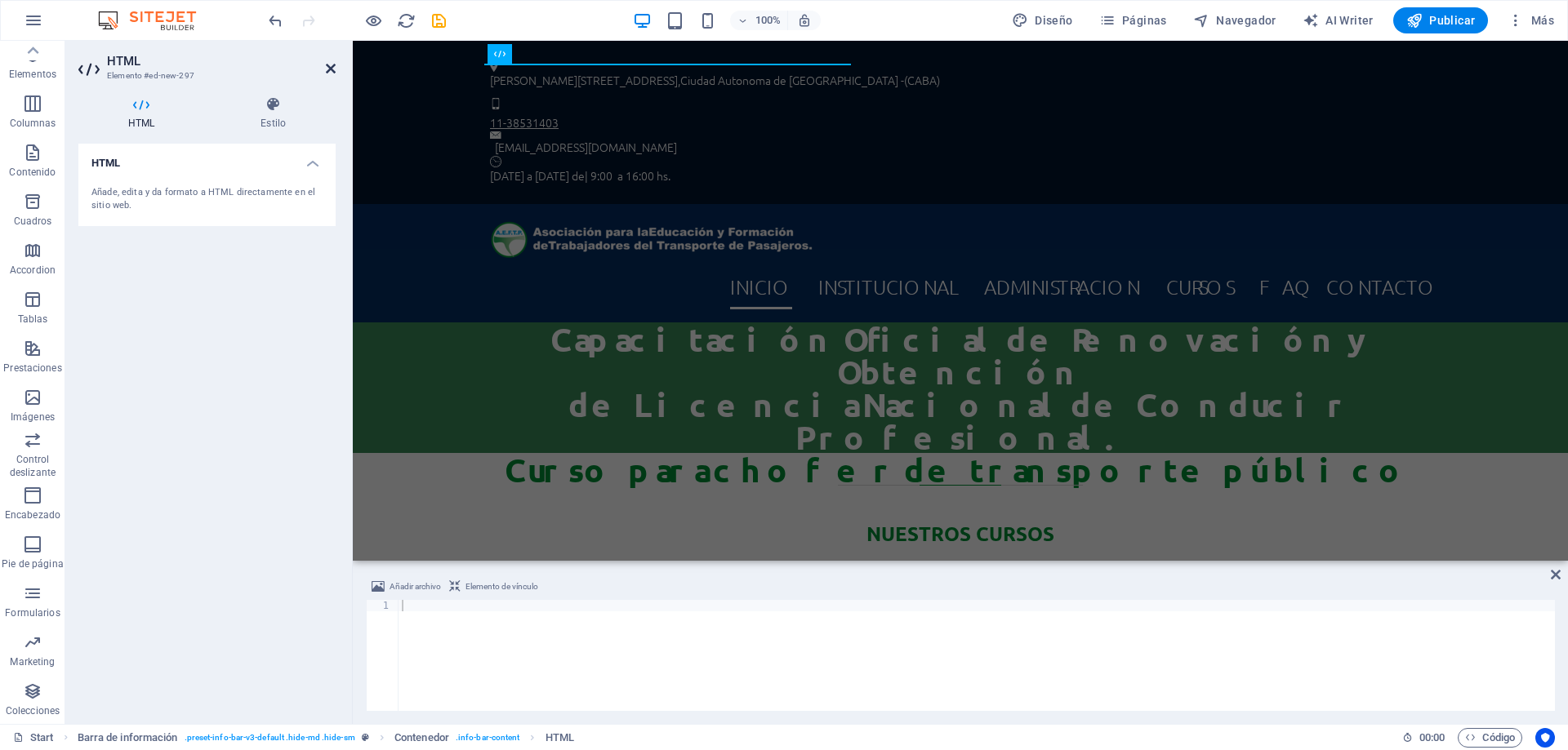
click at [334, 66] on icon at bounding box center [330, 69] width 10 height 13
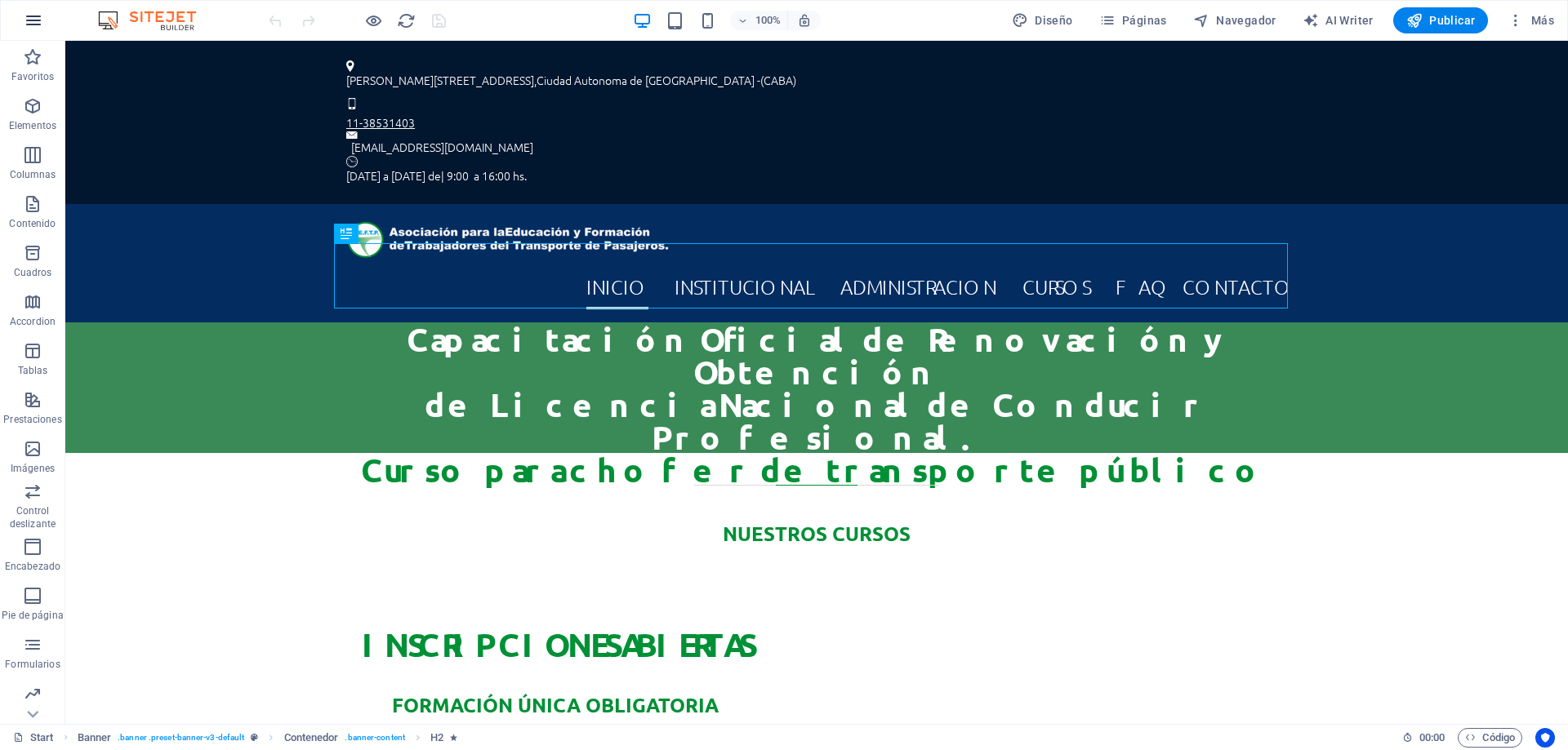
click at [34, 17] on icon "button" at bounding box center [34, 21] width 20 height 20
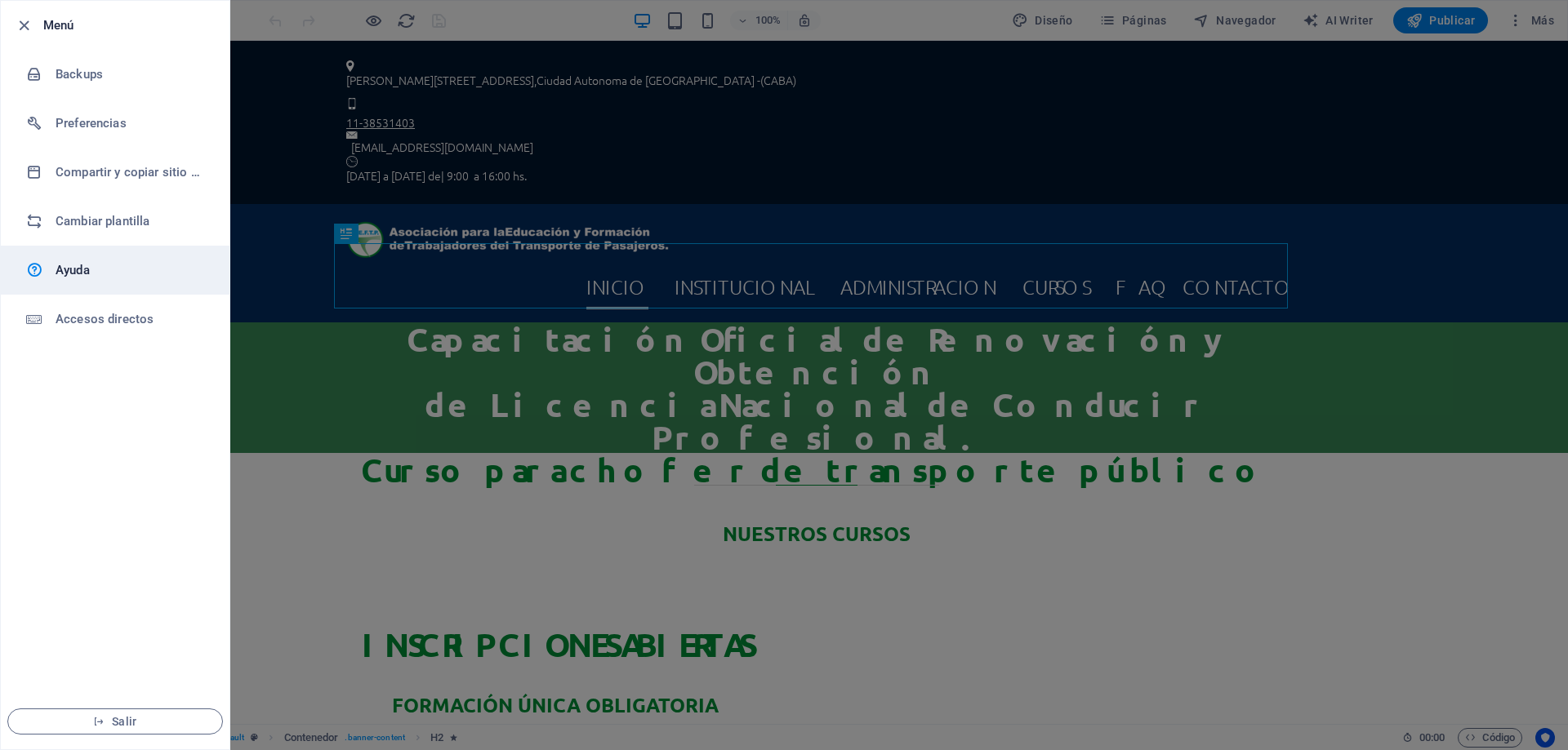
click at [101, 267] on h6 "Ayuda" at bounding box center [130, 270] width 151 height 20
click at [1497, 741] on div at bounding box center [784, 375] width 1568 height 750
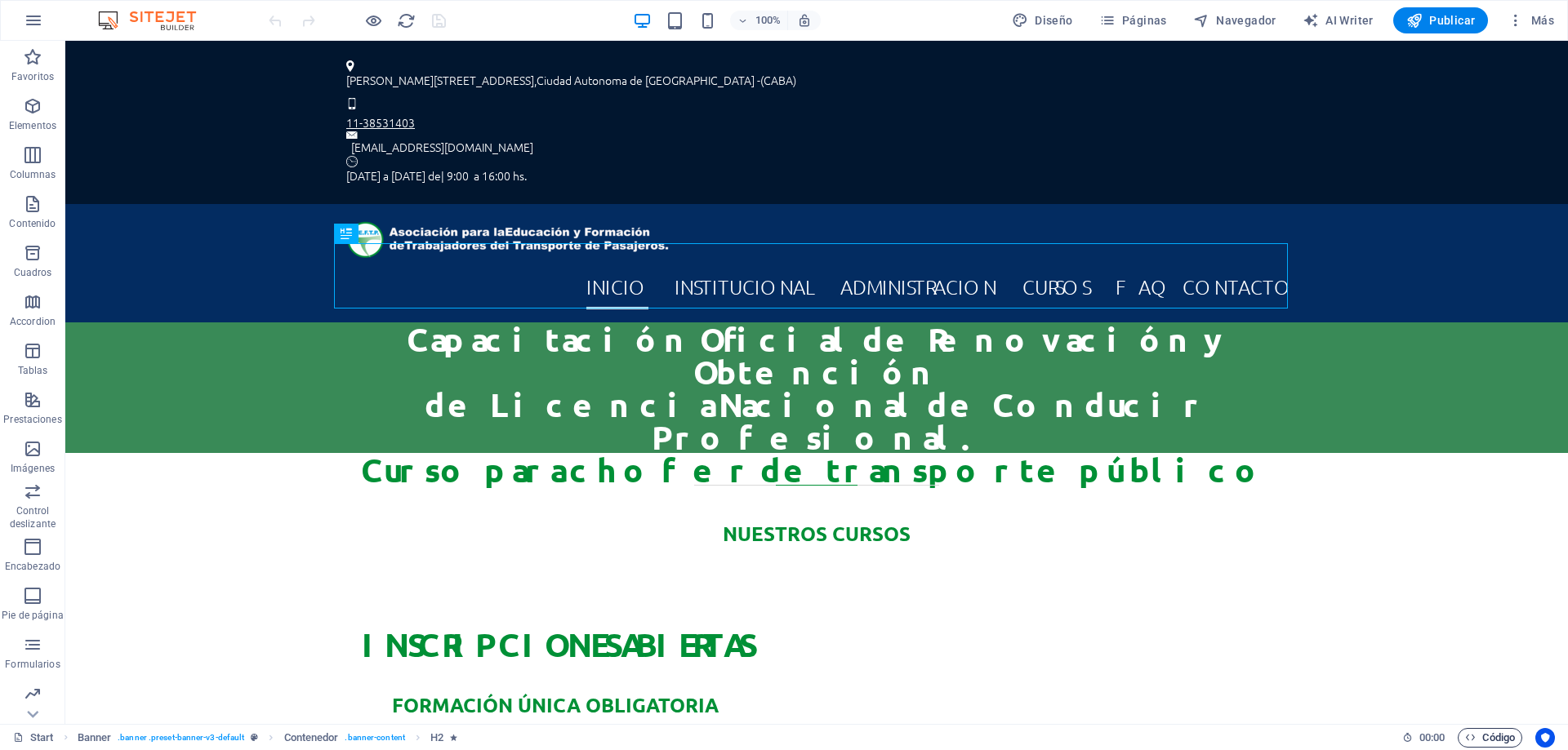
click at [1497, 738] on span "Código" at bounding box center [1490, 738] width 50 height 20
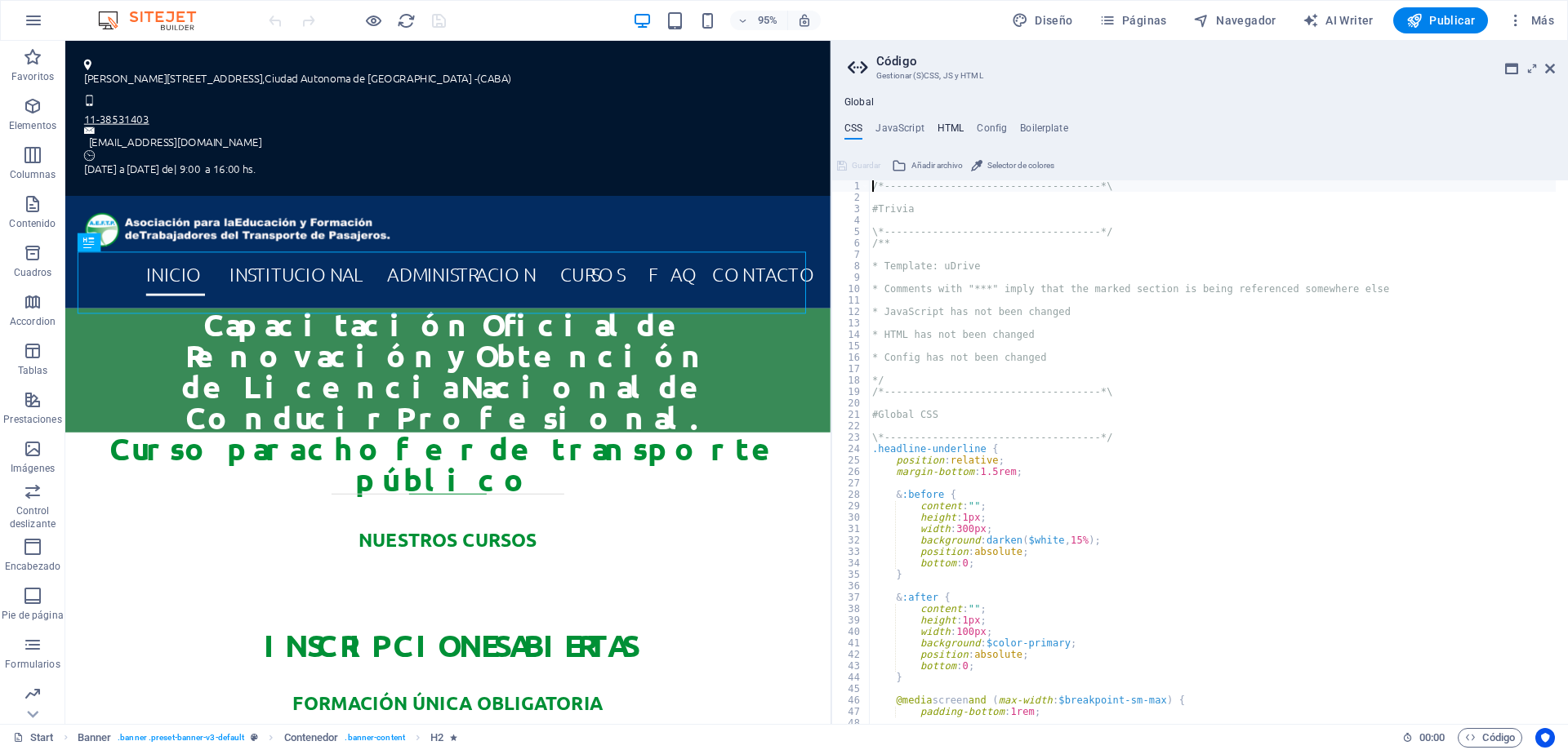
click at [944, 125] on h4 "HTML" at bounding box center [951, 131] width 27 height 18
type textarea "{{content}}"
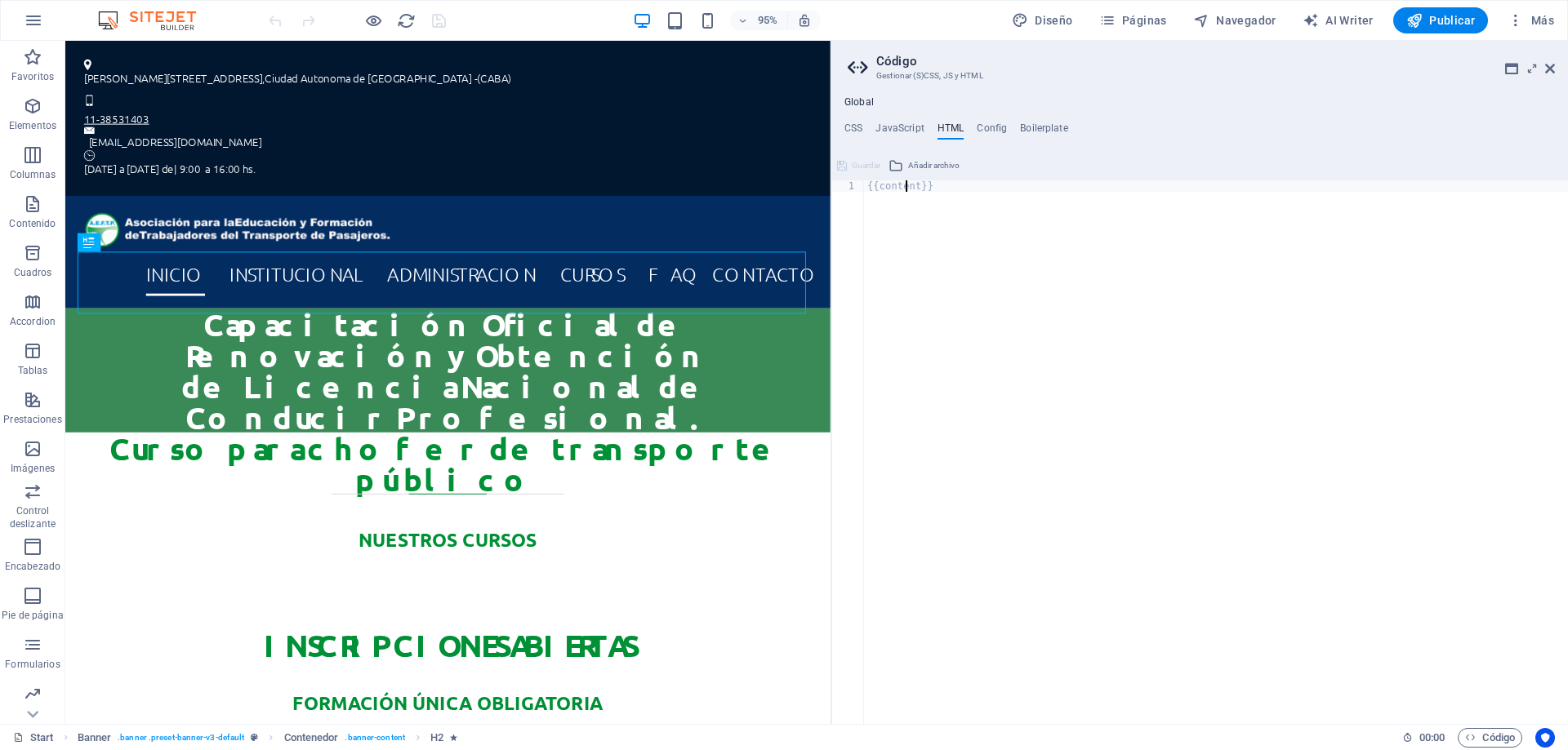
click at [906, 182] on div "{{content}}" at bounding box center [1216, 463] width 704 height 566
click at [847, 125] on h4 "CSS" at bounding box center [854, 131] width 18 height 18
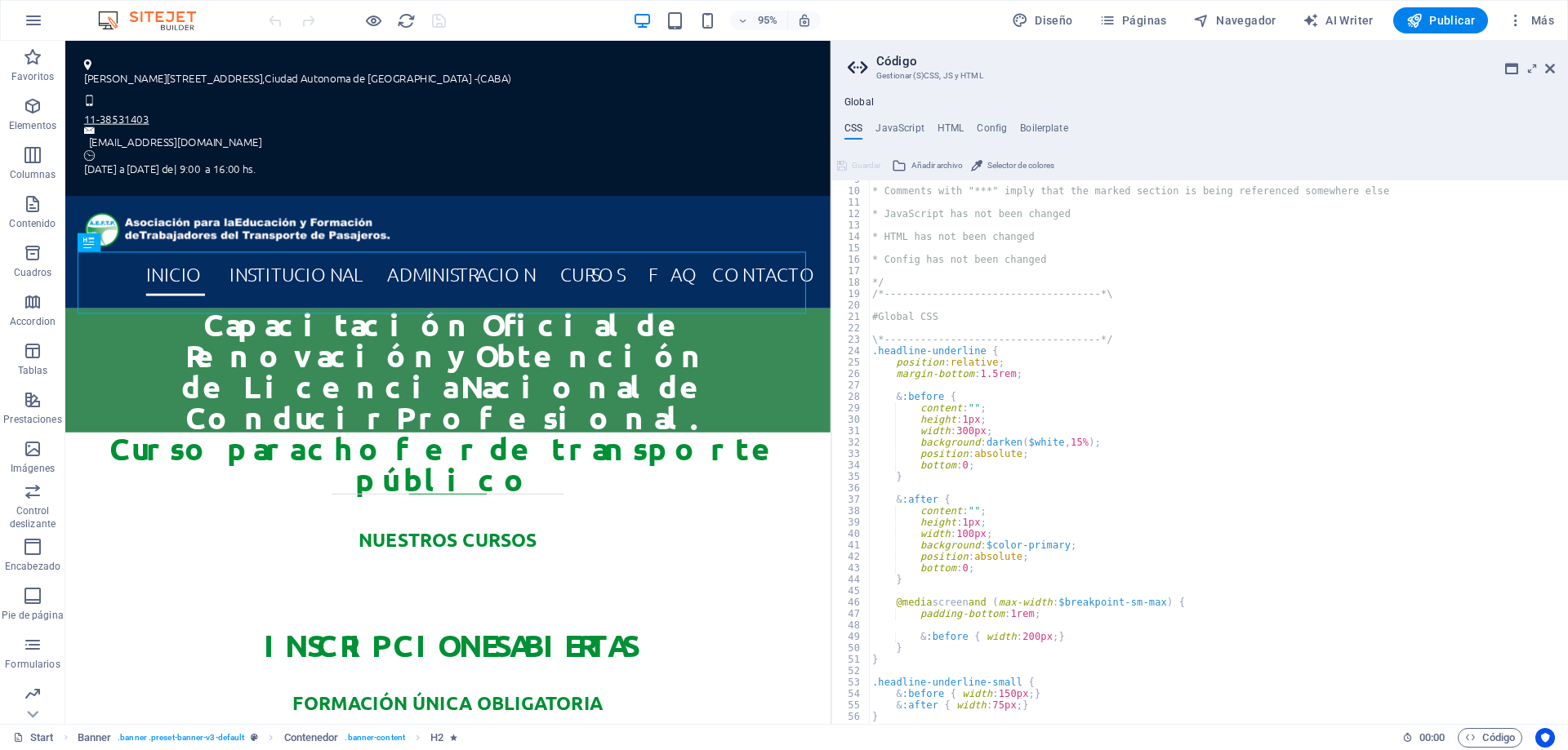
scroll to position [98, 0]
click at [995, 125] on h4 "Config" at bounding box center [992, 131] width 30 height 18
type textarea "$color-background: #fff;"
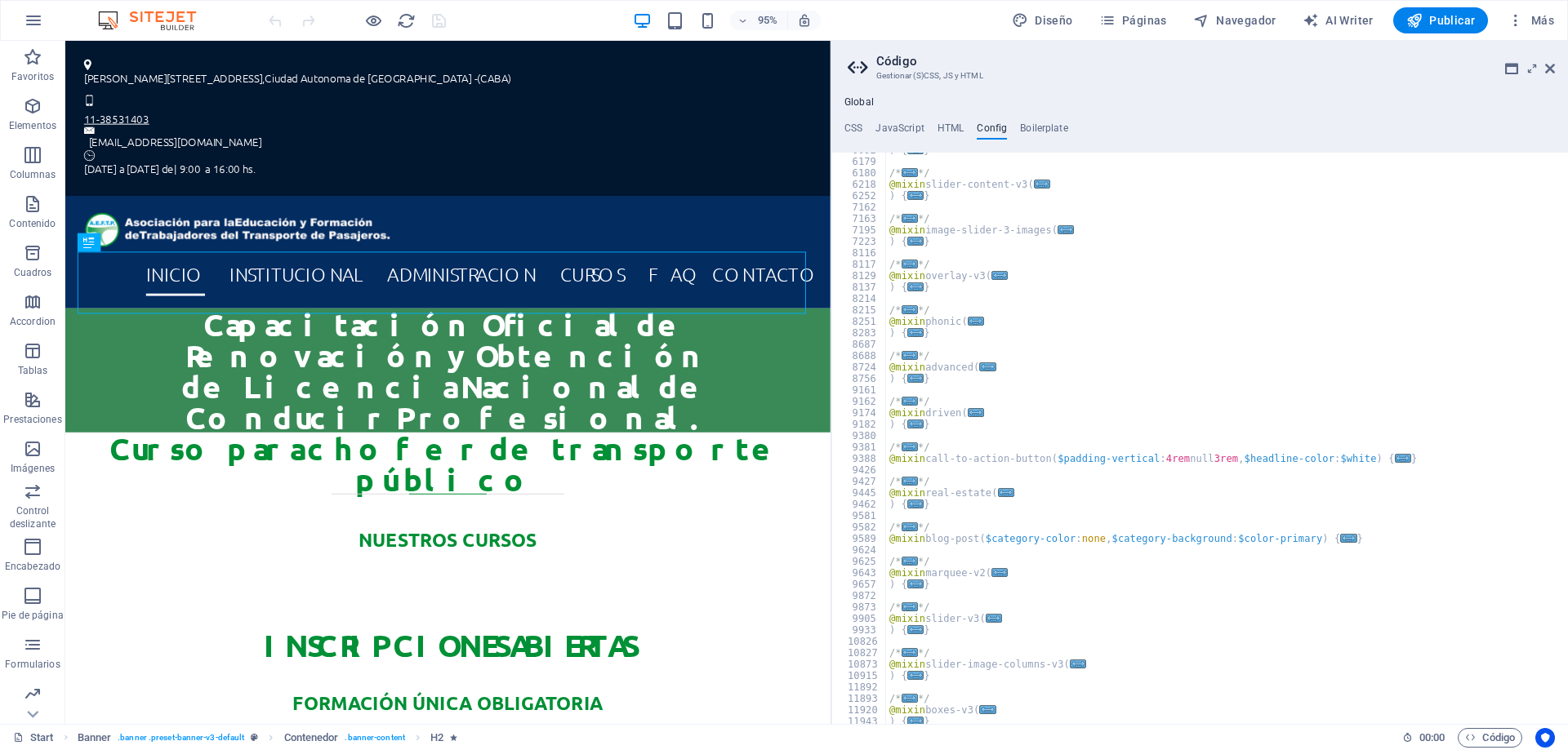
scroll to position [1339, 0]
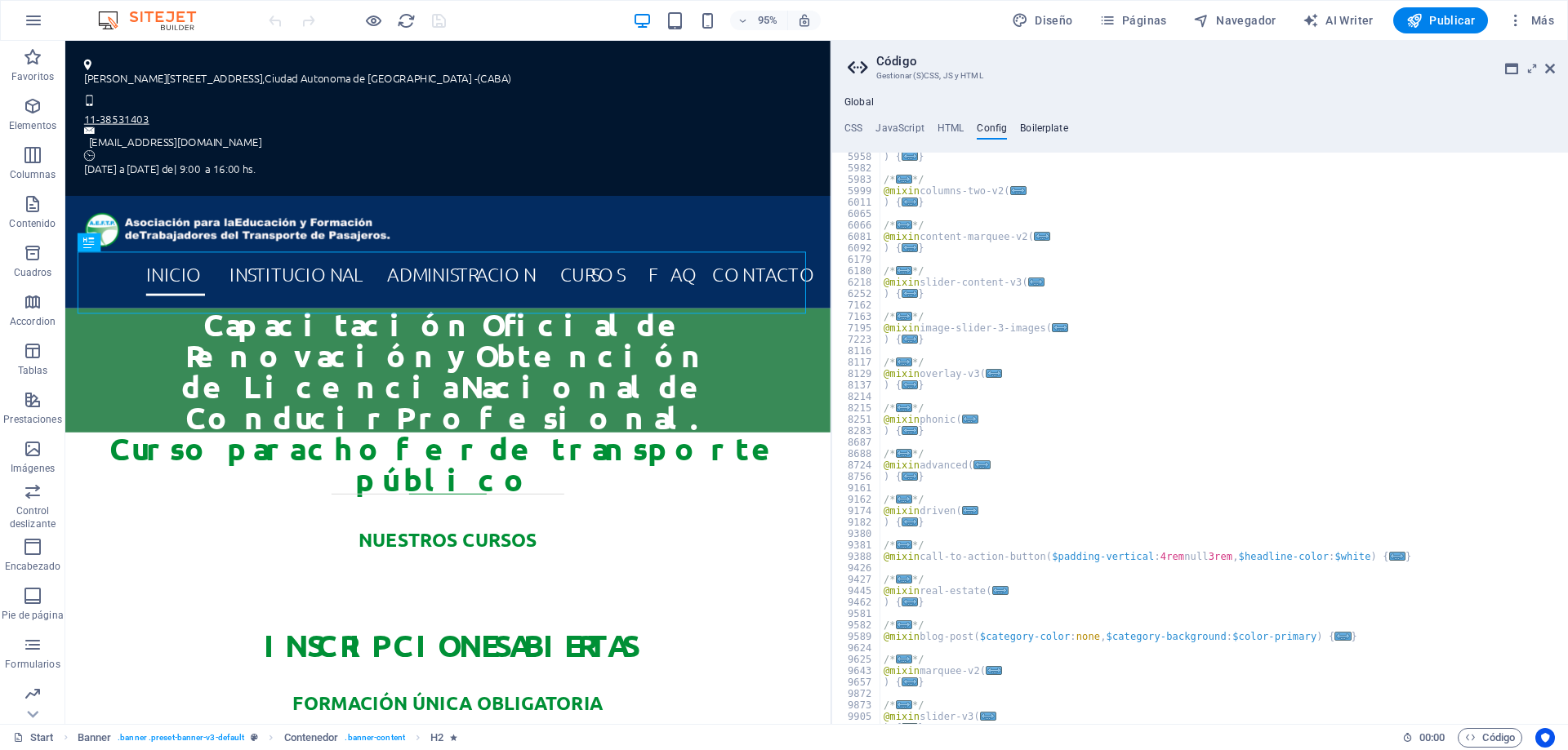
click at [1031, 128] on h4 "Boilerplate" at bounding box center [1044, 131] width 48 height 18
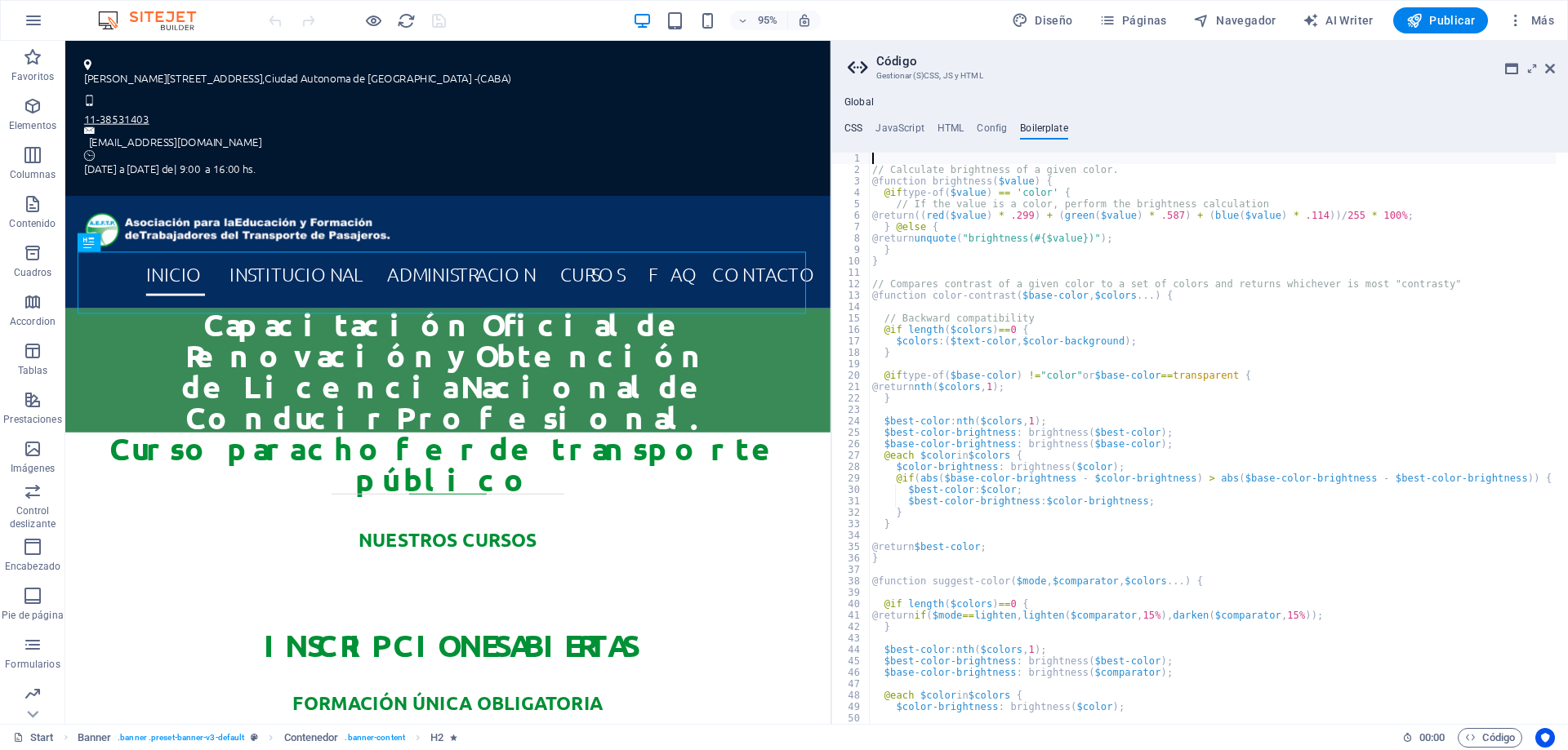
click at [857, 128] on h4 "CSS" at bounding box center [854, 131] width 18 height 18
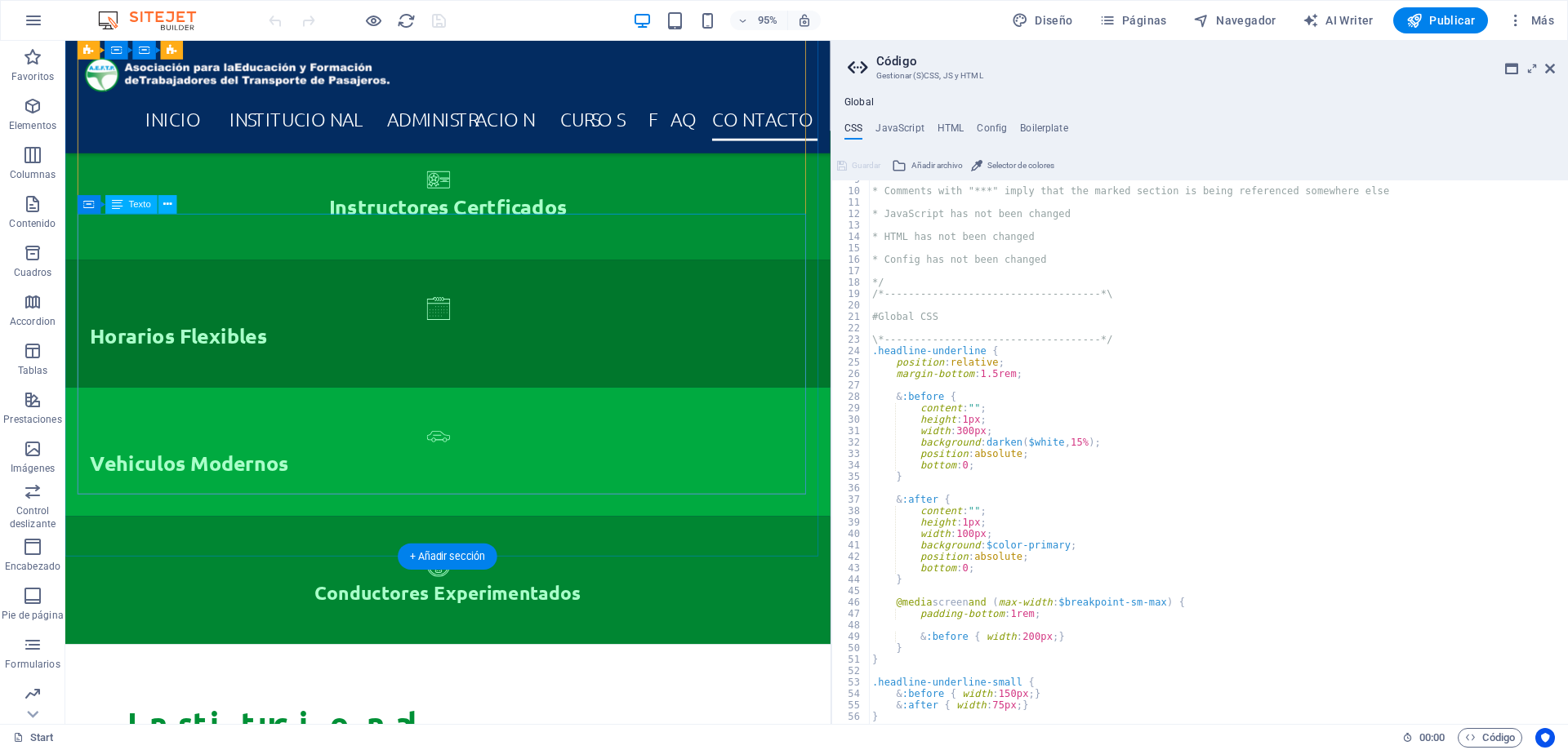
scroll to position [9636, 0]
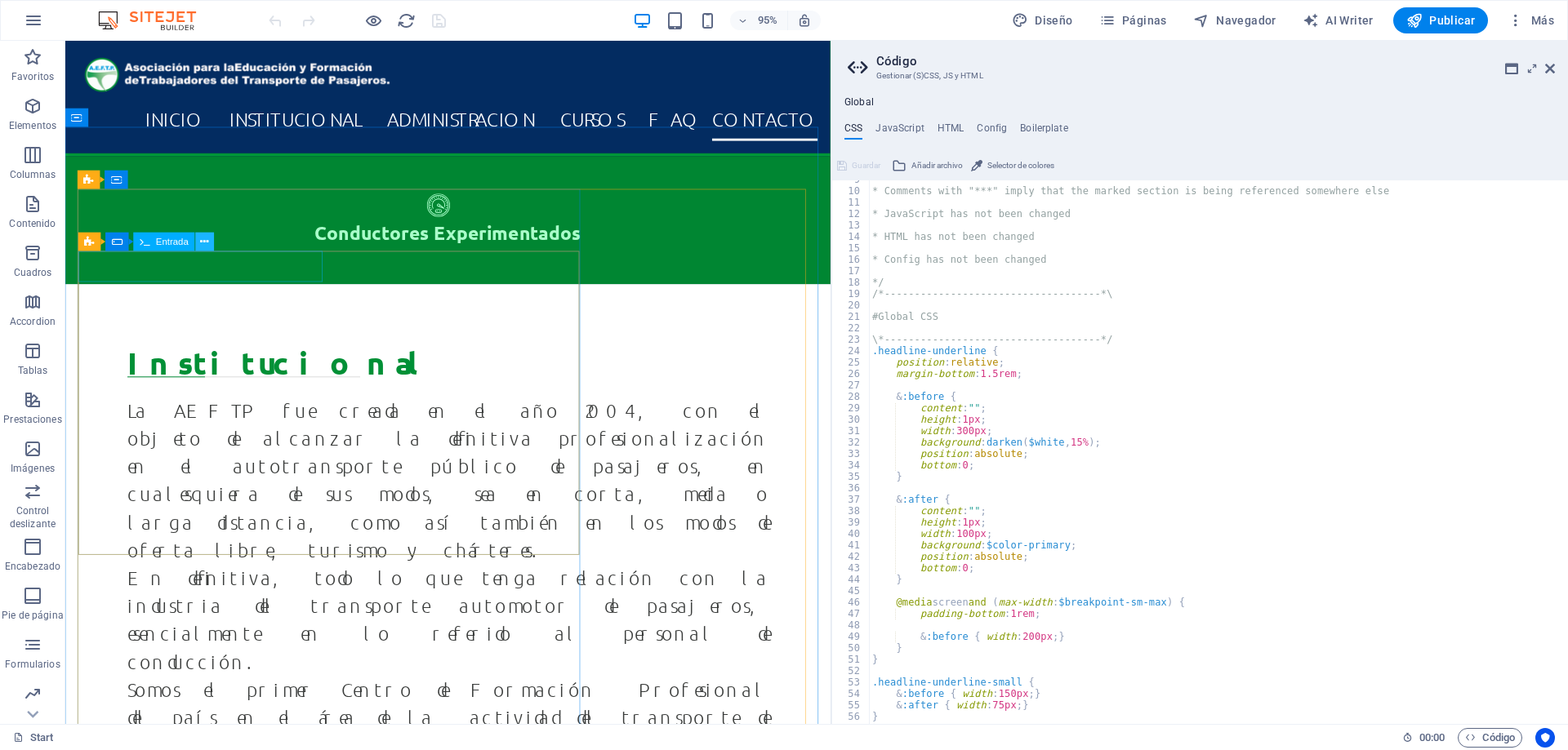
click at [207, 240] on icon at bounding box center [204, 242] width 8 height 16
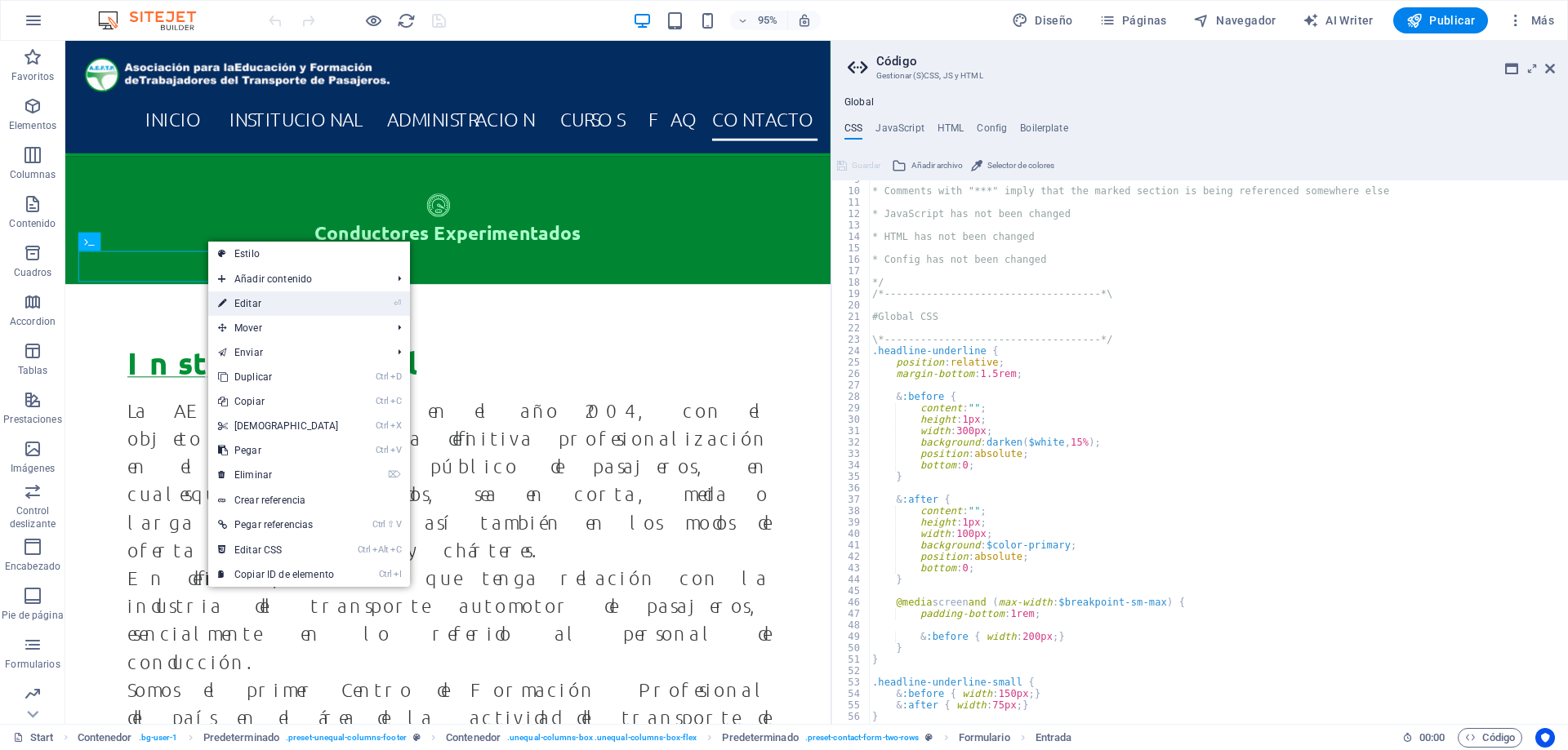
click at [259, 302] on link "⏎ Editar" at bounding box center [277, 303] width 140 height 24
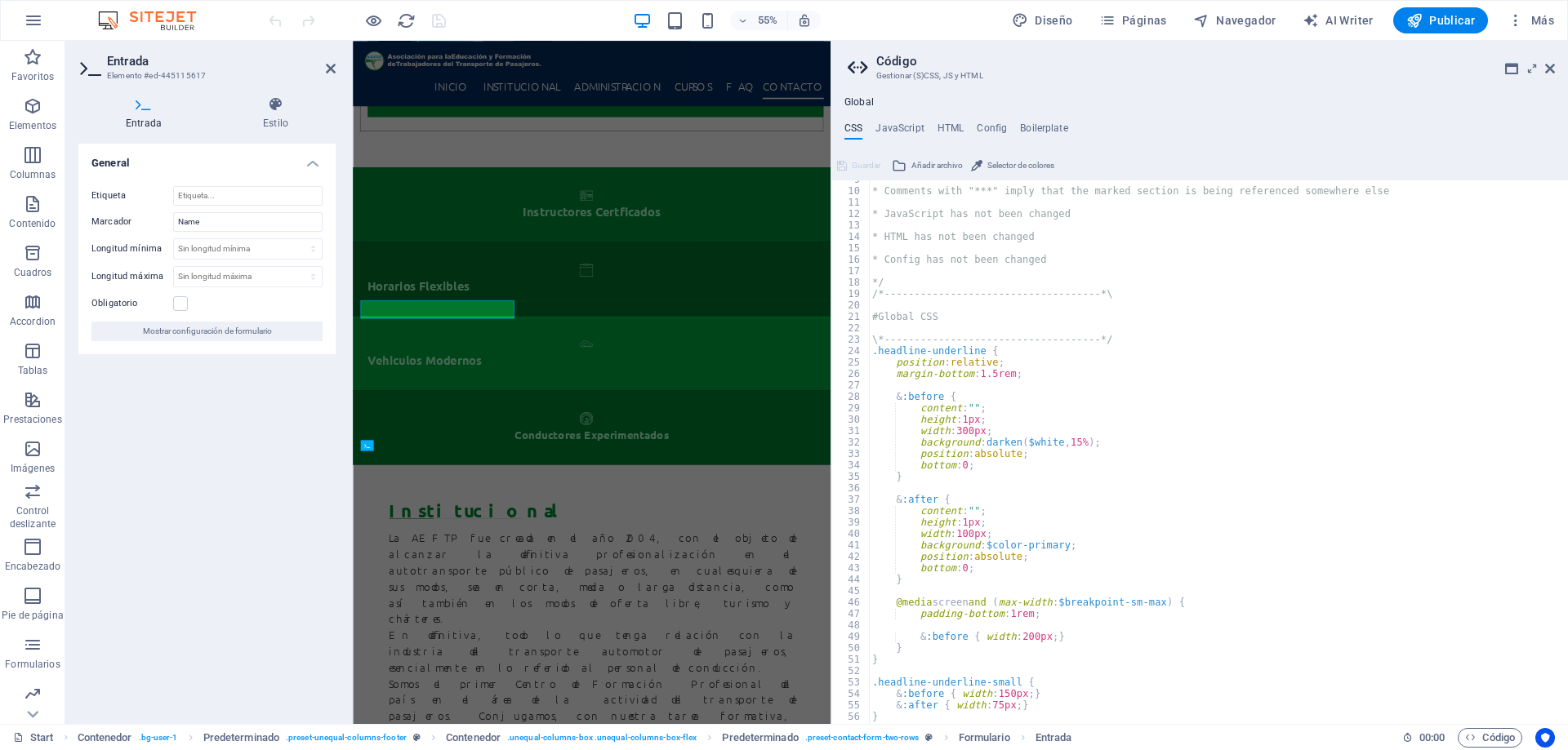
scroll to position [9111, 0]
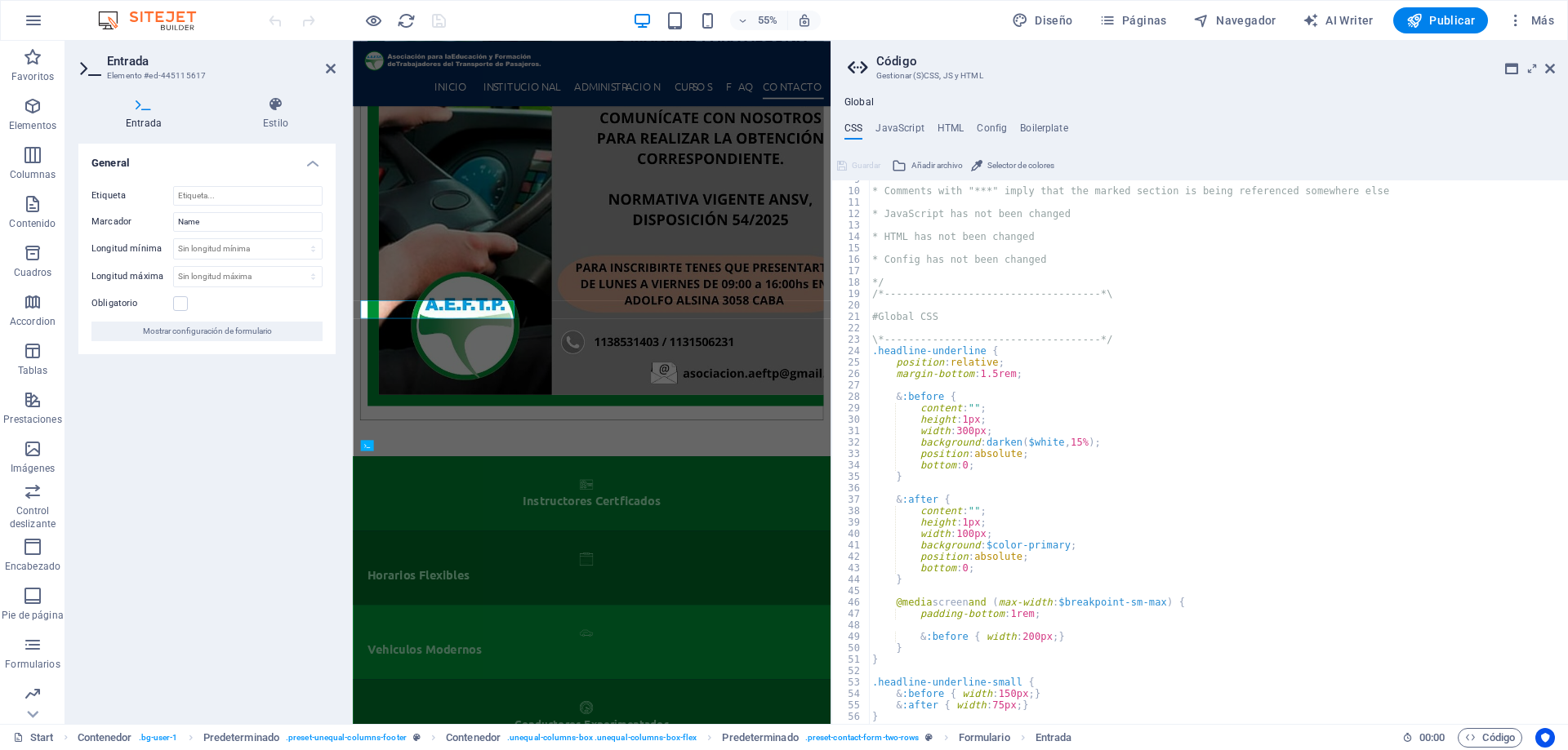
click at [265, 621] on div "General Etiqueta Marcador Name Longitud mínima Sin longitud mínima carácteres L…" at bounding box center [207, 427] width 257 height 567
drag, startPoint x: 453, startPoint y: 529, endPoint x: 384, endPoint y: 522, distance: 69.4
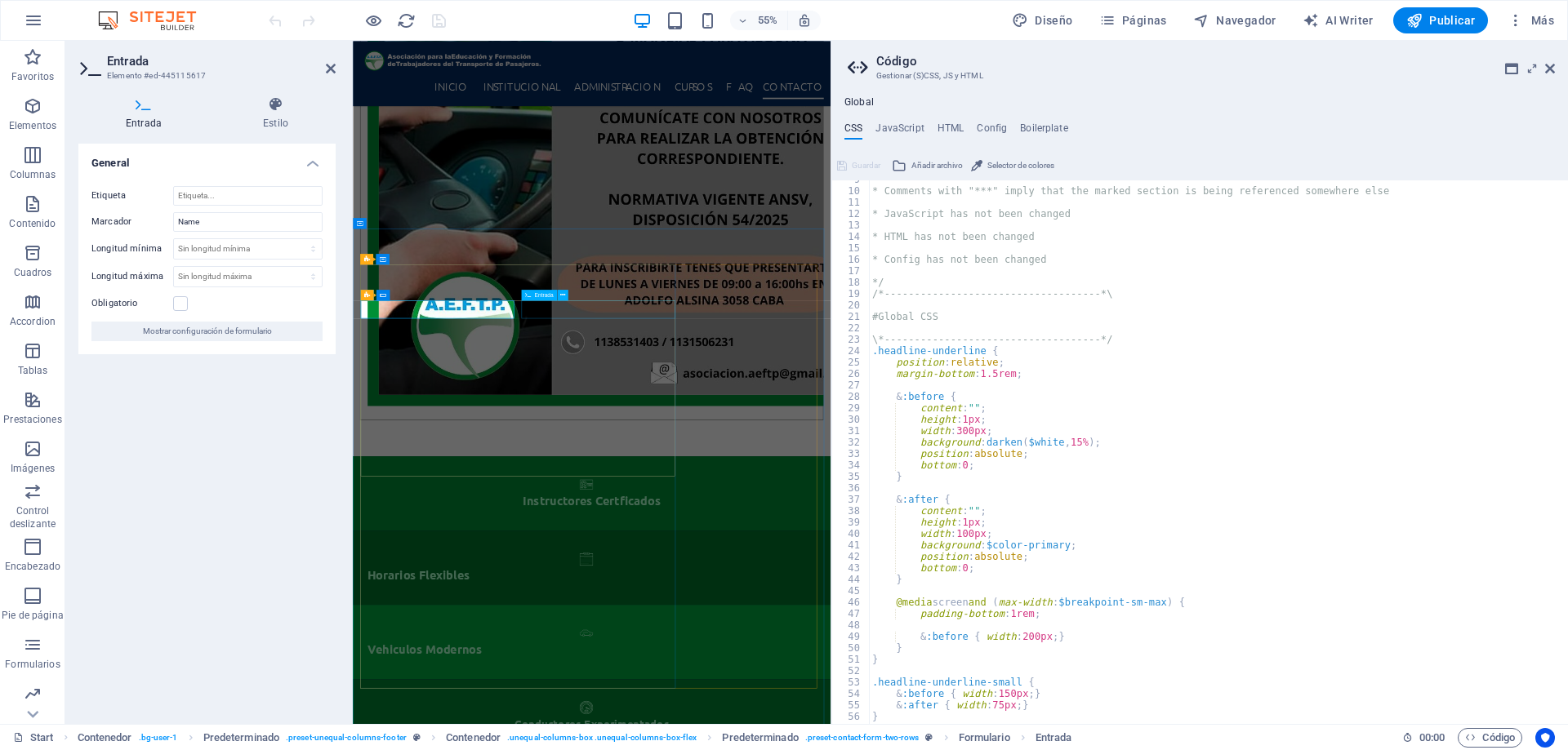
type input "Nombre"
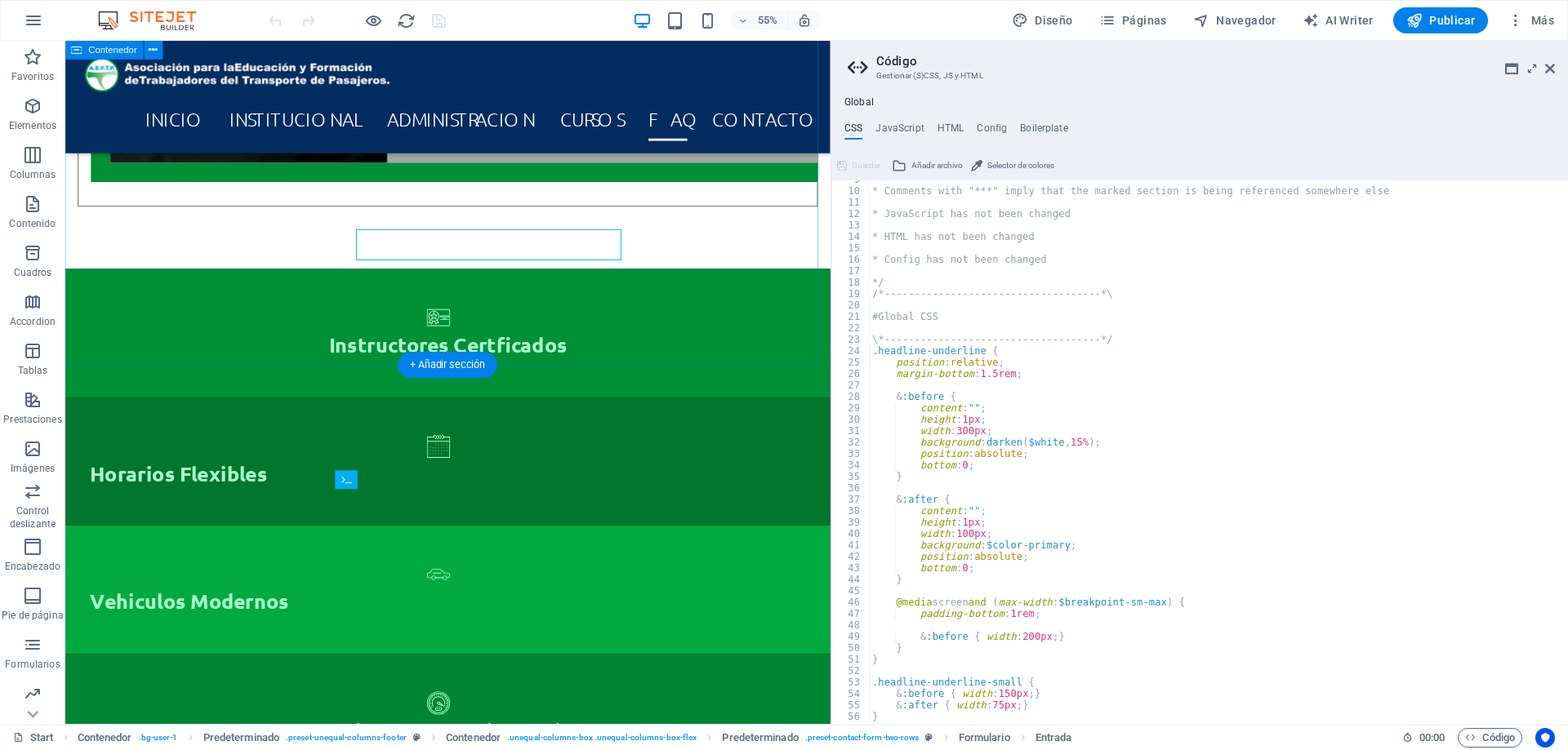
scroll to position [9385, 0]
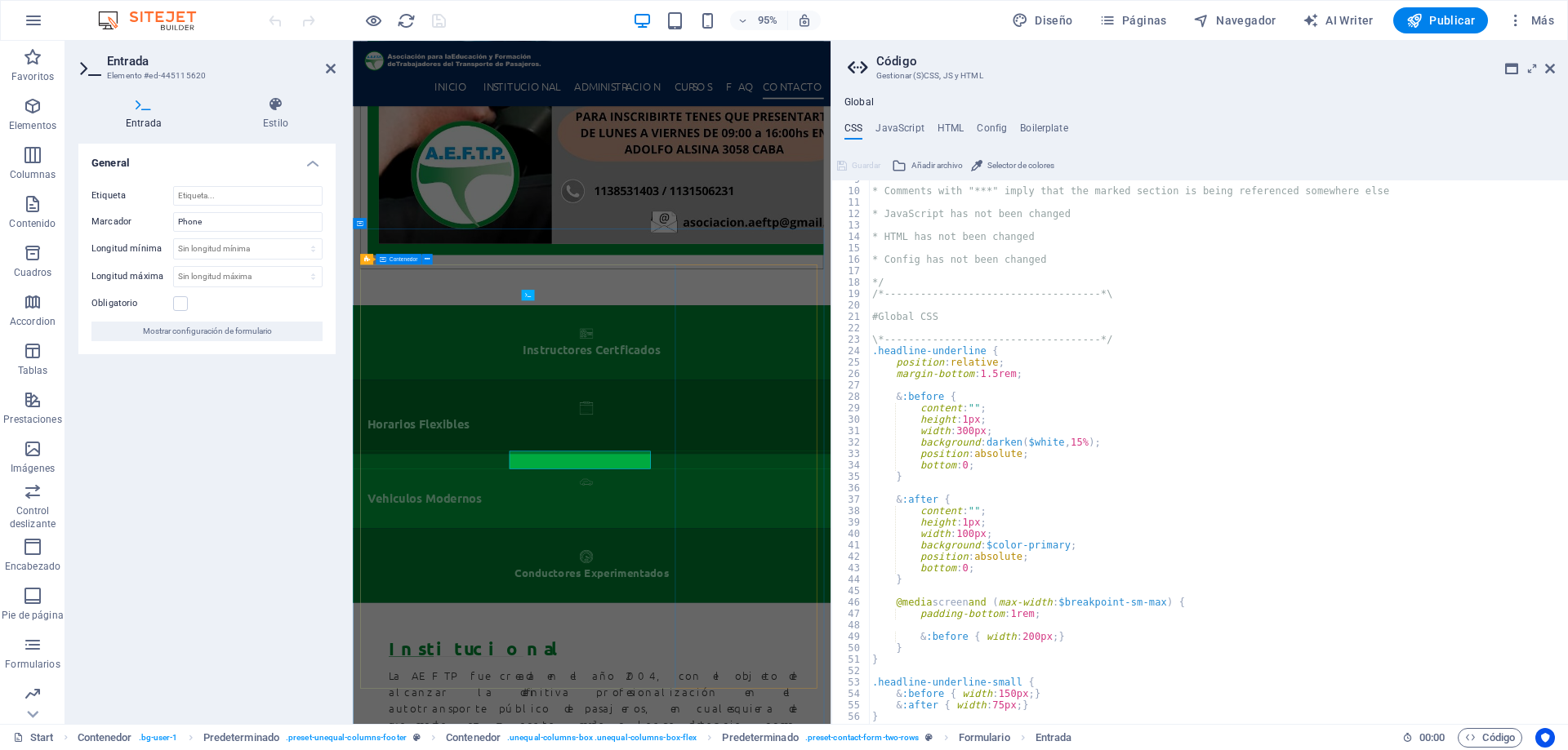
scroll to position [9111, 0]
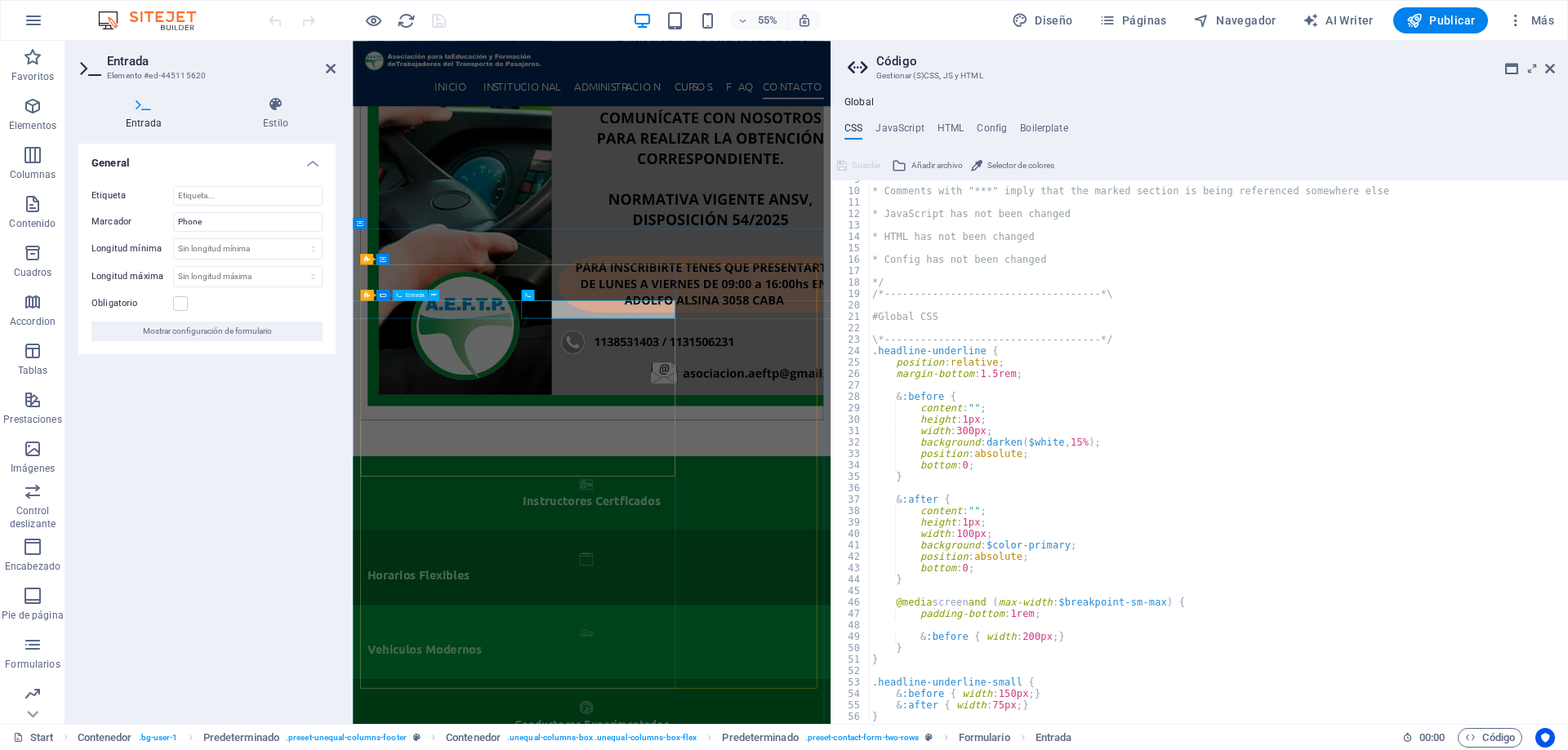
drag, startPoint x: 747, startPoint y: 530, endPoint x: 633, endPoint y: 529, distance: 114.0
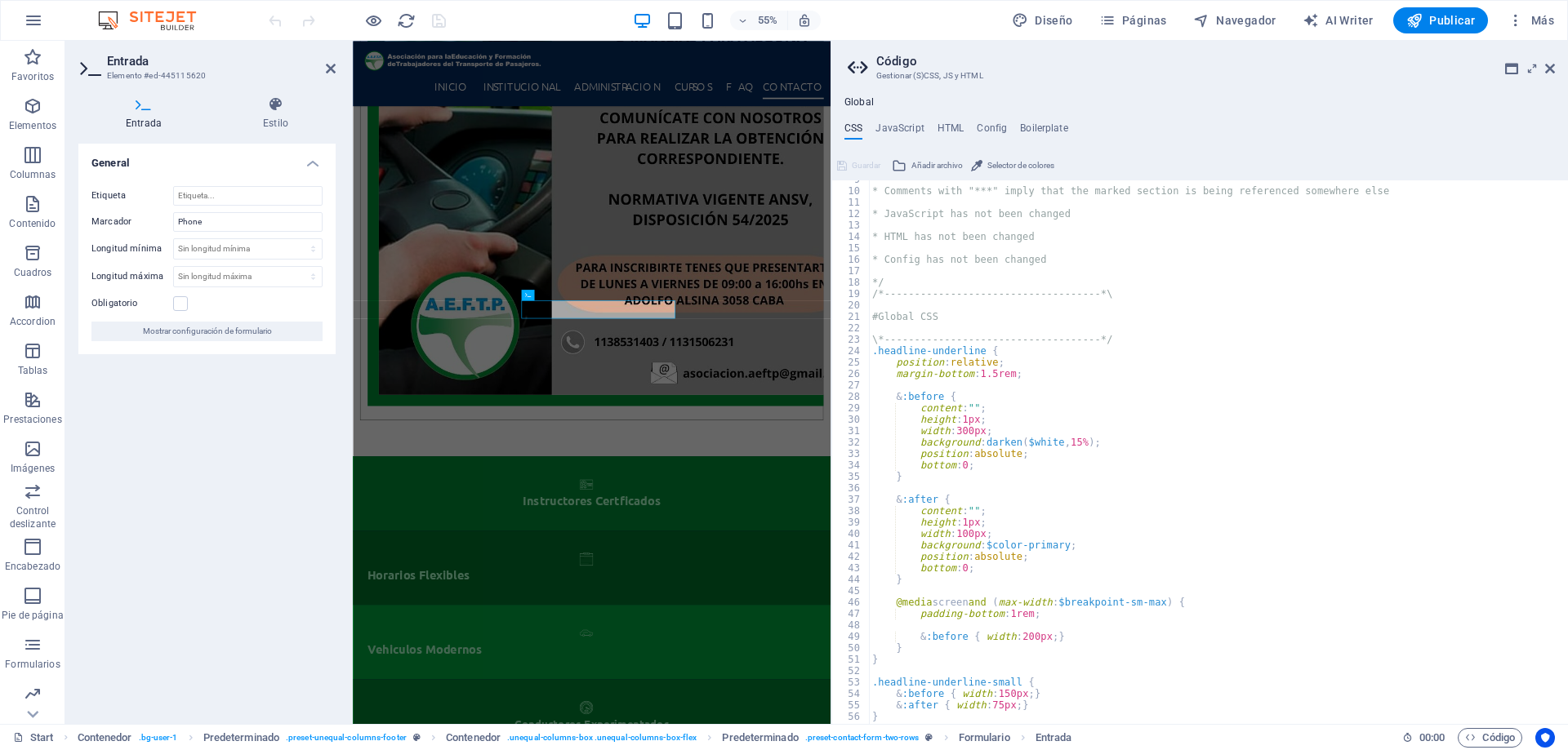
type input "Telefono"
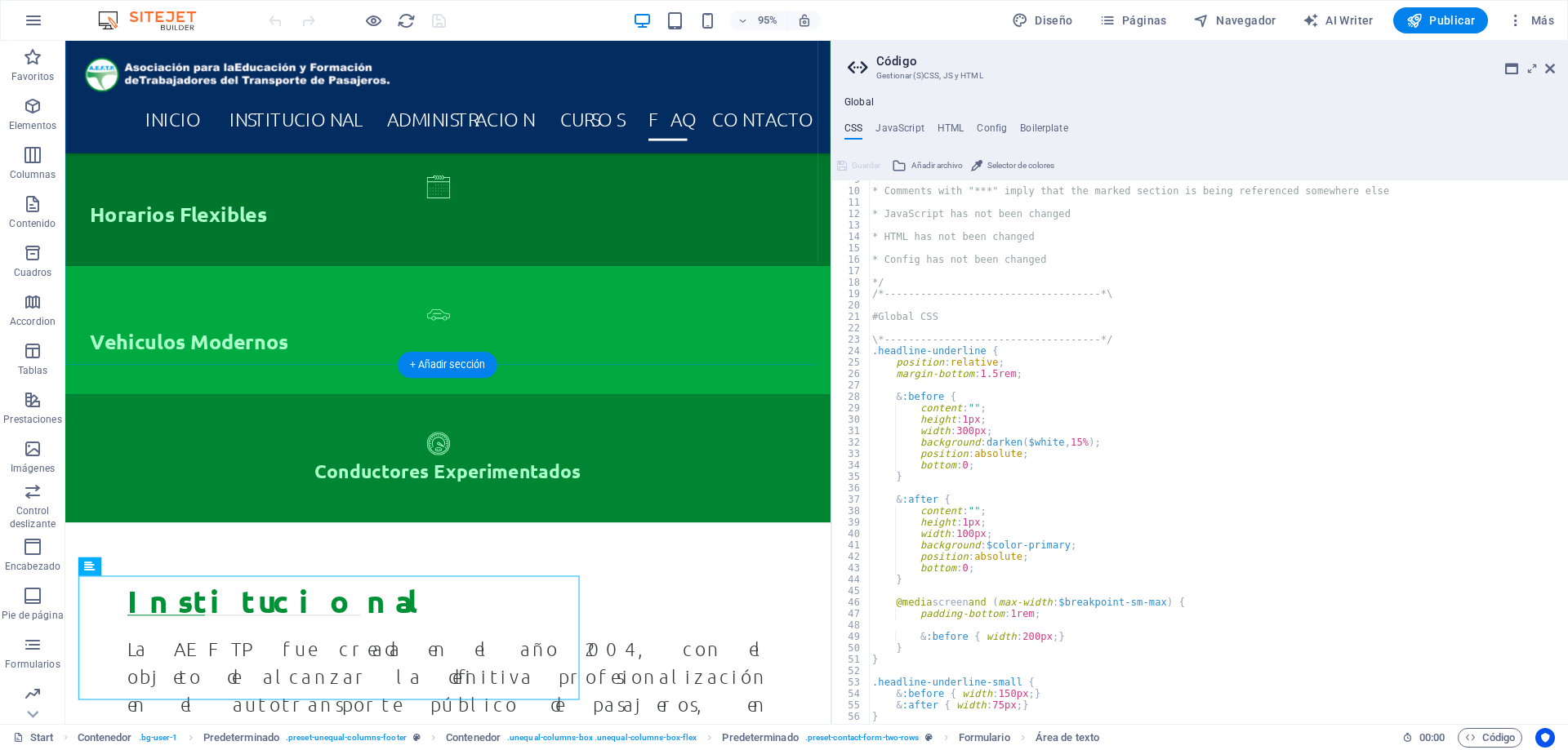
click at [411, 362] on div "+ Añadir sección" at bounding box center [449, 365] width 100 height 26
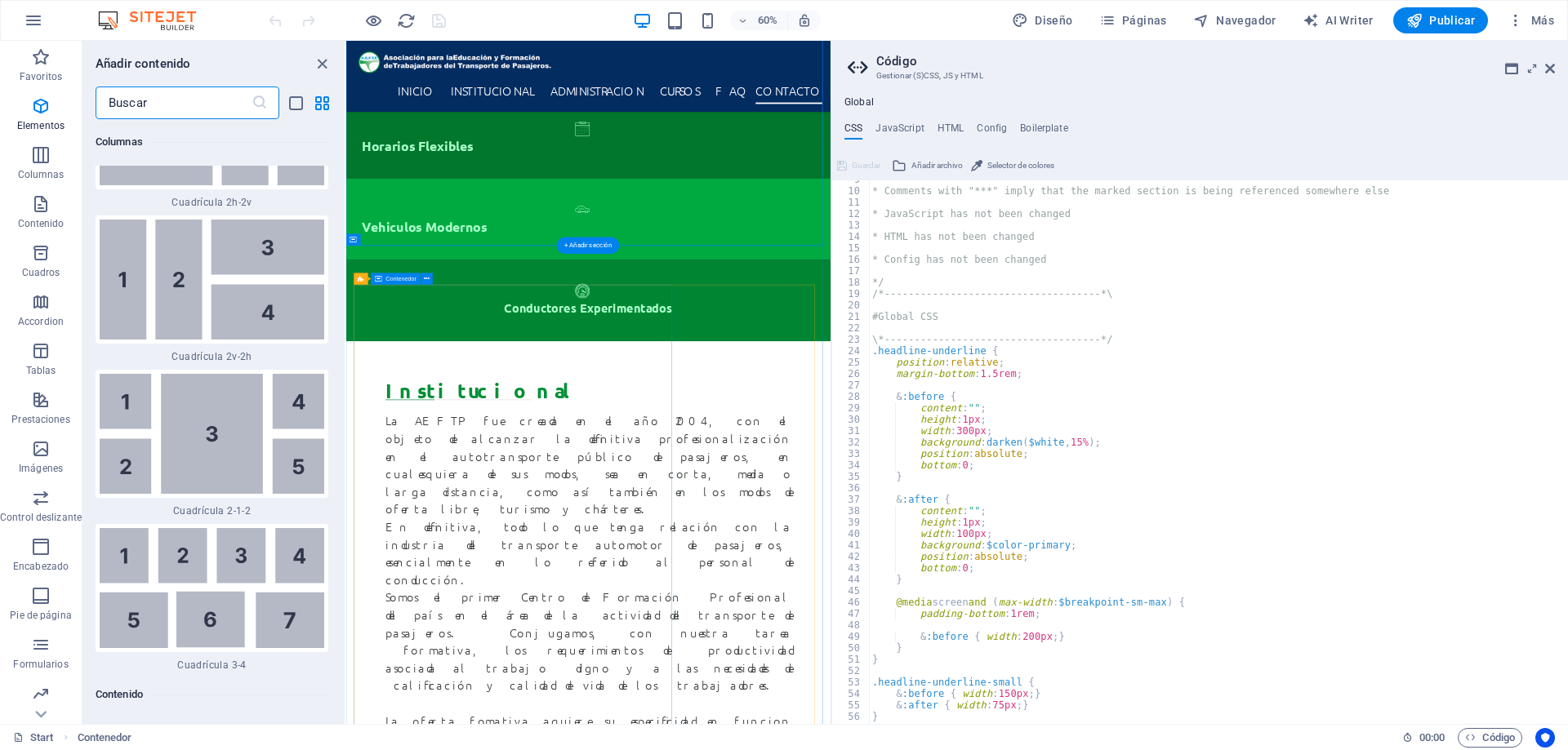
scroll to position [5000, 0]
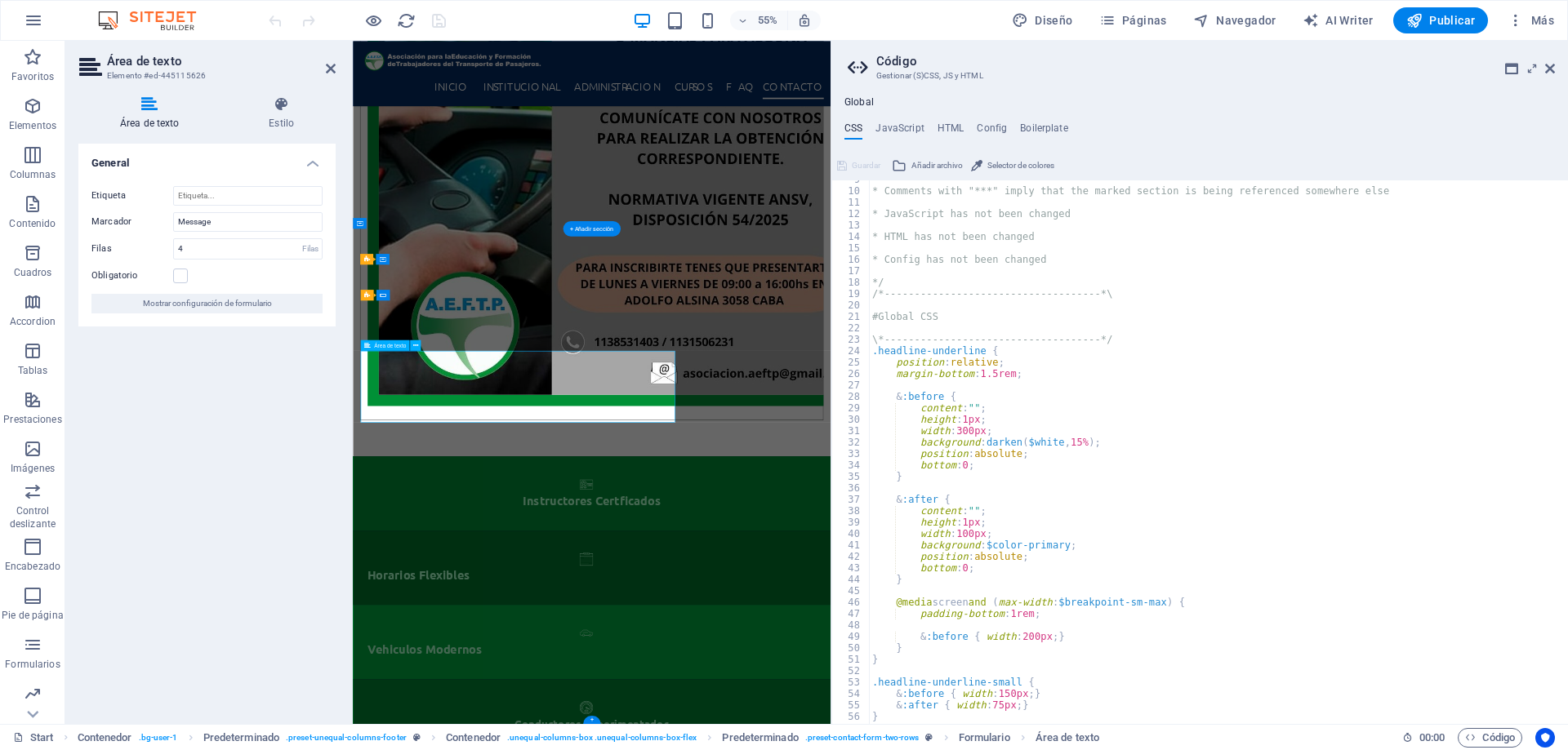
drag, startPoint x: 460, startPoint y: 631, endPoint x: 321, endPoint y: 611, distance: 140.4
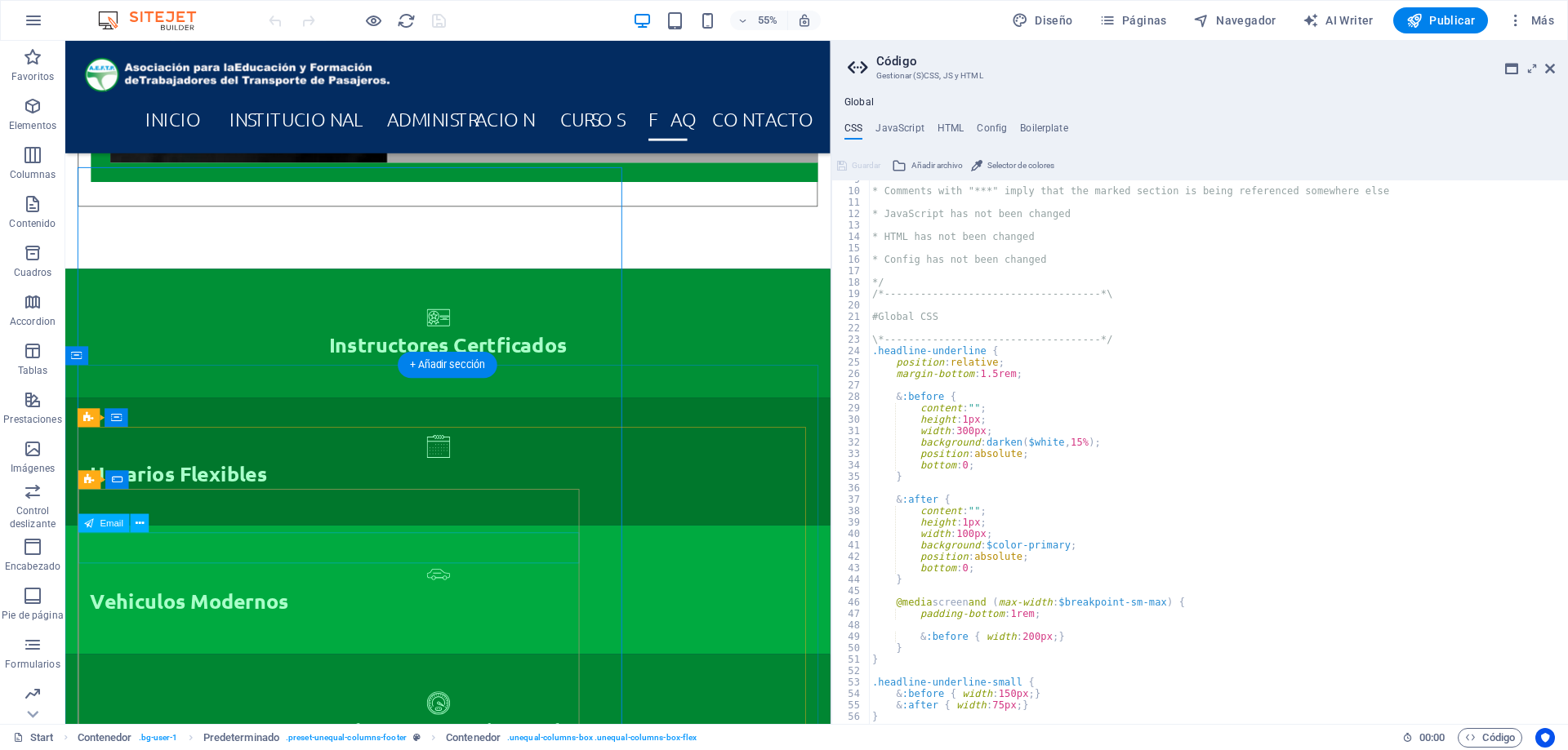
scroll to position [9385, 0]
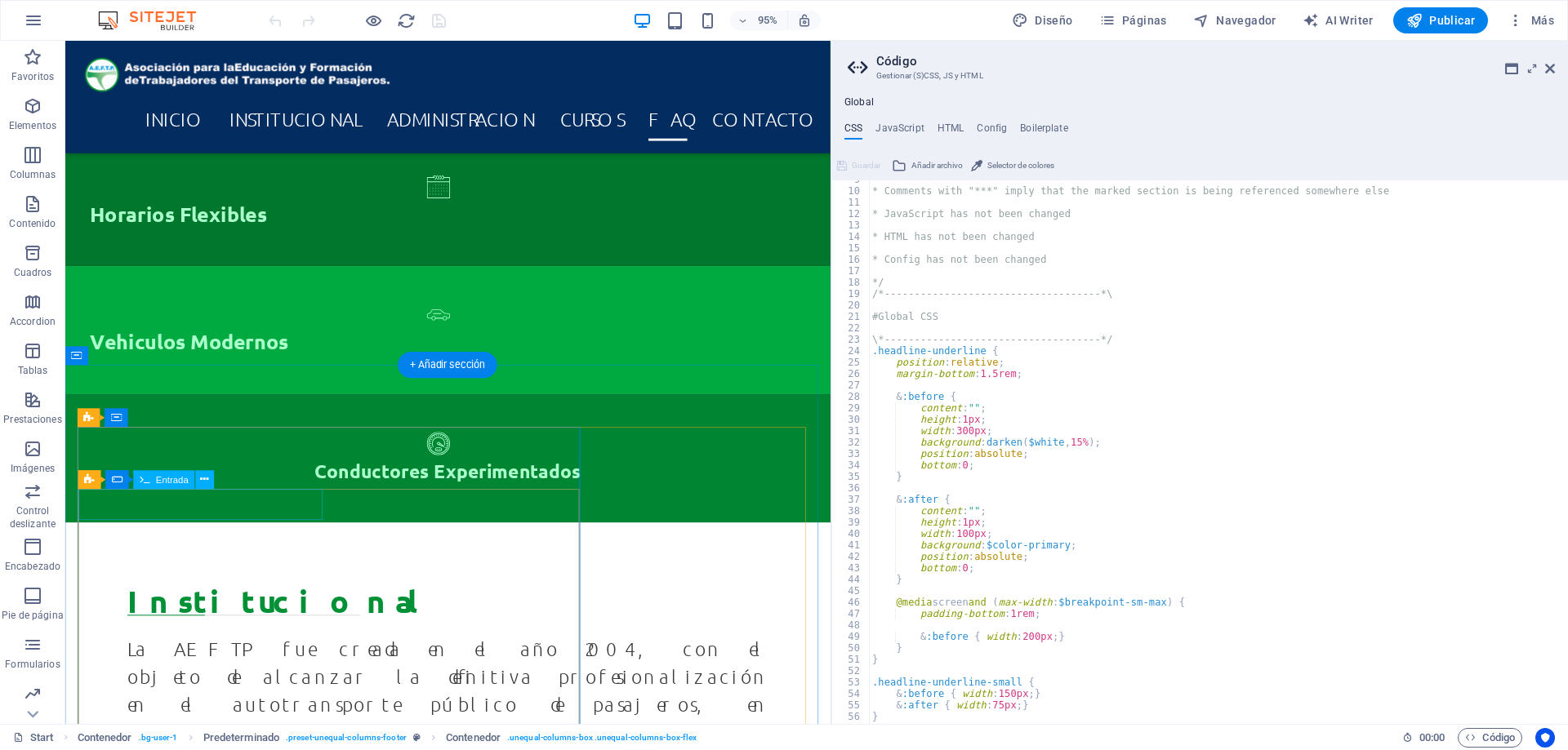
type textarea "Mensaje"
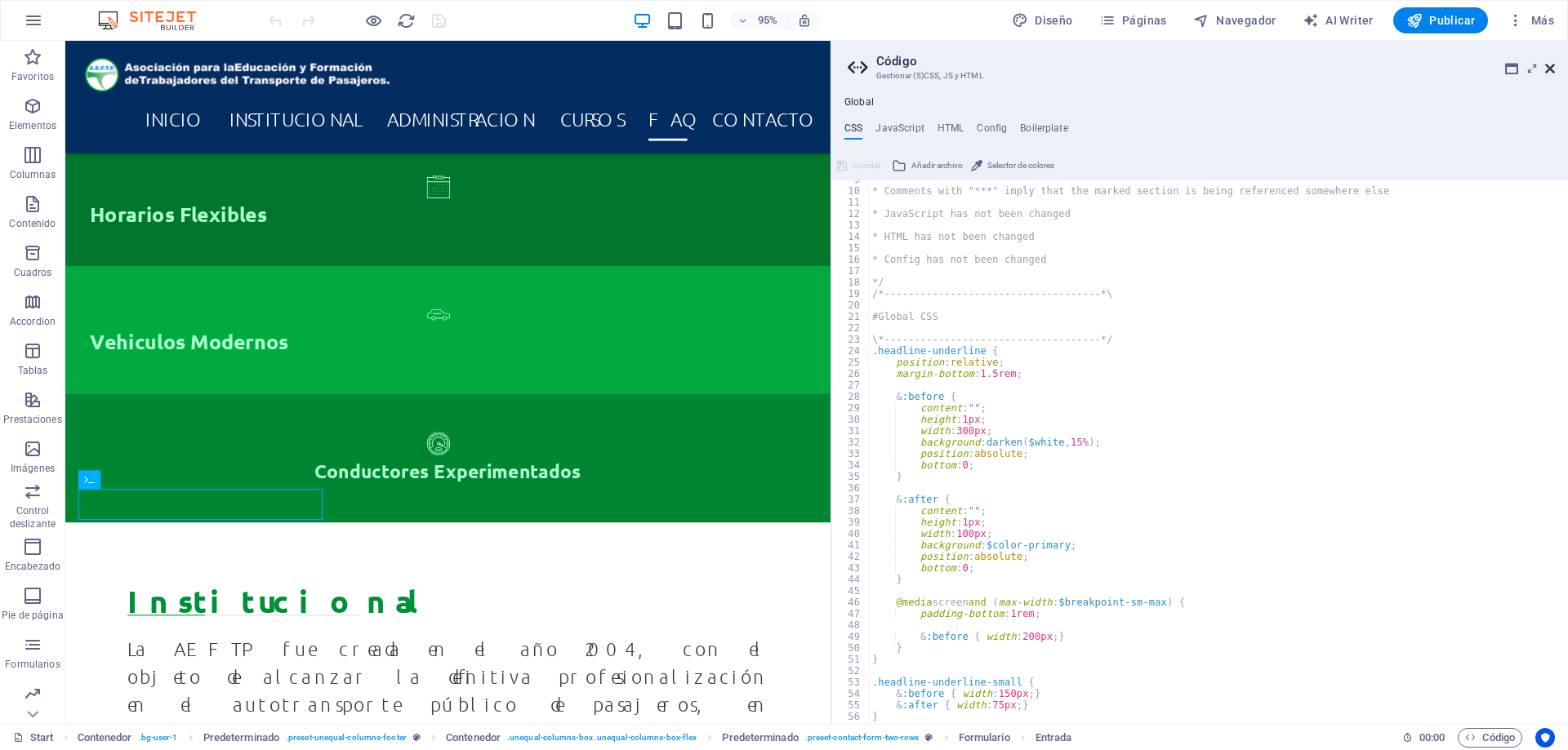
click at [1547, 66] on icon at bounding box center [1549, 69] width 10 height 13
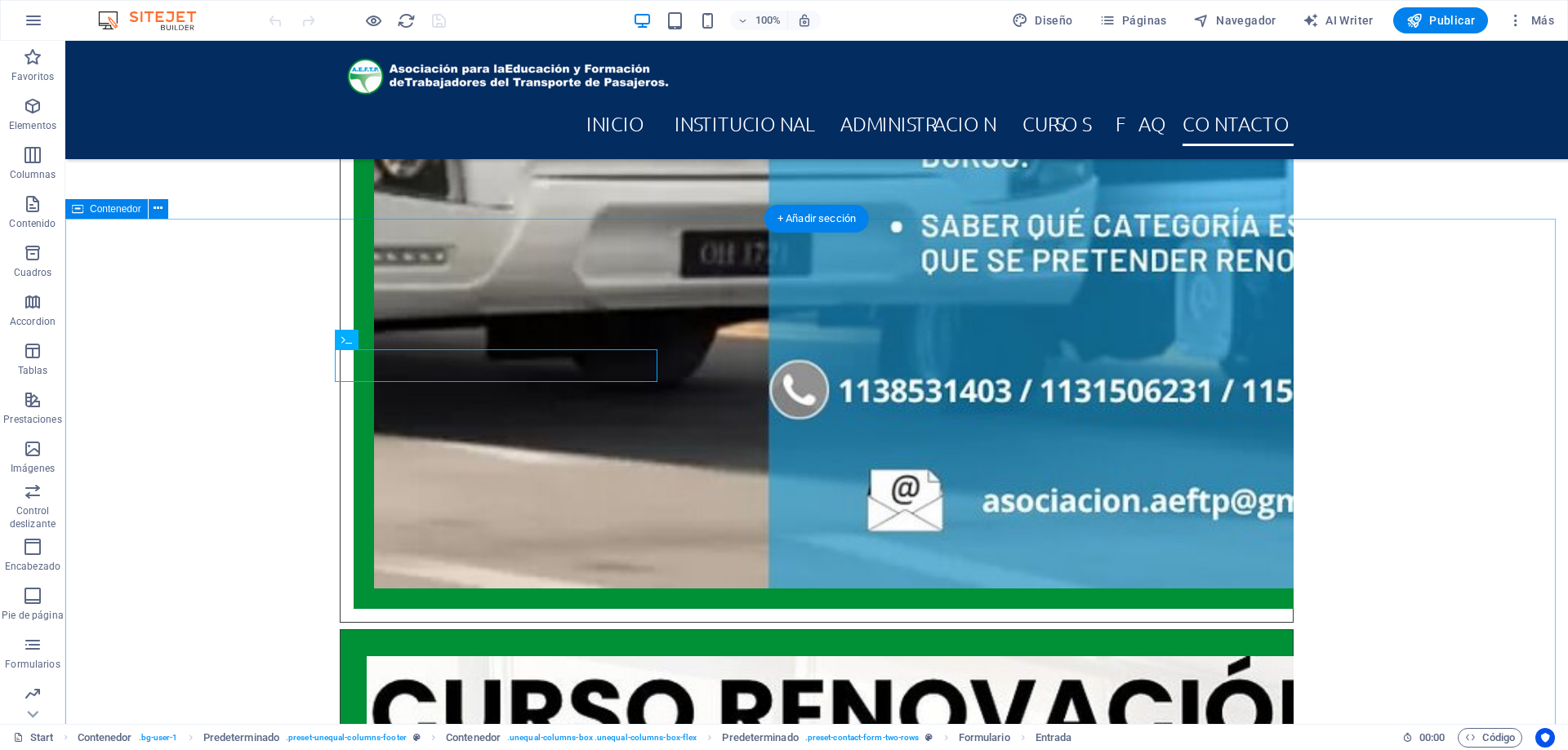
scroll to position [7967, 0]
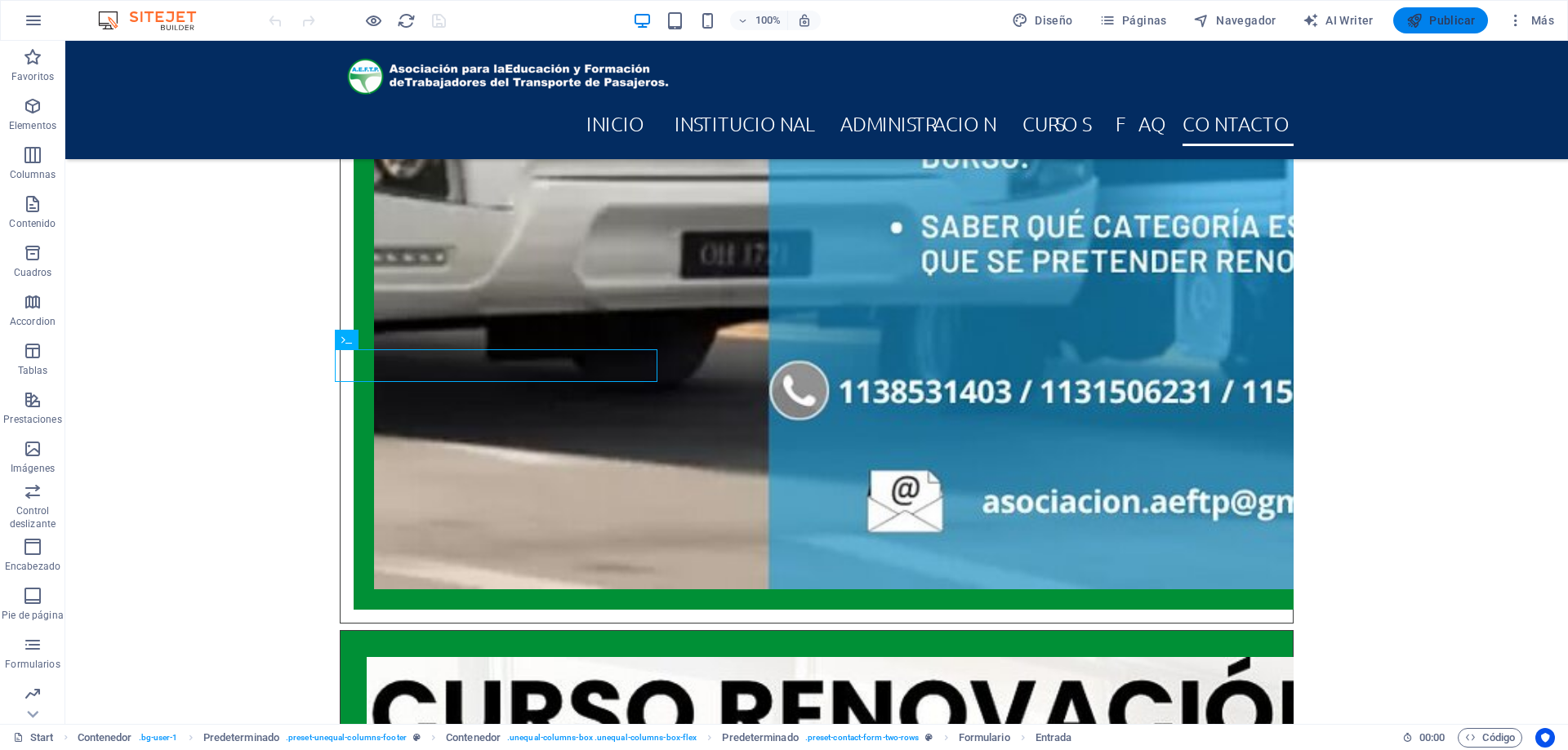
click at [1425, 29] on button "Publicar" at bounding box center [1440, 20] width 95 height 26
